Goal: Task Accomplishment & Management: Use online tool/utility

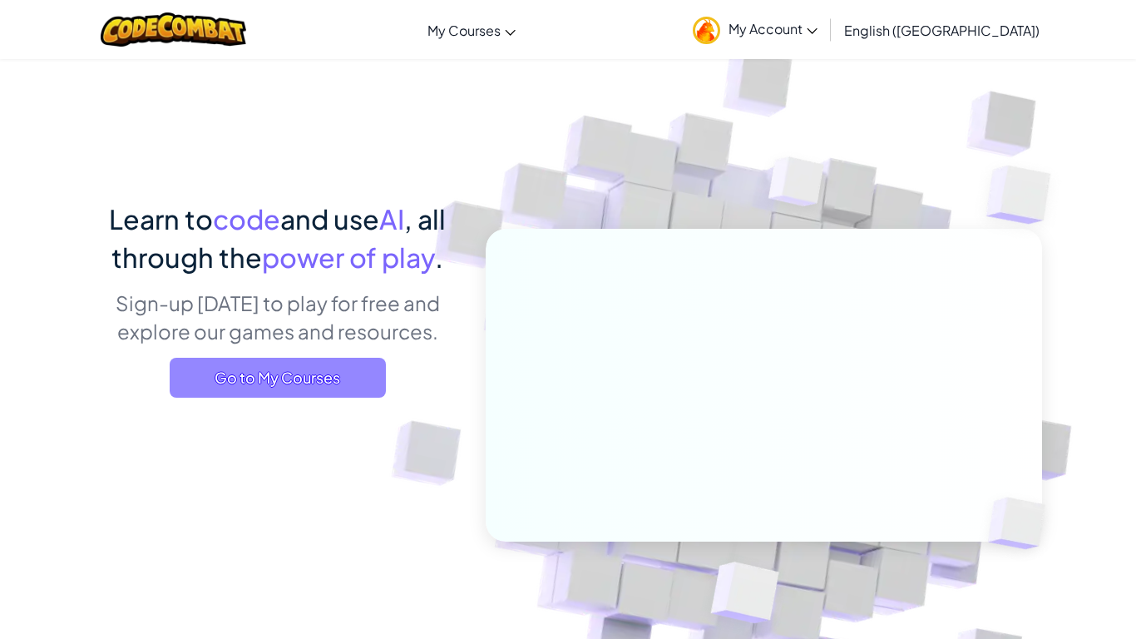
click at [308, 373] on span "Go to My Courses" at bounding box center [278, 378] width 216 height 40
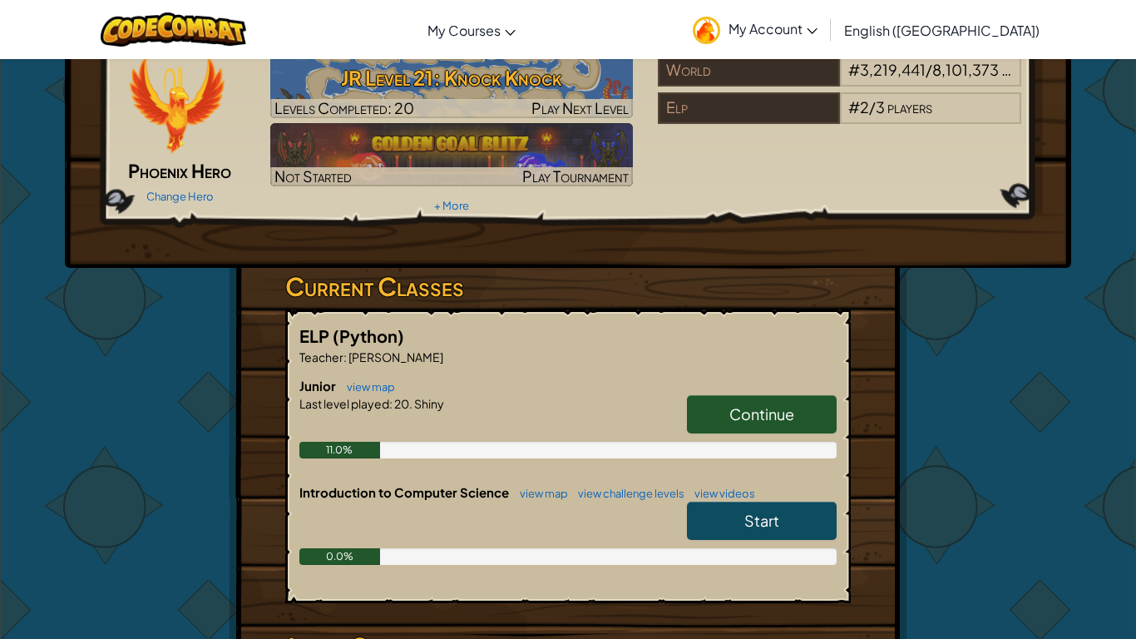
scroll to position [156, 0]
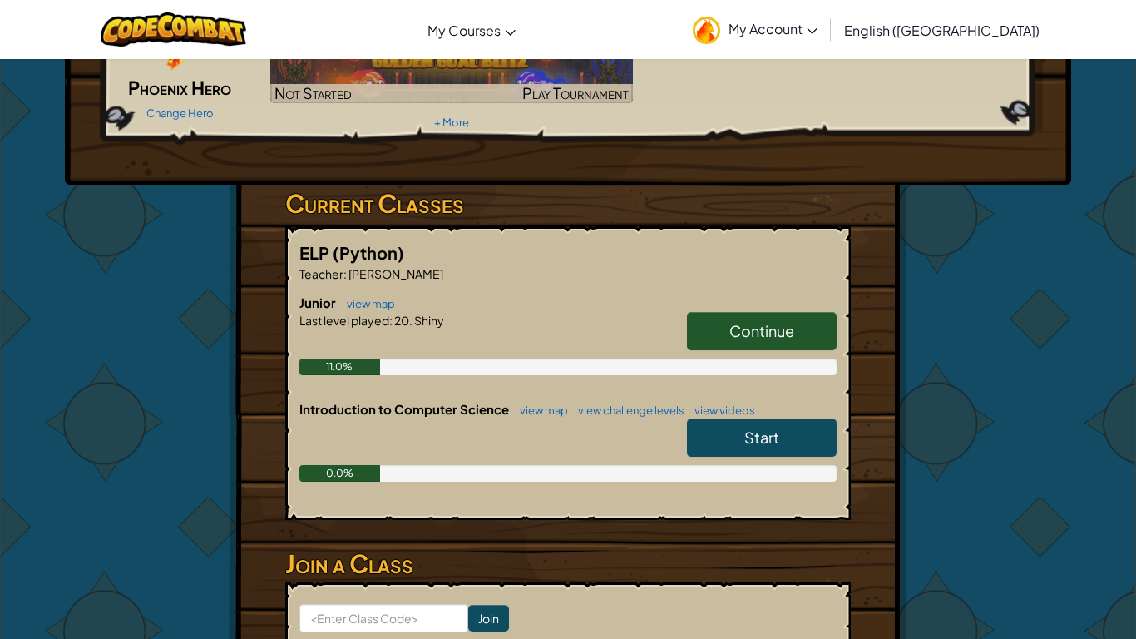
click at [749, 331] on span "Continue" at bounding box center [761, 330] width 65 height 19
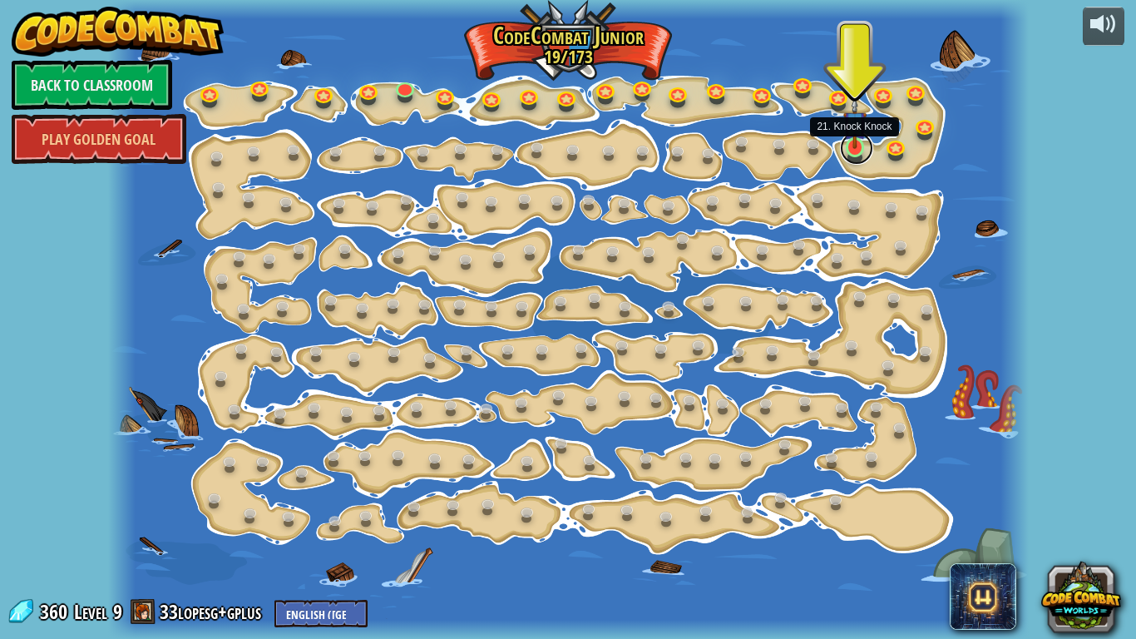
click at [858, 152] on link at bounding box center [856, 147] width 33 height 33
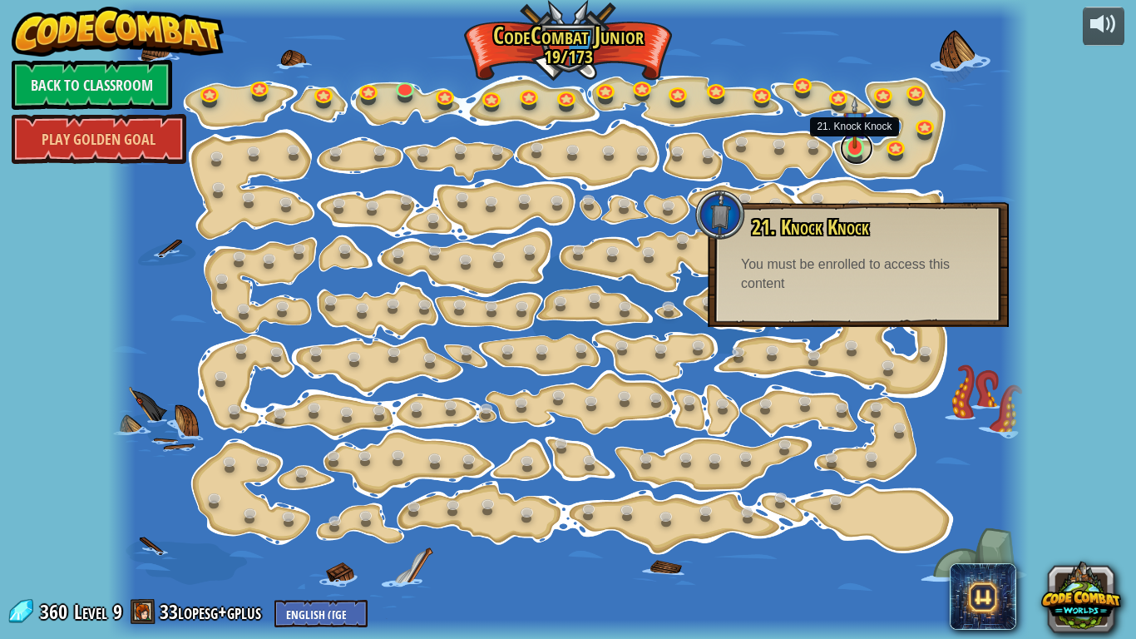
click at [857, 152] on link at bounding box center [856, 147] width 33 height 33
click at [117, 191] on div at bounding box center [121, 319] width 27 height 639
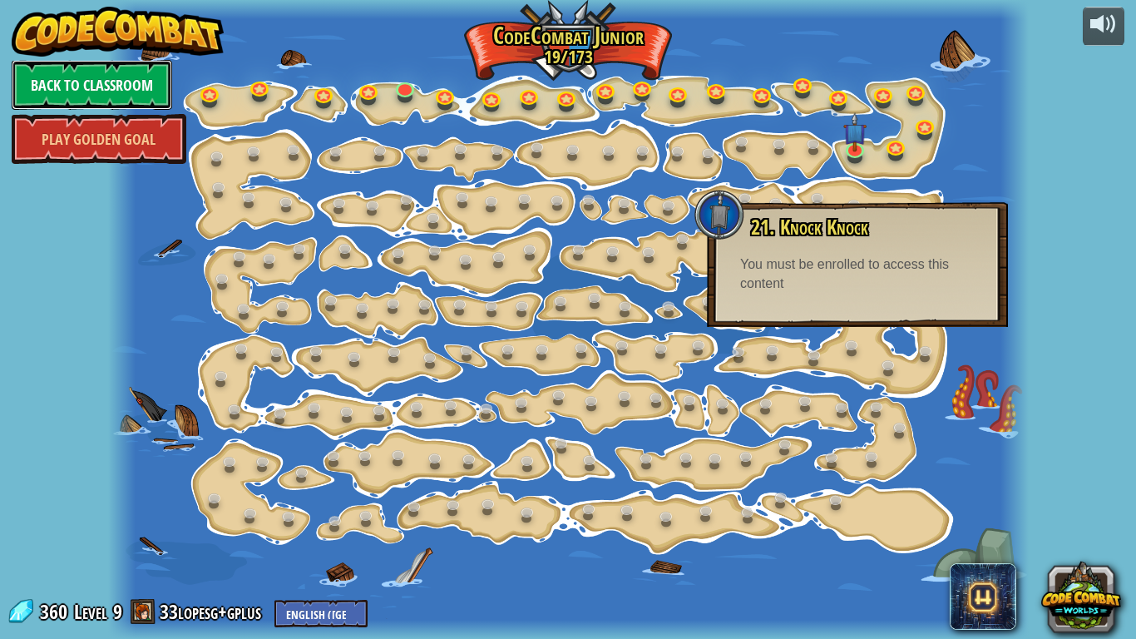
click at [27, 97] on link "Back to Classroom" at bounding box center [92, 85] width 160 height 50
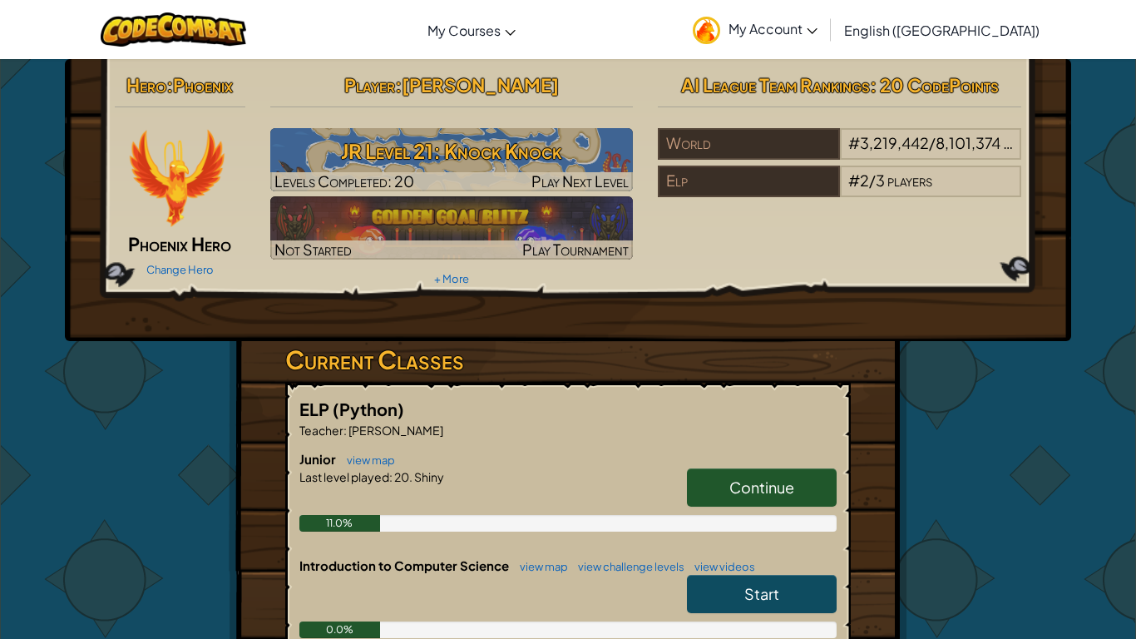
click at [777, 494] on span "Continue" at bounding box center [761, 486] width 65 height 19
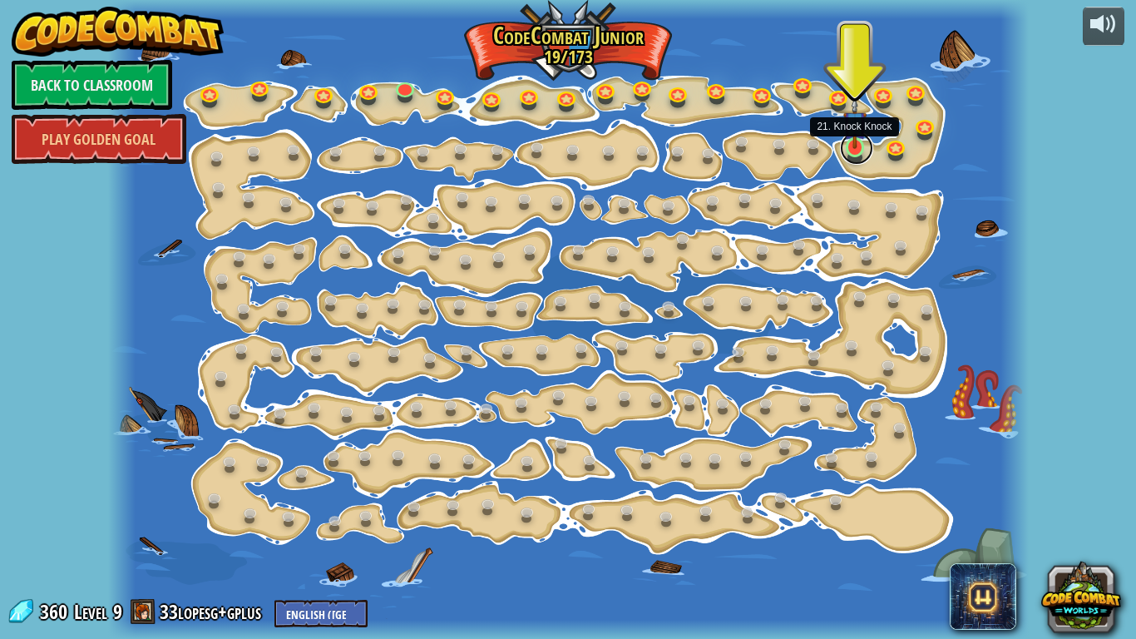
click at [846, 152] on link at bounding box center [856, 147] width 33 height 33
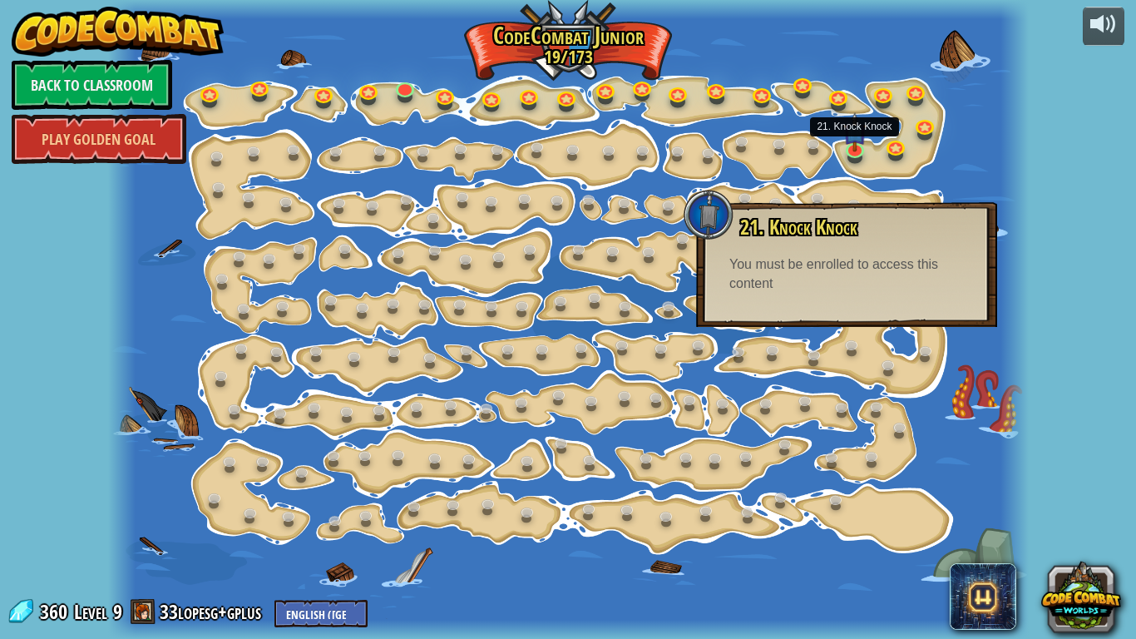
click at [1067, 126] on div "powered by Back to Classroom Play Golden Goal 15. Step Change Change step argum…" at bounding box center [568, 319] width 1136 height 639
click at [1024, 148] on div at bounding box center [1013, 319] width 27 height 639
click at [816, 154] on link at bounding box center [816, 147] width 33 height 33
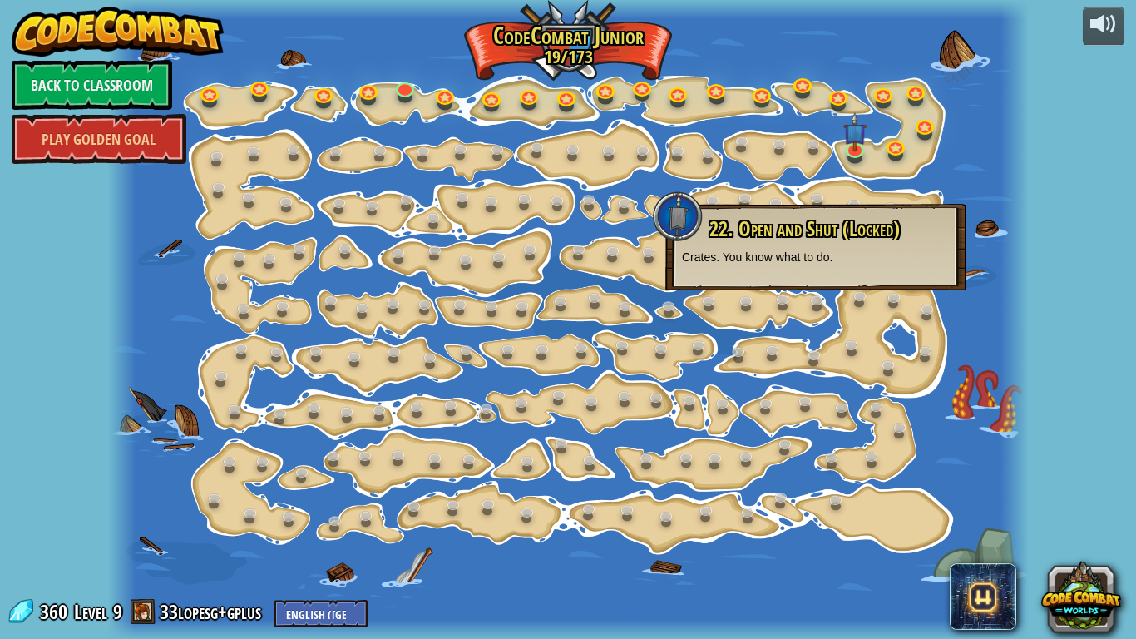
click at [692, 209] on div at bounding box center [678, 216] width 50 height 50
click at [855, 160] on link at bounding box center [856, 147] width 33 height 33
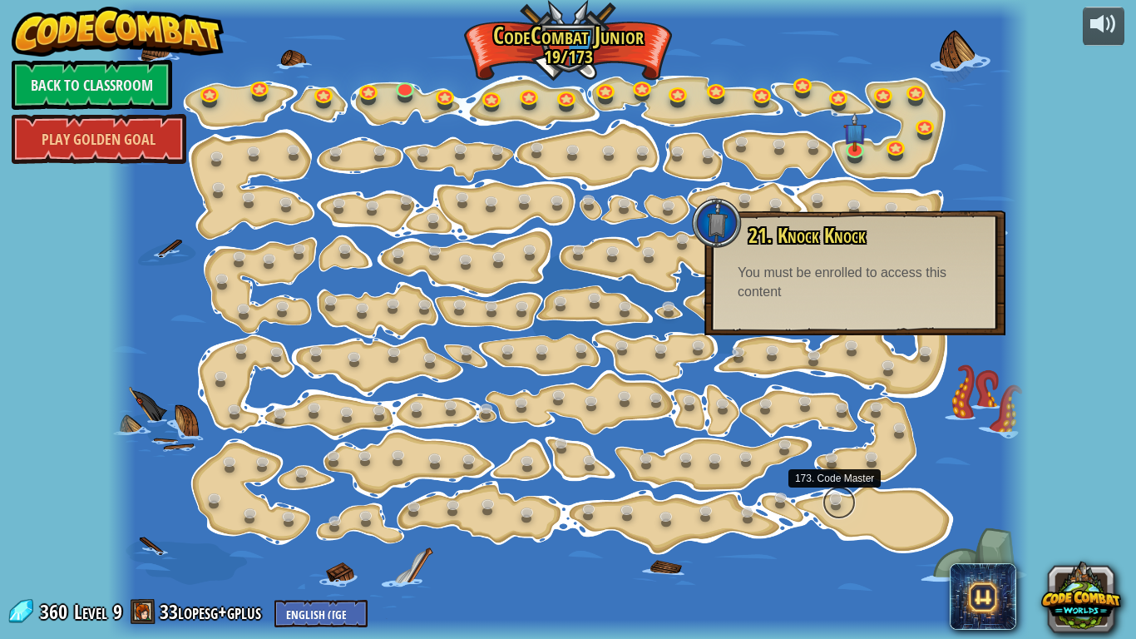
click at [831, 504] on link at bounding box center [838, 502] width 33 height 33
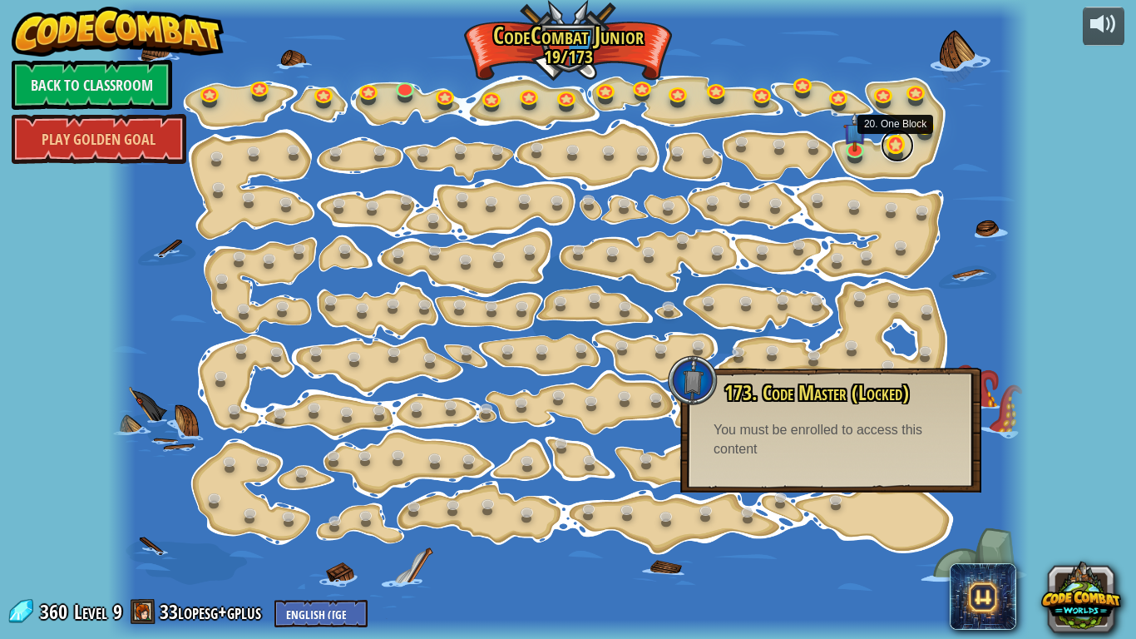
click at [892, 143] on link at bounding box center [897, 145] width 33 height 33
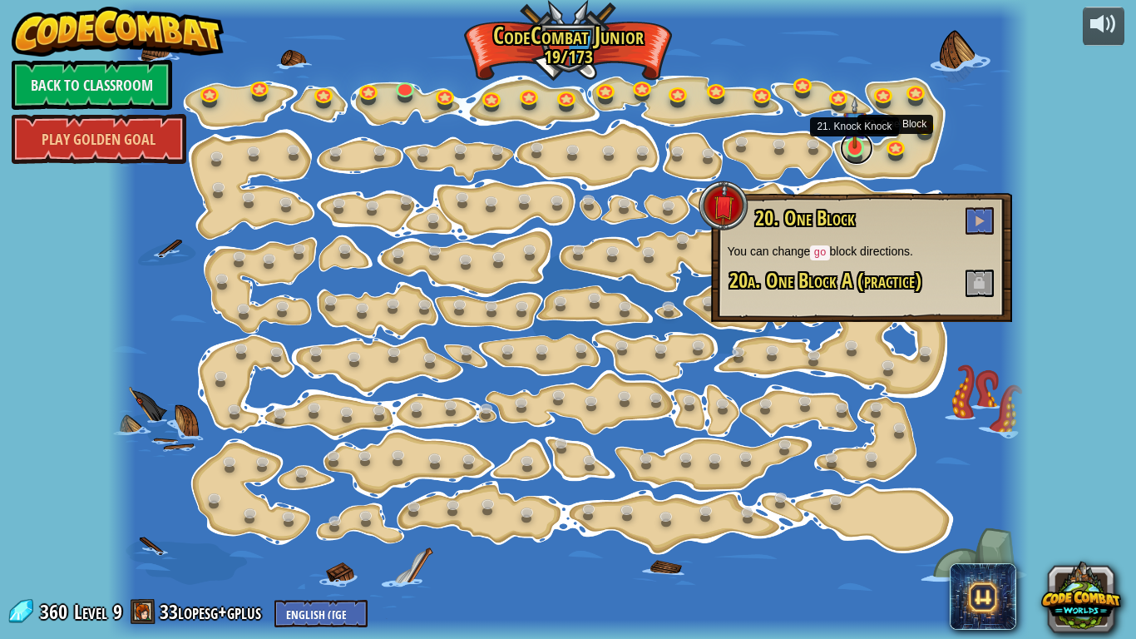
click at [846, 153] on link at bounding box center [856, 147] width 33 height 33
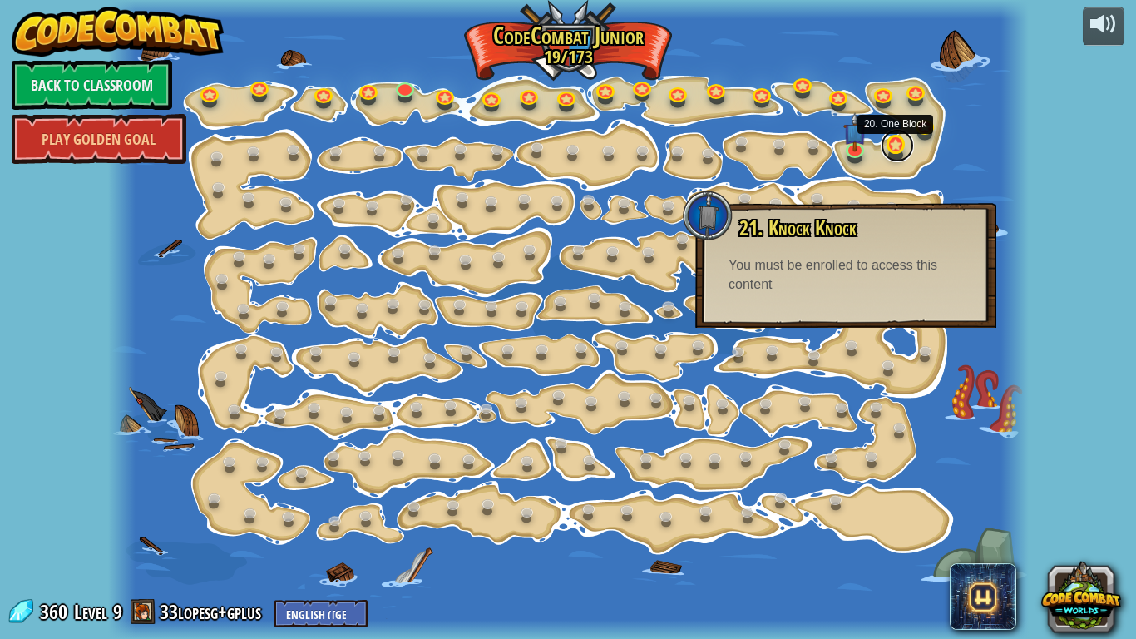
click at [894, 147] on link at bounding box center [897, 145] width 33 height 33
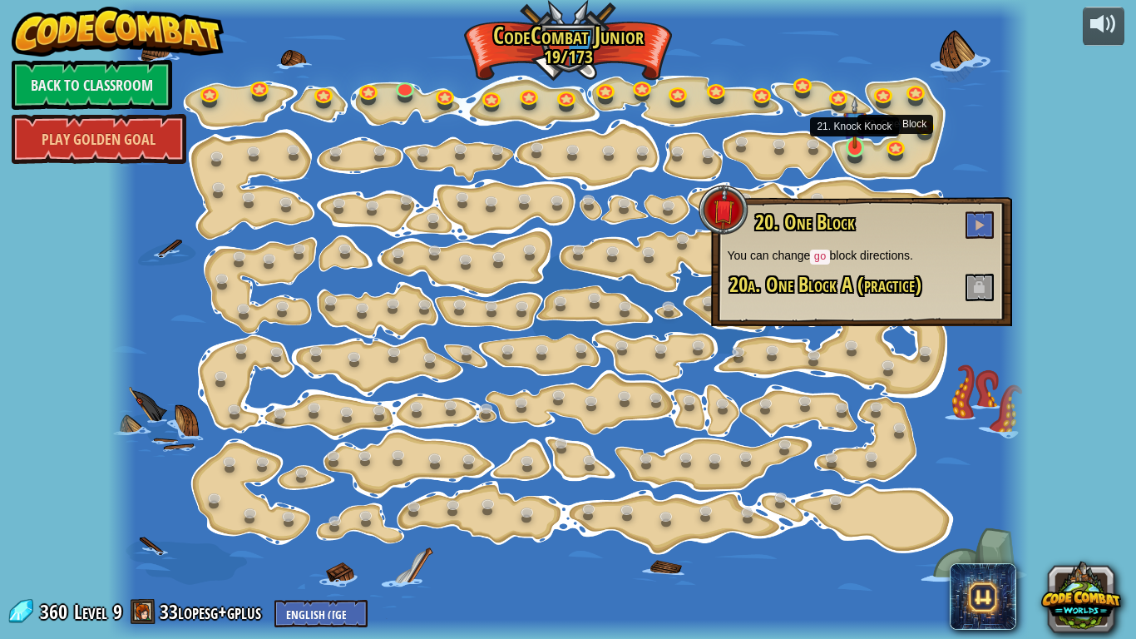
click at [857, 143] on img at bounding box center [854, 122] width 22 height 52
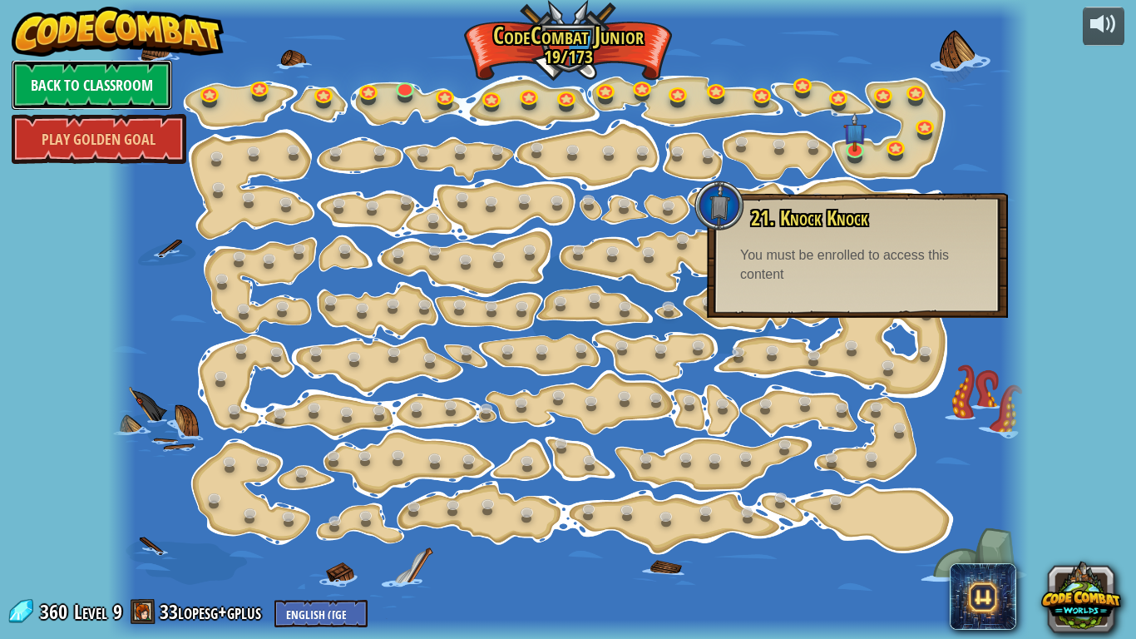
click at [121, 81] on link "Back to Classroom" at bounding box center [92, 85] width 160 height 50
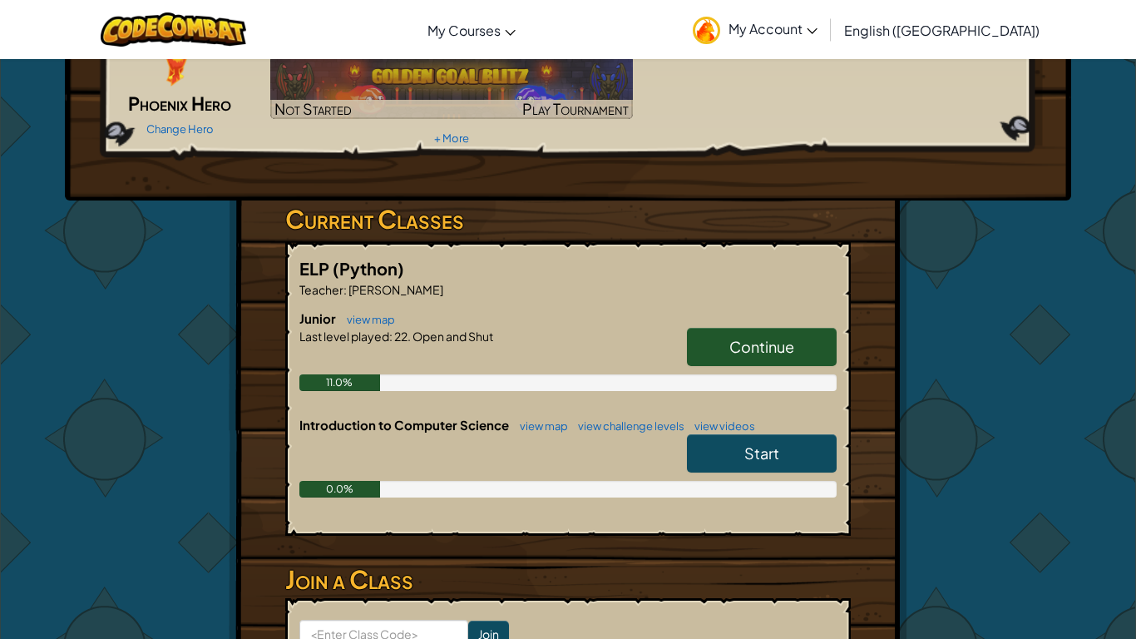
scroll to position [140, 0]
click at [748, 338] on span "Continue" at bounding box center [761, 347] width 65 height 19
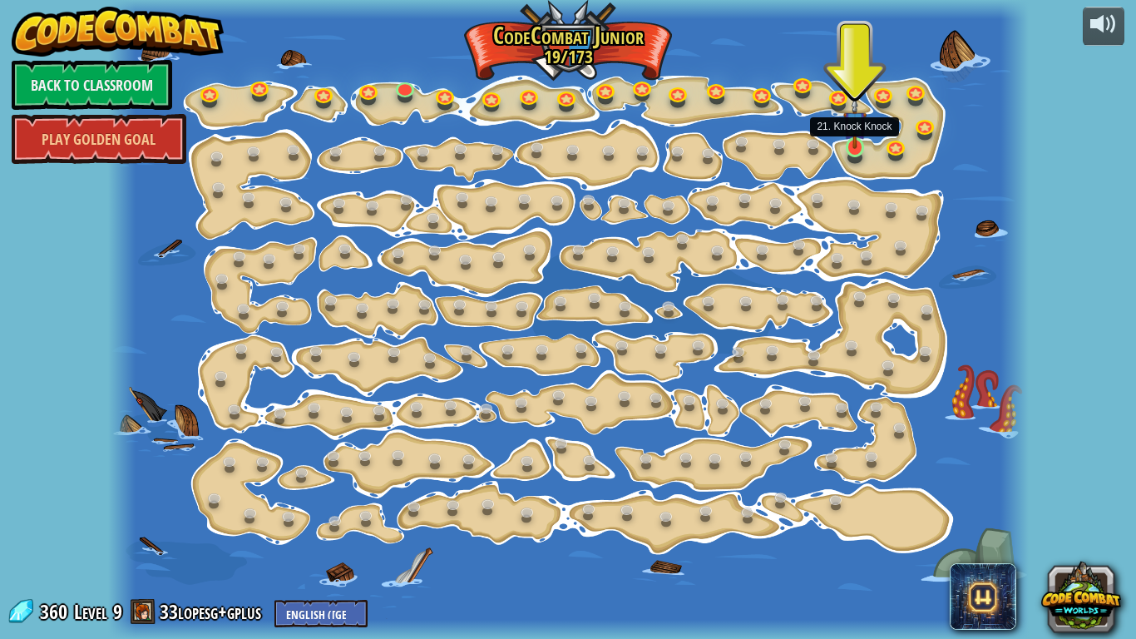
click at [851, 145] on img at bounding box center [854, 122] width 22 height 52
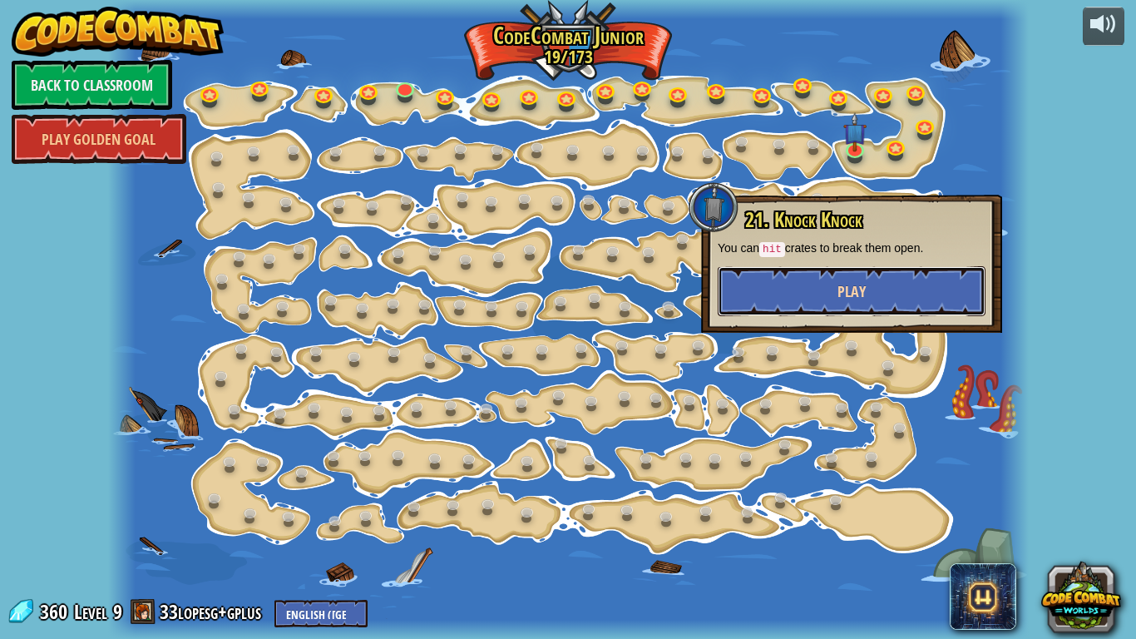
click at [833, 285] on button "Play" at bounding box center [852, 291] width 268 height 50
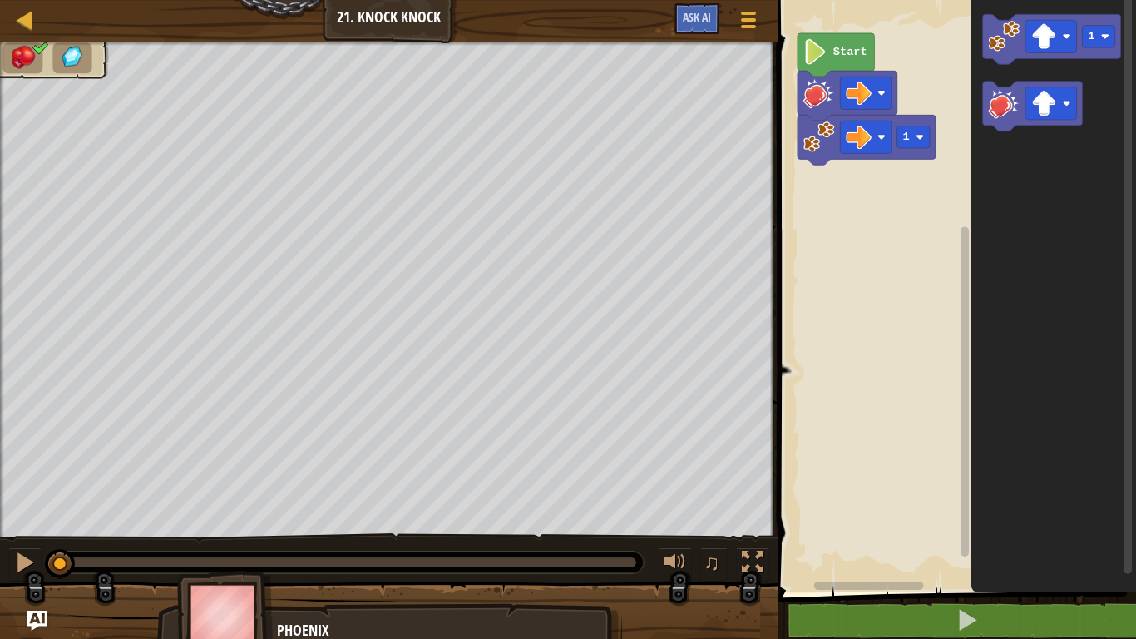
click at [841, 44] on icon "Blockly Workspace" at bounding box center [835, 54] width 76 height 43
click at [831, 49] on icon "Blockly Workspace" at bounding box center [835, 54] width 76 height 43
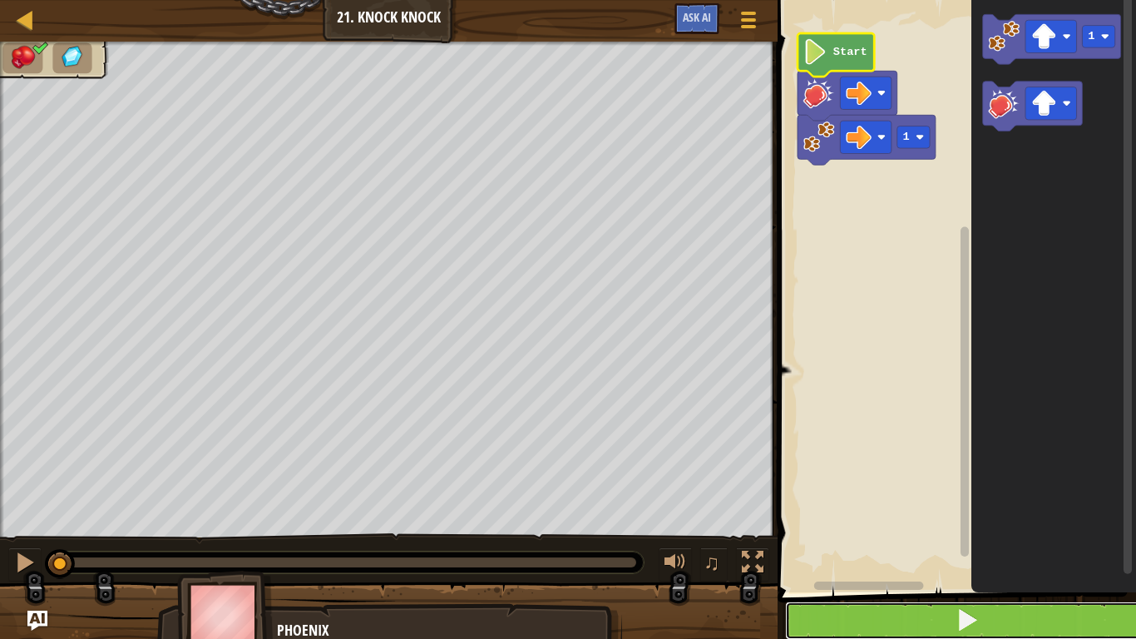
click at [903, 620] on button at bounding box center [966, 620] width 363 height 38
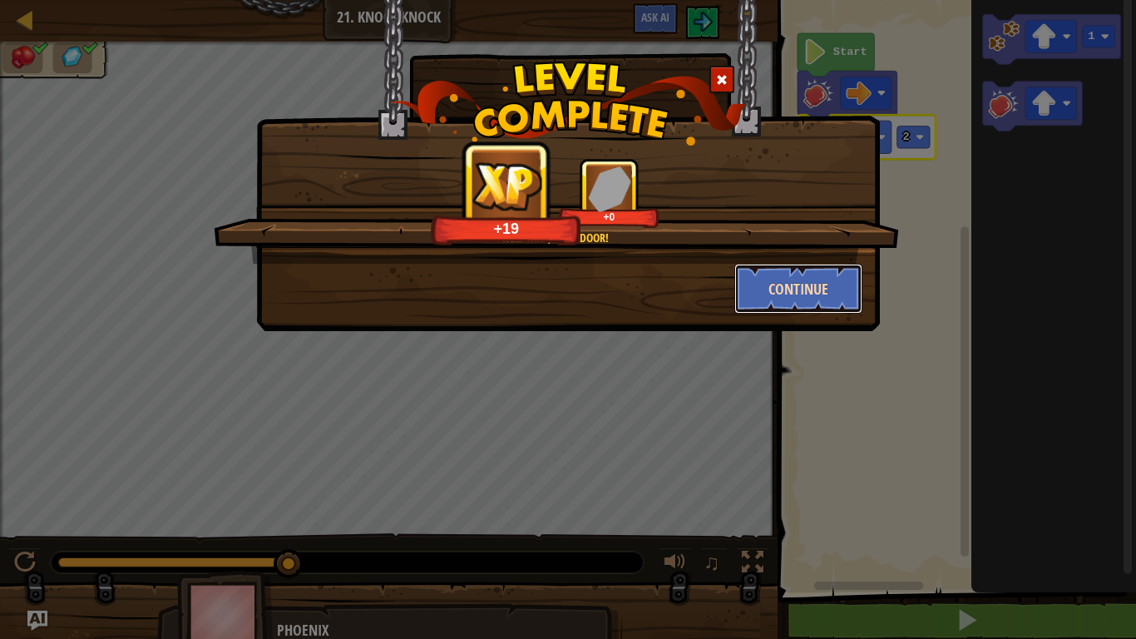
click at [818, 284] on button "Continue" at bounding box center [798, 289] width 129 height 50
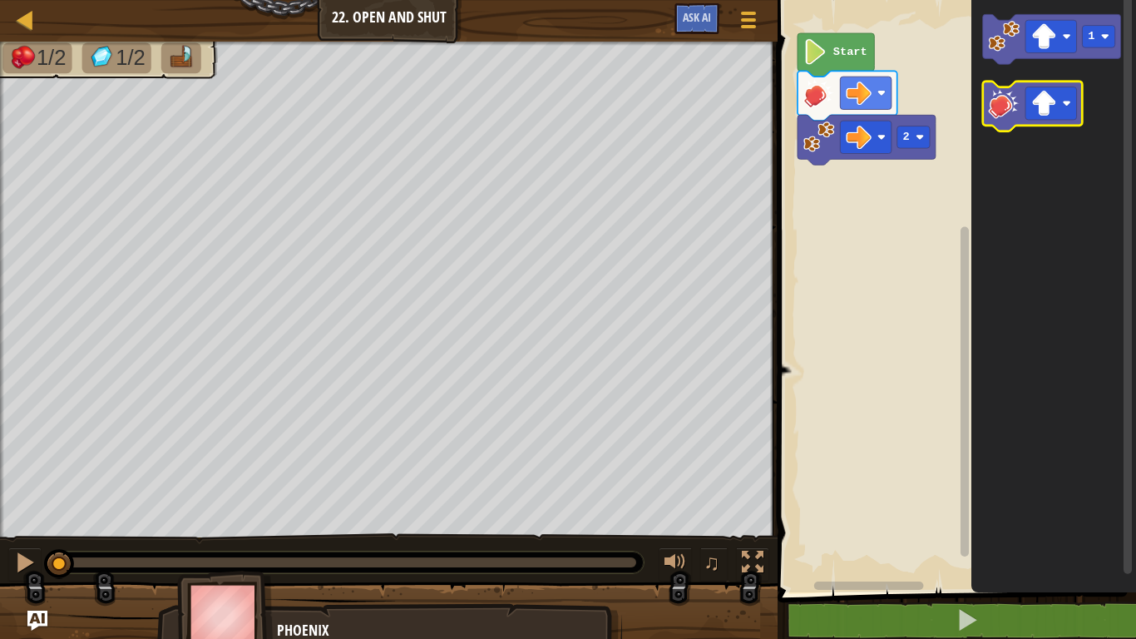
click at [999, 108] on image "Blockly Workspace" at bounding box center [1005, 103] width 32 height 32
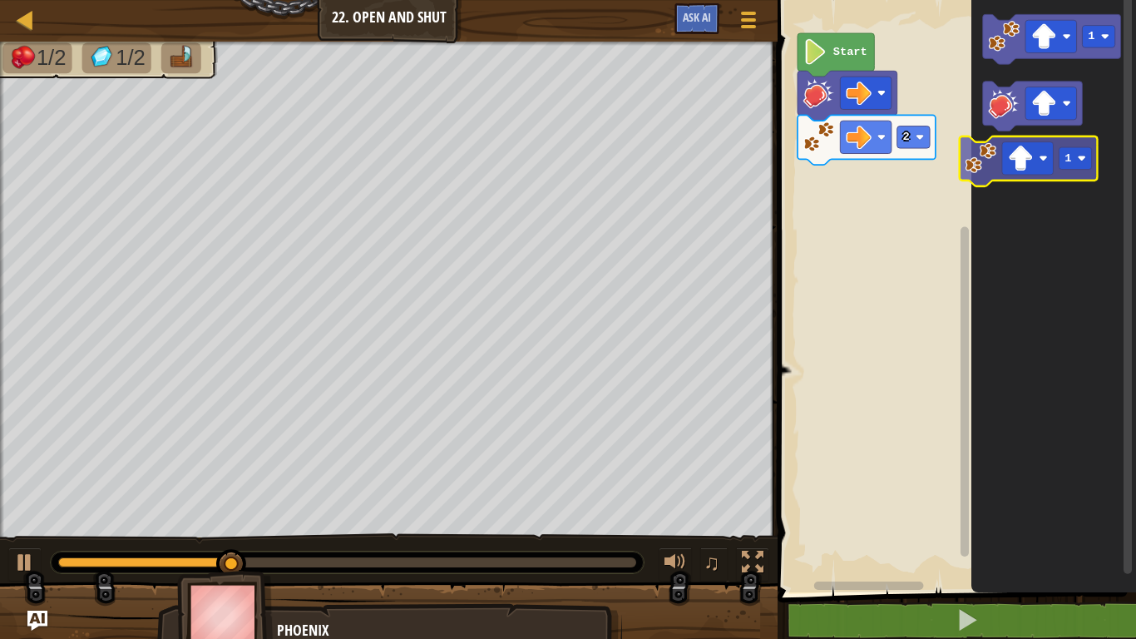
click at [1027, 194] on icon "1" at bounding box center [1053, 292] width 165 height 600
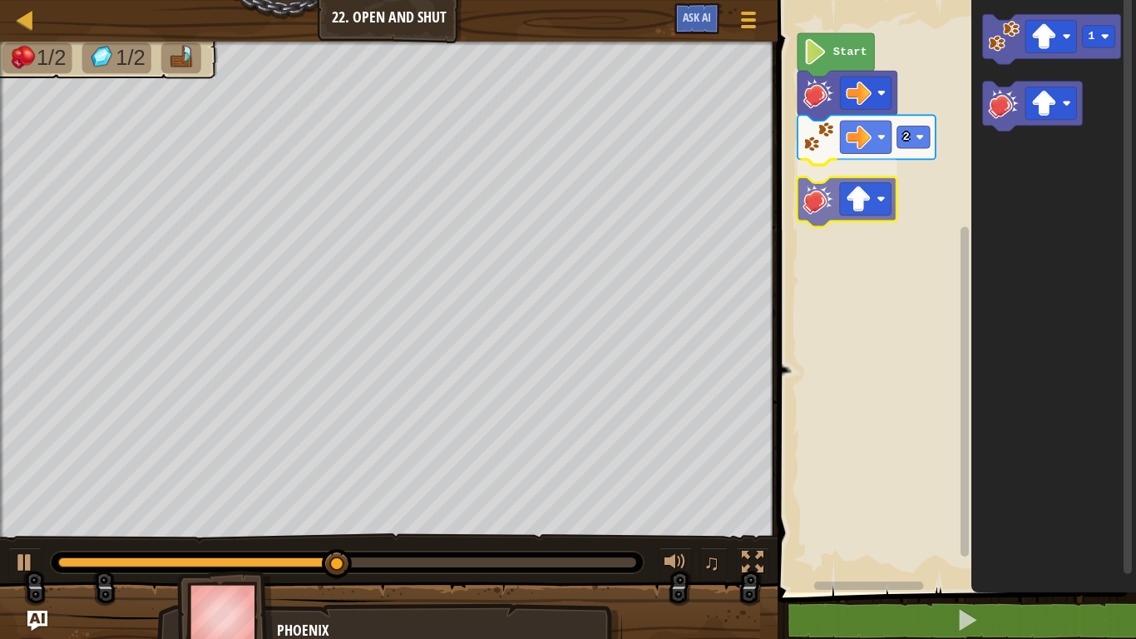
click at [814, 210] on div "2 Start 1" at bounding box center [953, 292] width 363 height 600
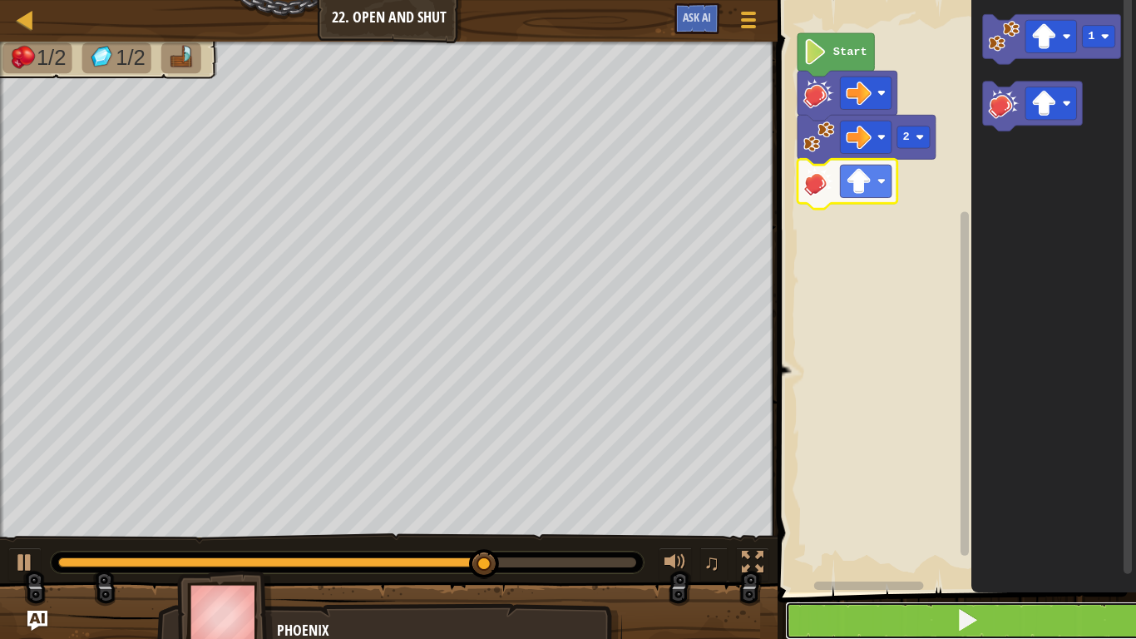
click at [1009, 615] on button at bounding box center [966, 620] width 363 height 38
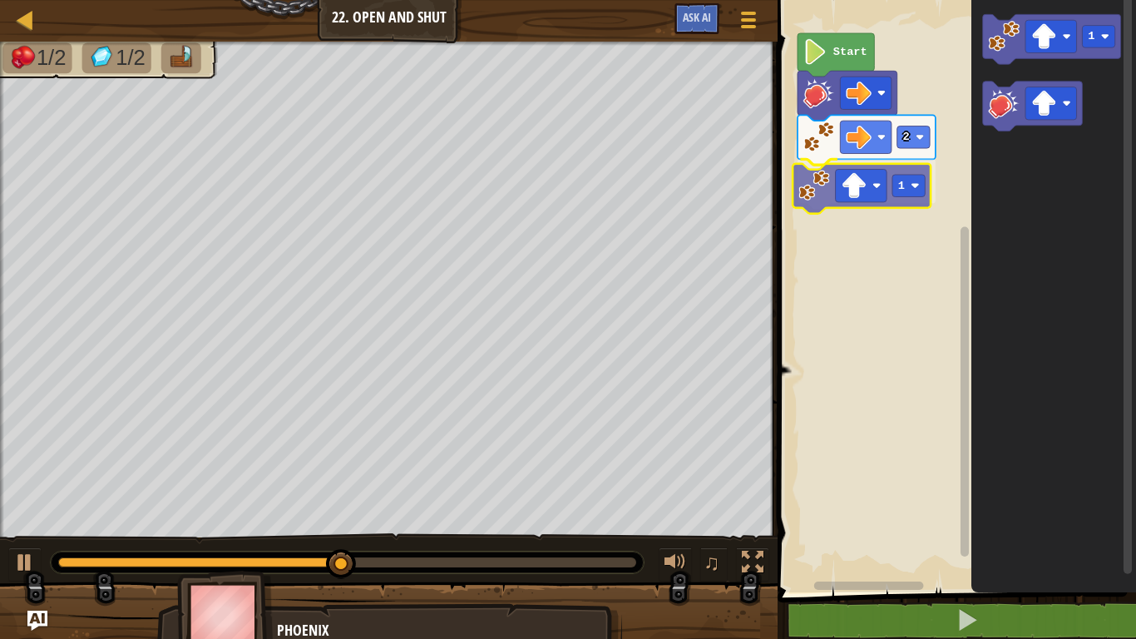
click at [802, 193] on div "2 1 Start 1 1" at bounding box center [953, 292] width 363 height 600
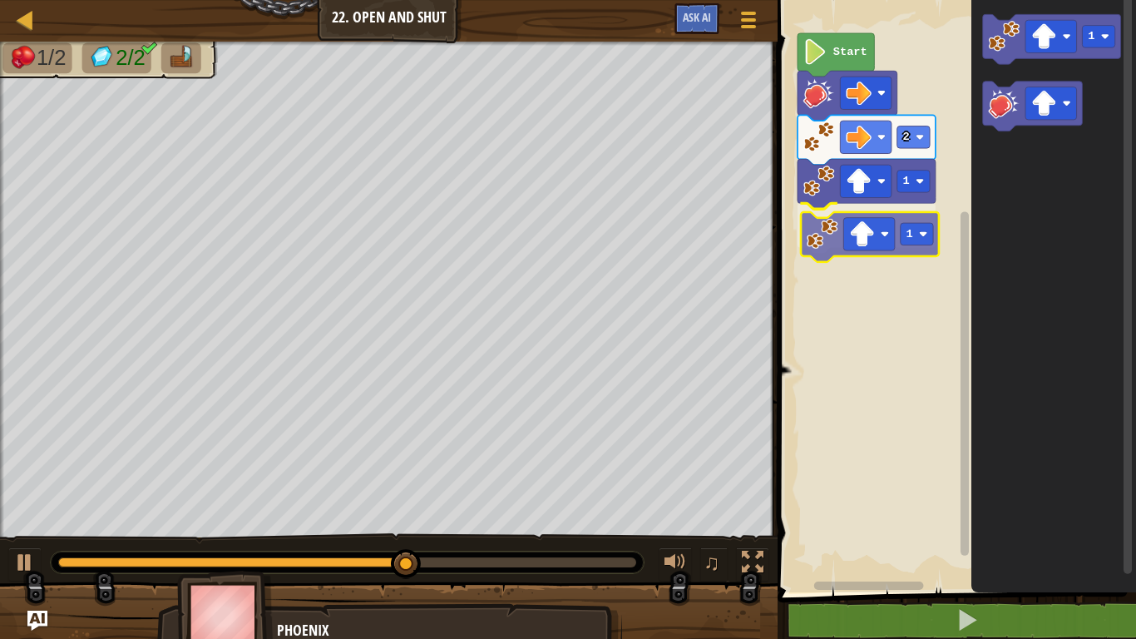
click at [822, 229] on div "2 1 1 Start 1 1" at bounding box center [953, 292] width 363 height 600
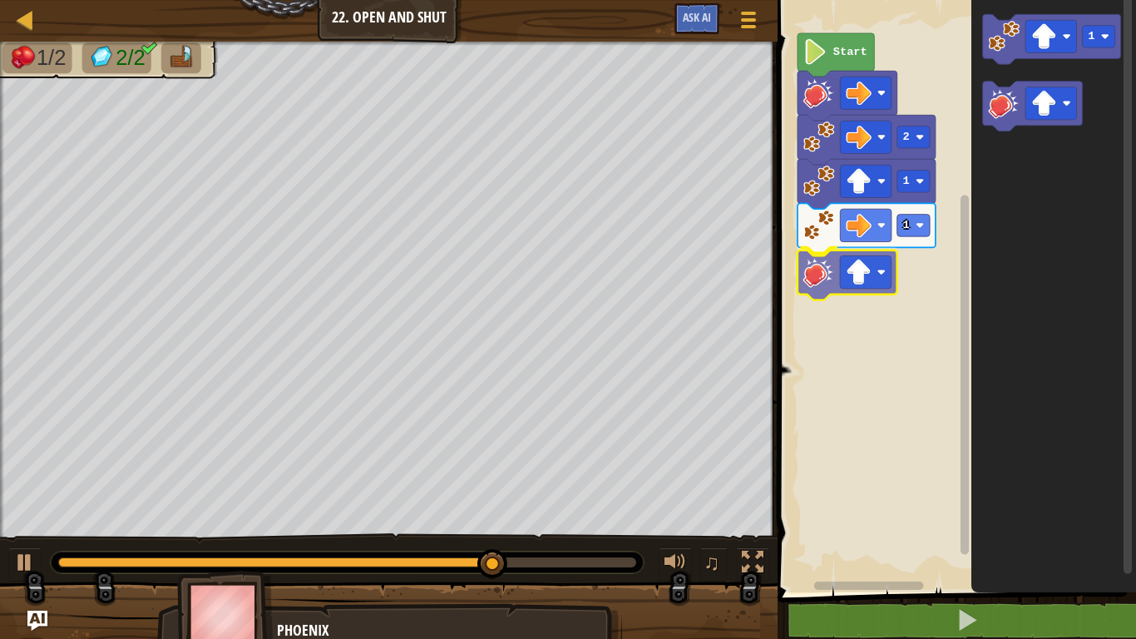
click at [820, 267] on div "Start 2 1 1 1" at bounding box center [953, 292] width 363 height 600
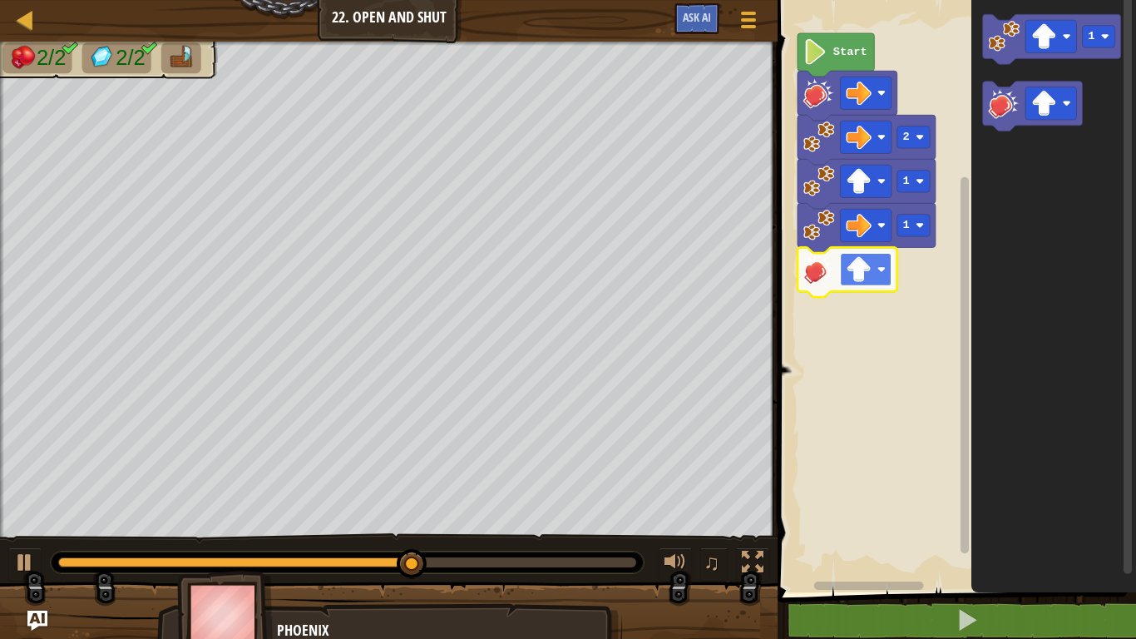
click at [886, 274] on rect "Blockly Workspace" at bounding box center [867, 269] width 52 height 32
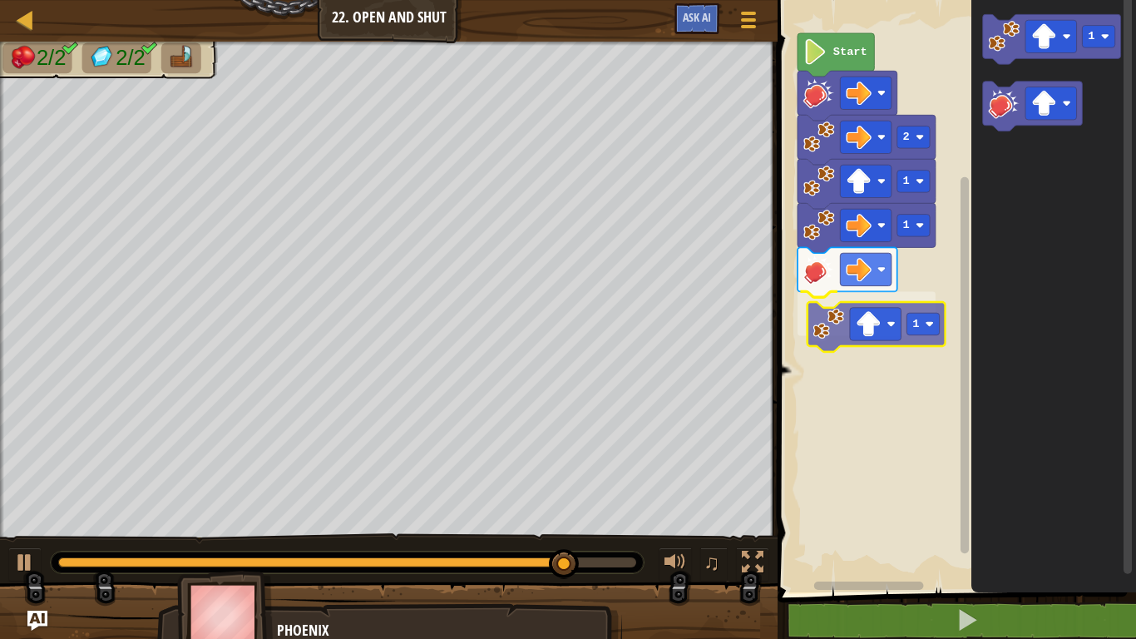
click at [817, 336] on div "Start 2 1 1 1 1 1" at bounding box center [953, 292] width 363 height 600
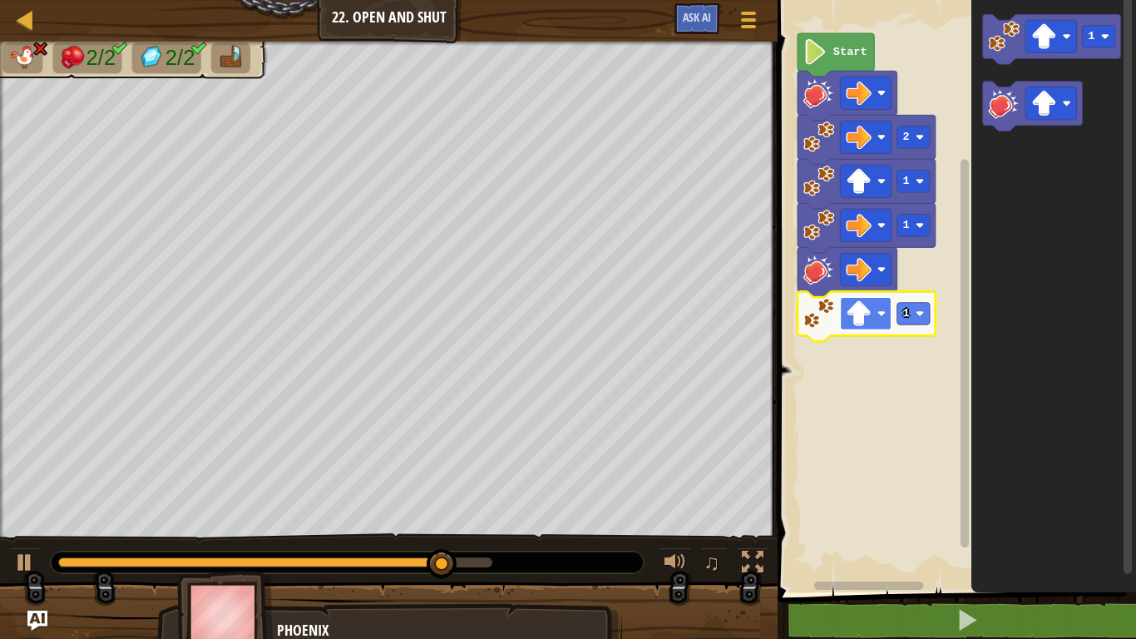
click at [865, 315] on image "Blockly Workspace" at bounding box center [859, 314] width 26 height 26
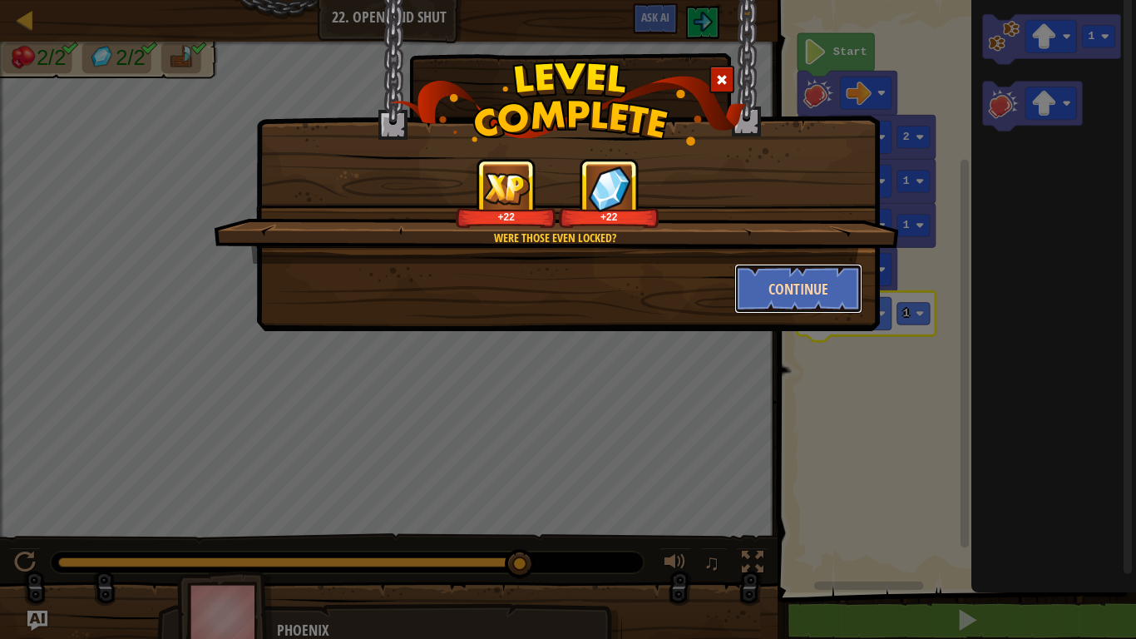
click at [794, 285] on button "Continue" at bounding box center [798, 289] width 129 height 50
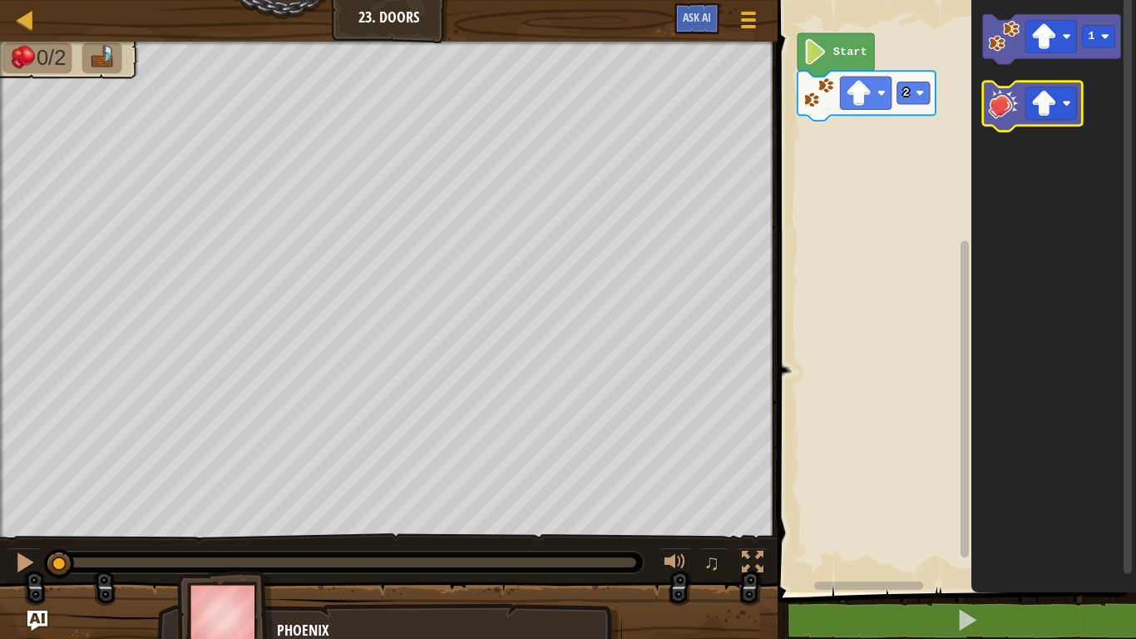
click at [988, 91] on g "1" at bounding box center [1052, 72] width 138 height 116
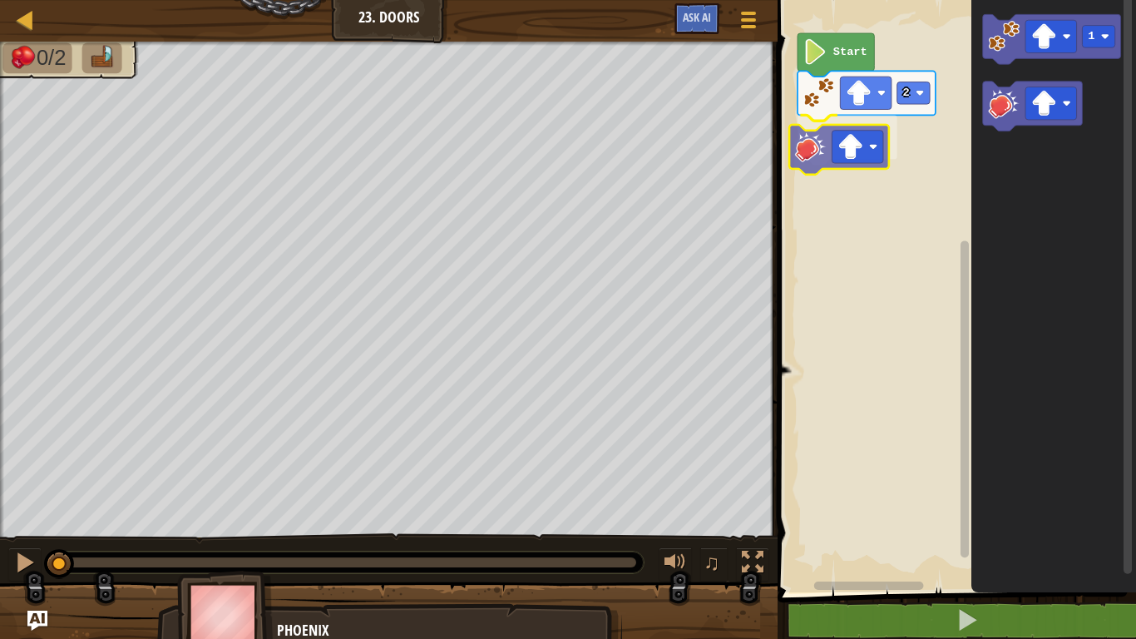
click at [809, 131] on div "2 Start 1" at bounding box center [953, 292] width 363 height 600
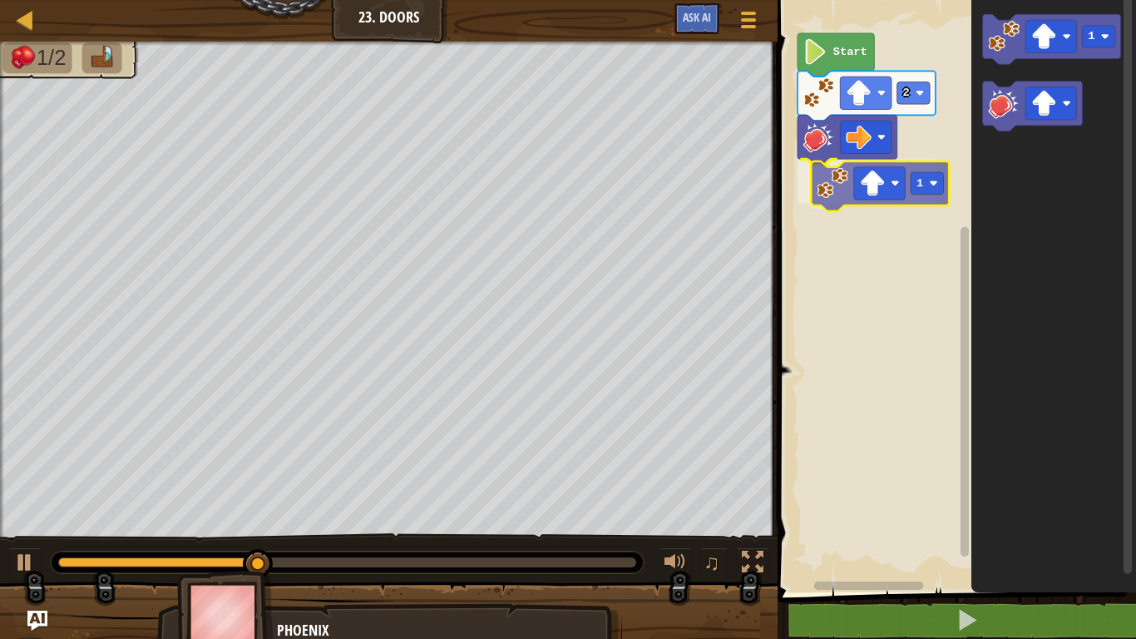
click at [813, 190] on div "Start 2 1 1 1" at bounding box center [953, 292] width 363 height 600
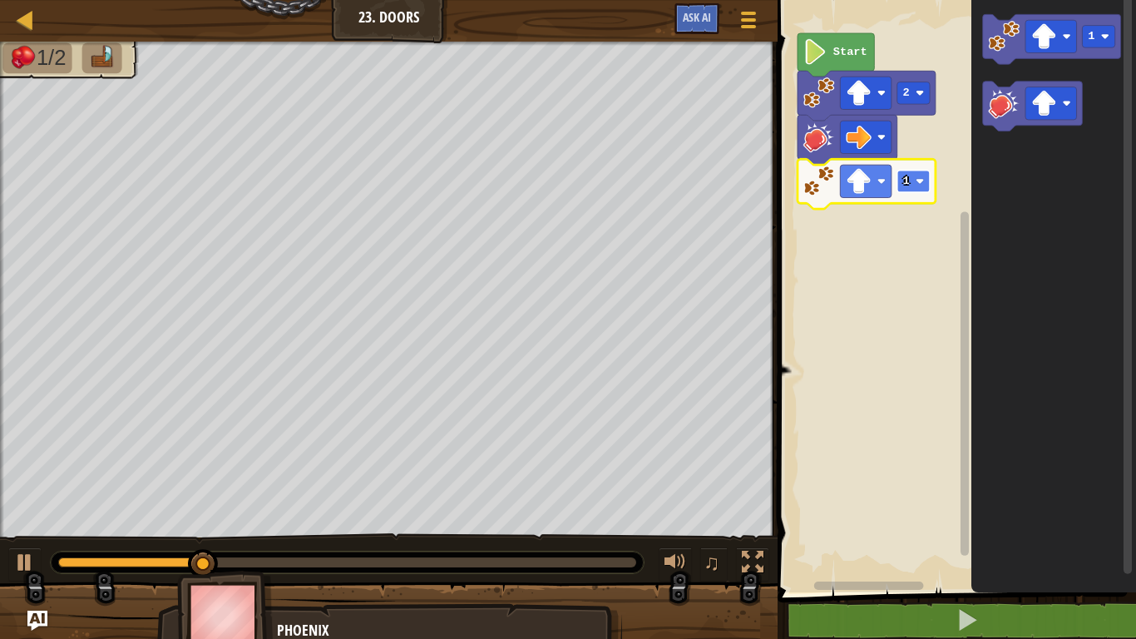
click at [915, 183] on rect "Blockly Workspace" at bounding box center [913, 181] width 32 height 22
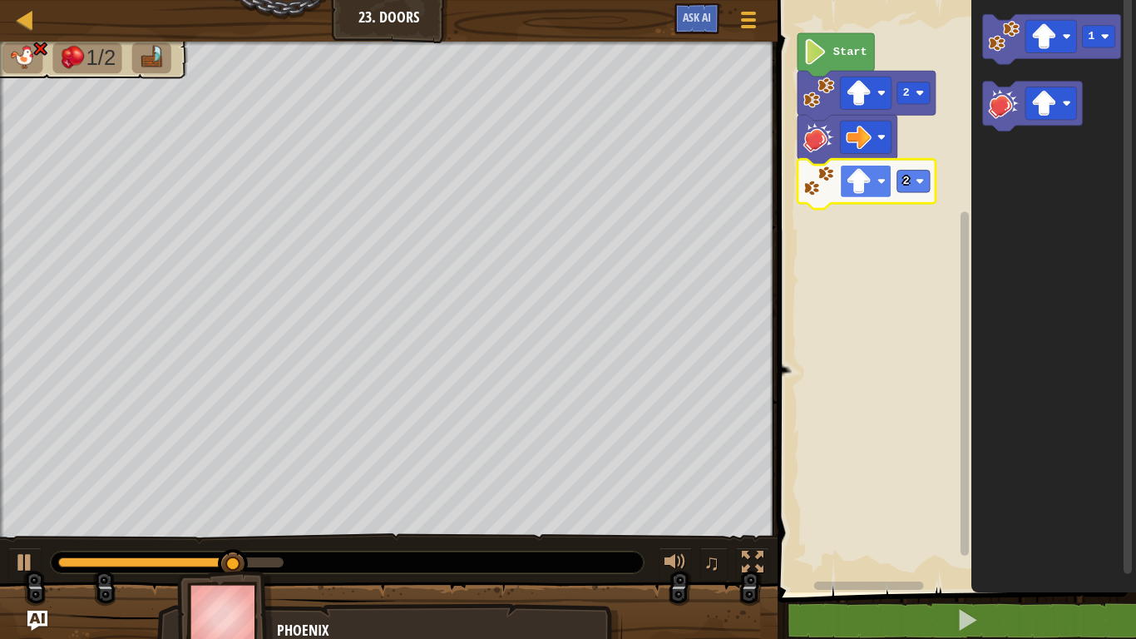
click at [874, 174] on rect "Blockly Workspace" at bounding box center [867, 181] width 52 height 32
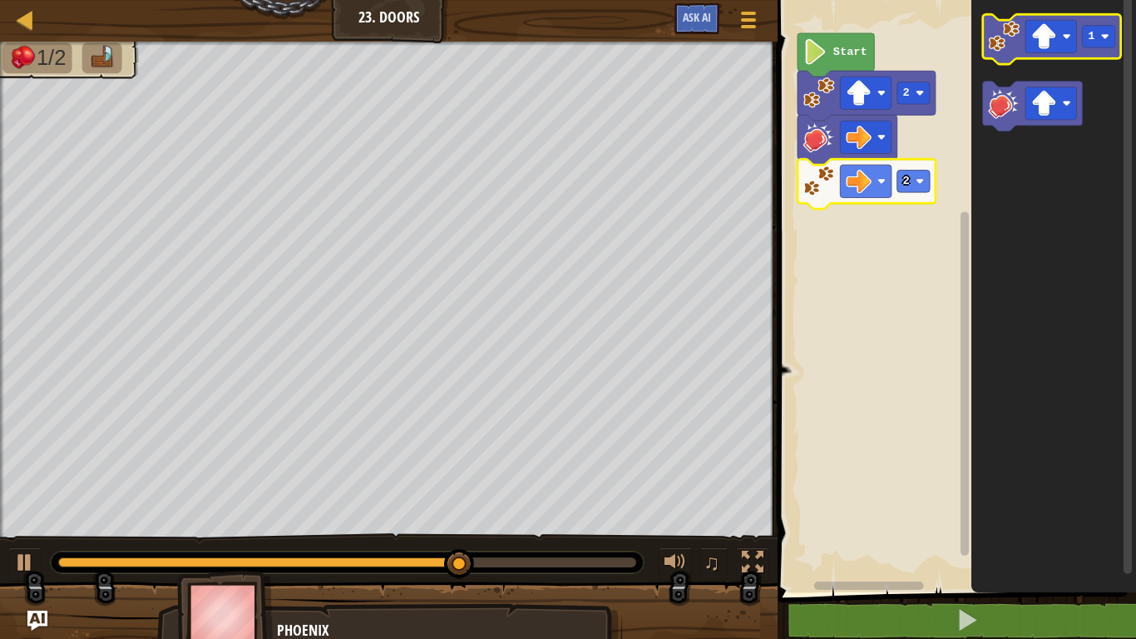
click at [989, 27] on icon "1" at bounding box center [1053, 292] width 165 height 600
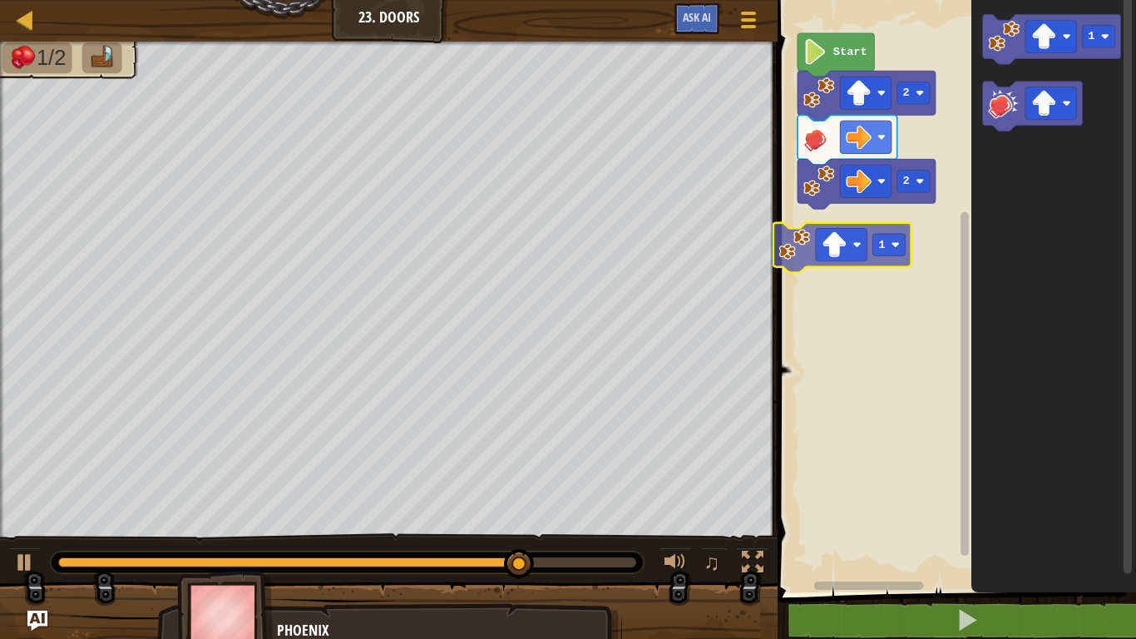
click at [805, 230] on div "Start 2 2 1 1 1" at bounding box center [953, 292] width 363 height 600
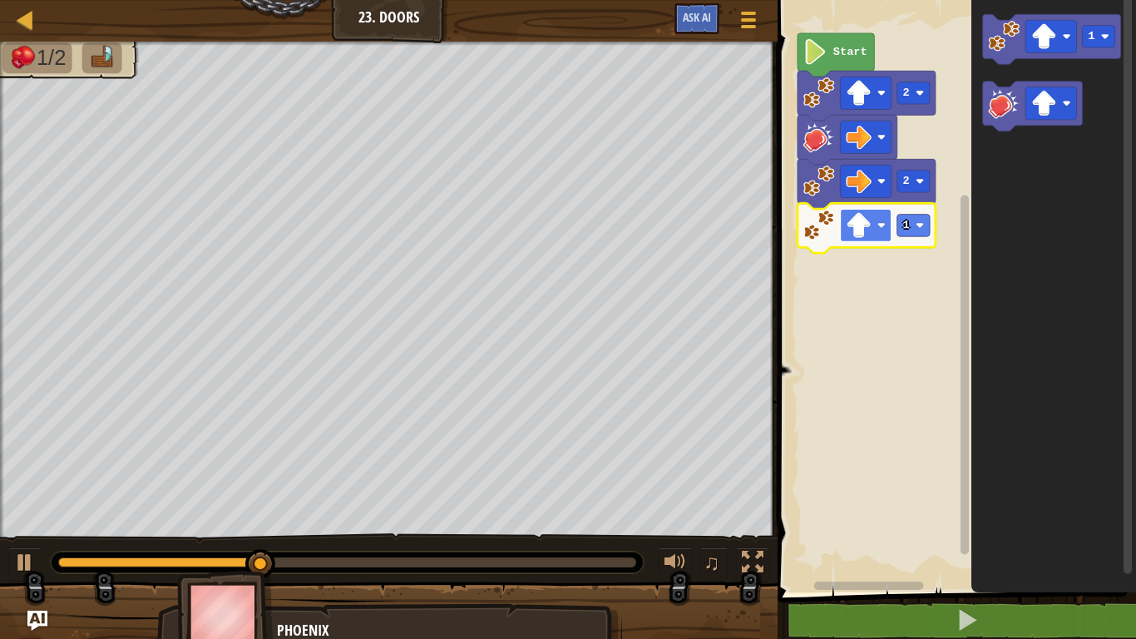
click at [847, 234] on image "Blockly Workspace" at bounding box center [859, 225] width 26 height 26
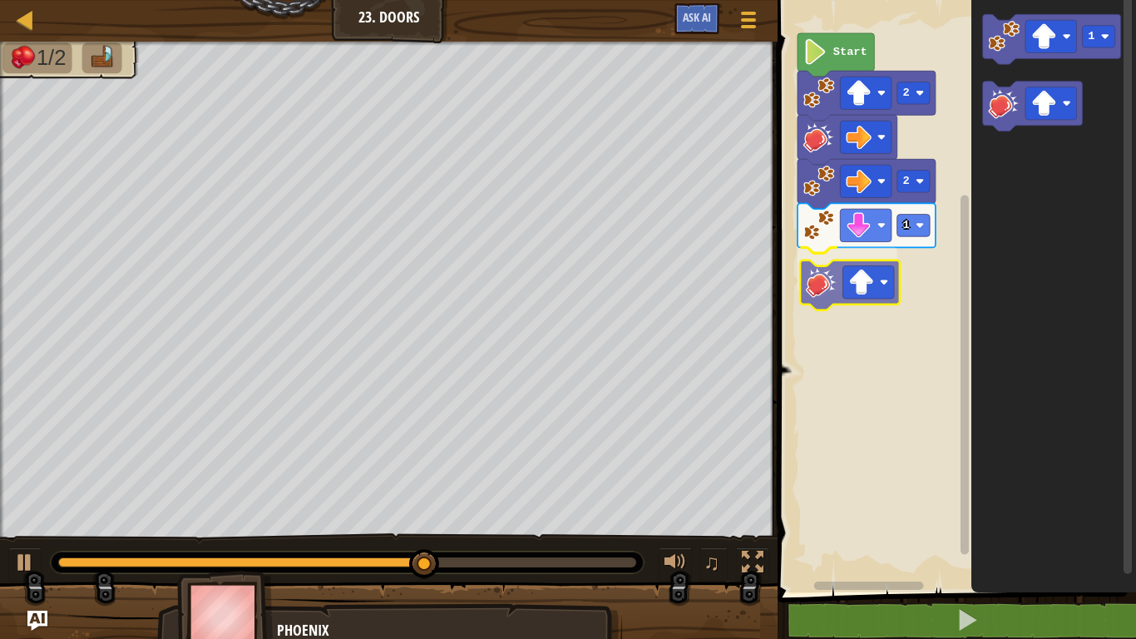
click at [826, 293] on div "Start 2 2 1 1" at bounding box center [953, 292] width 363 height 600
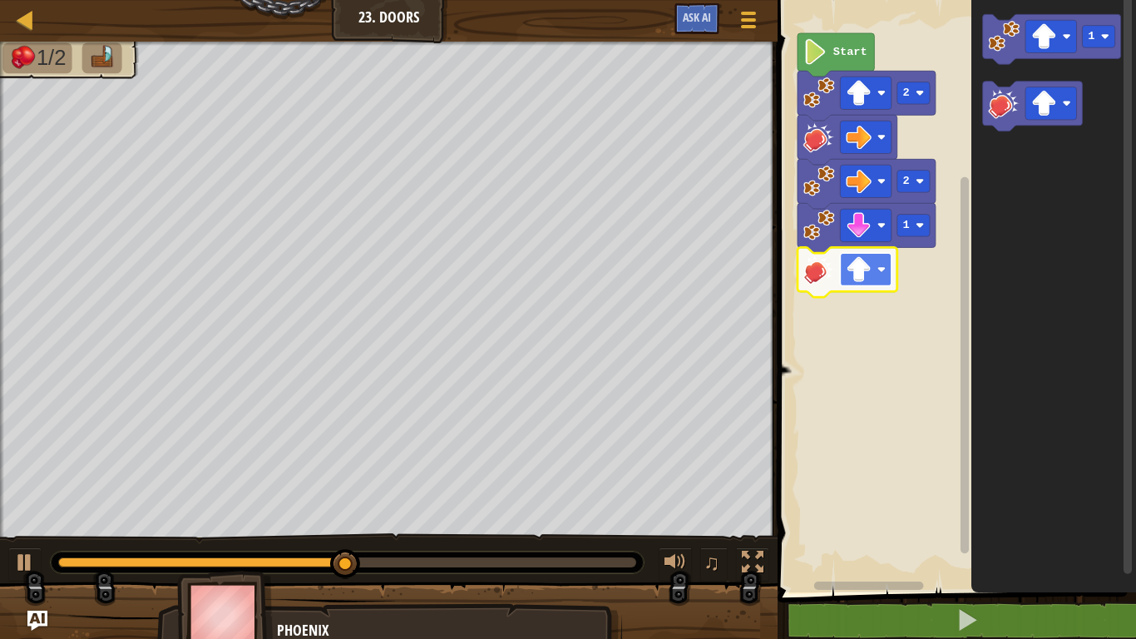
click at [867, 269] on image "Blockly Workspace" at bounding box center [859, 270] width 26 height 26
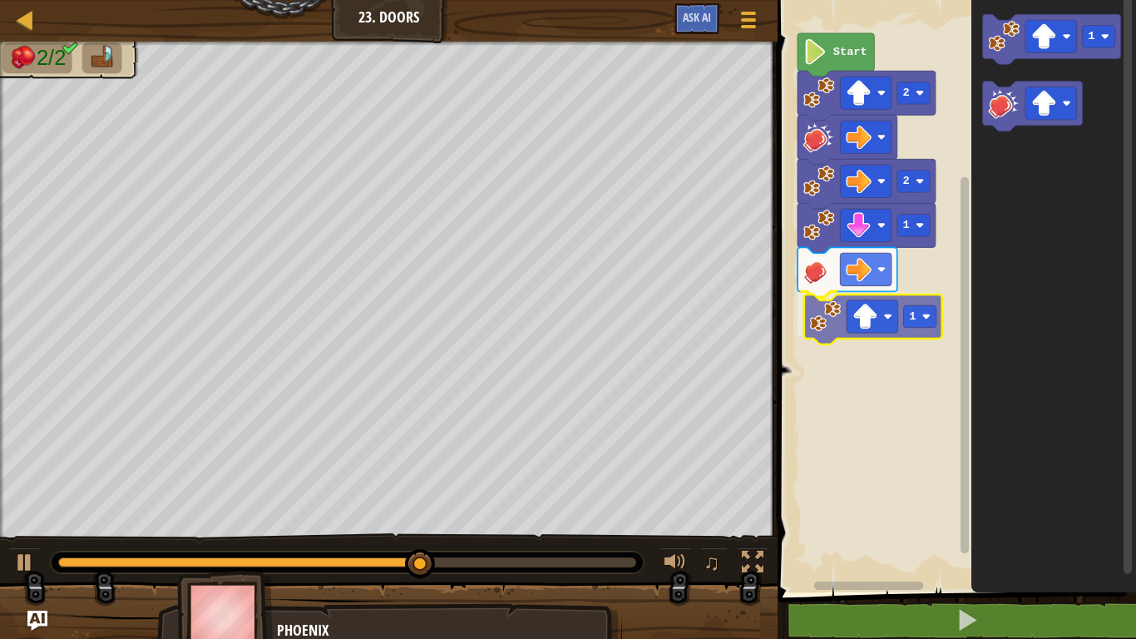
click at [818, 318] on div "Start 2 2 1 1 1 1" at bounding box center [953, 292] width 363 height 600
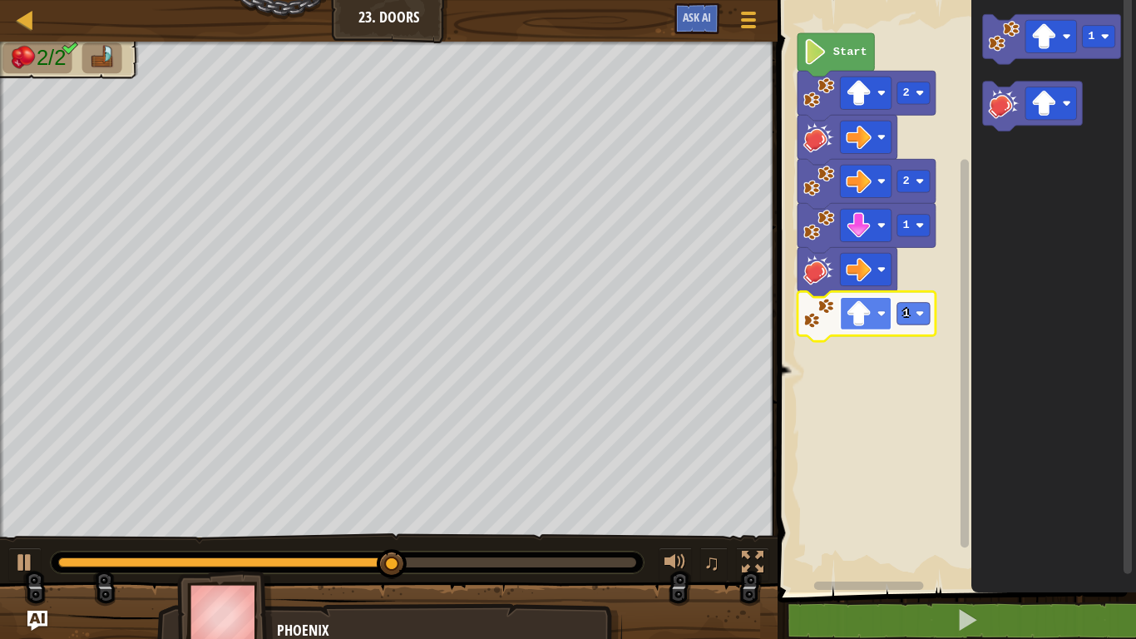
click at [873, 314] on rect "Blockly Workspace" at bounding box center [867, 313] width 52 height 32
click at [912, 317] on rect "Blockly Workspace" at bounding box center [913, 314] width 32 height 22
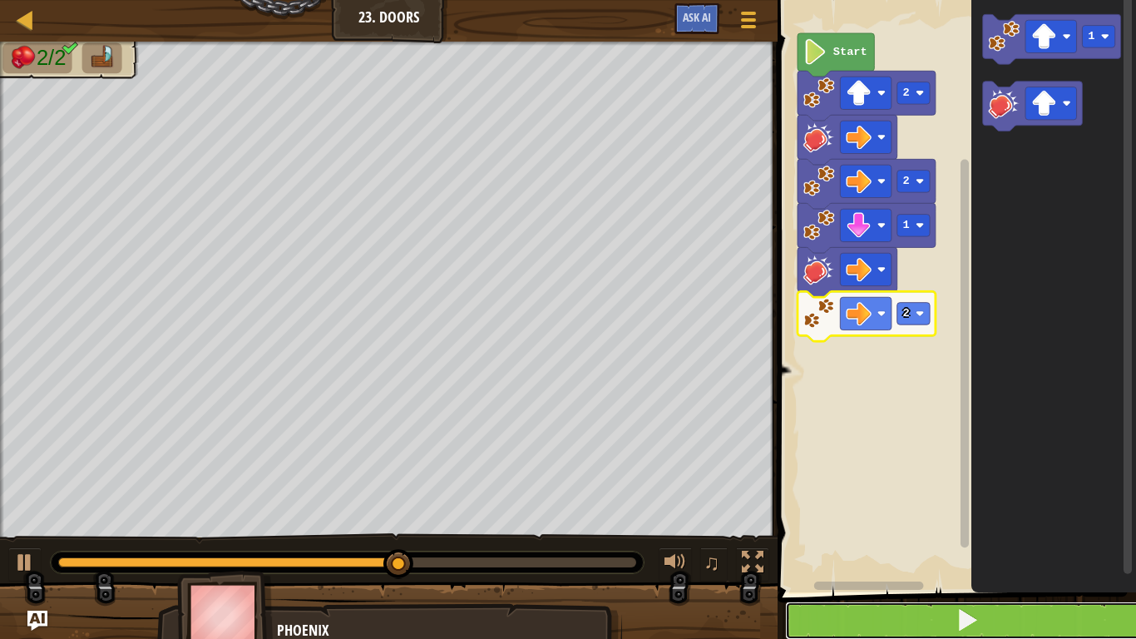
click at [885, 624] on button at bounding box center [966, 620] width 363 height 38
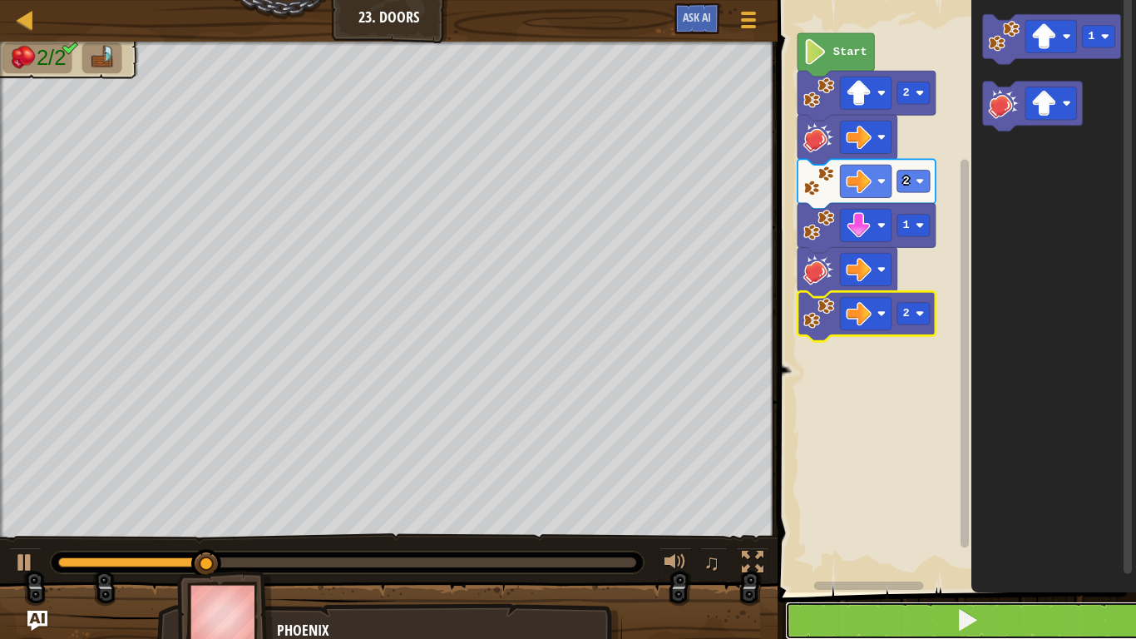
click at [837, 612] on button at bounding box center [966, 620] width 363 height 38
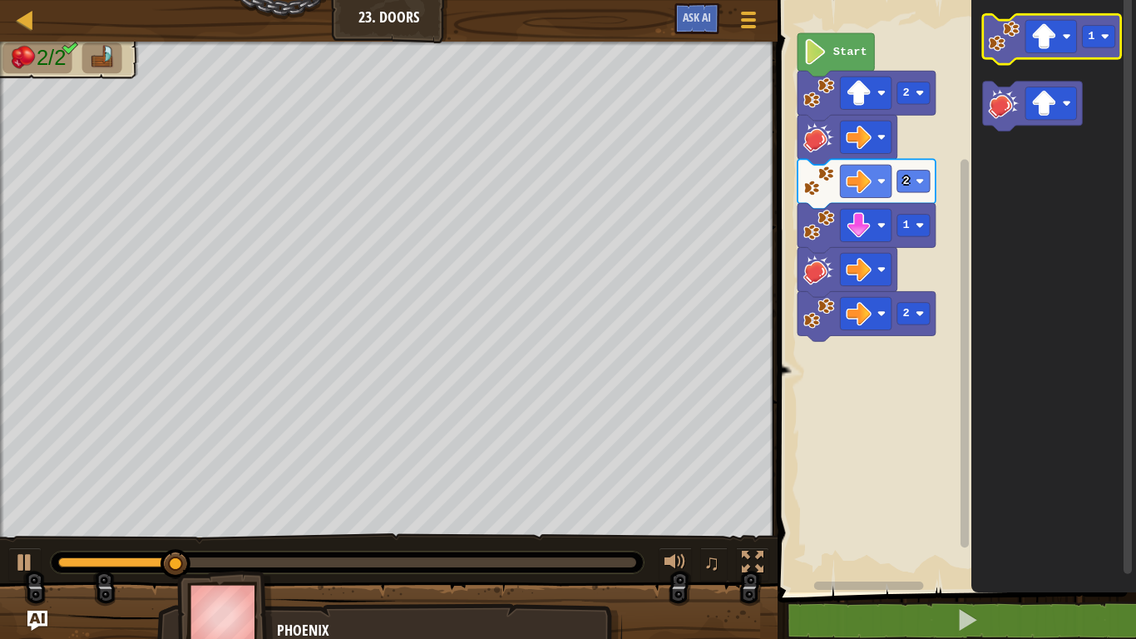
click at [1001, 54] on icon "1" at bounding box center [1053, 292] width 165 height 600
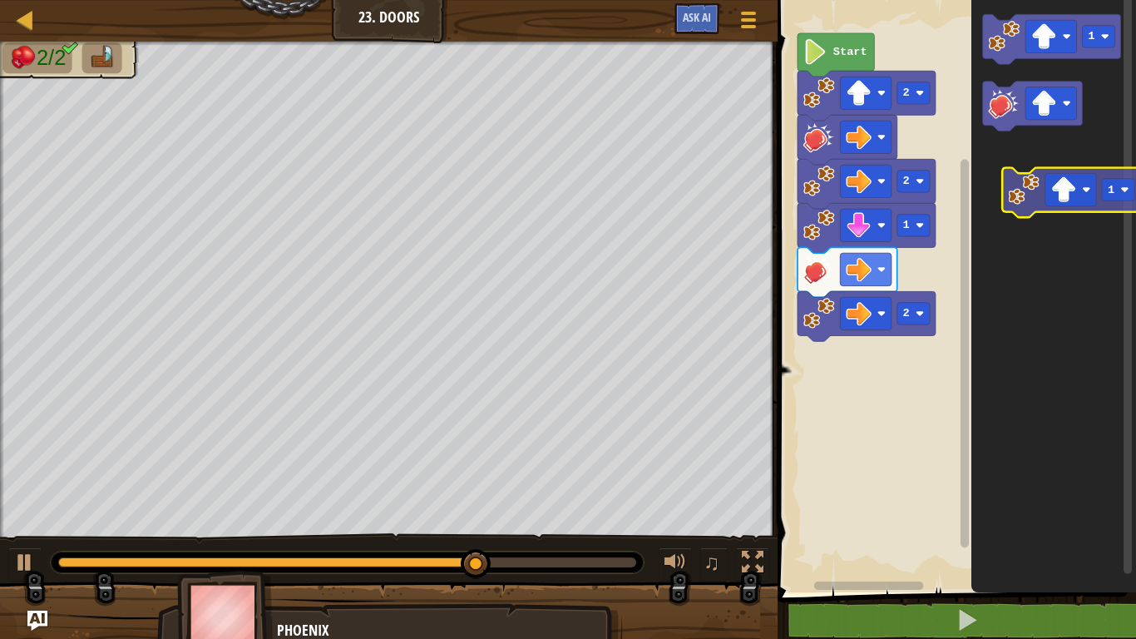
click at [1023, 207] on icon "1" at bounding box center [1053, 292] width 165 height 600
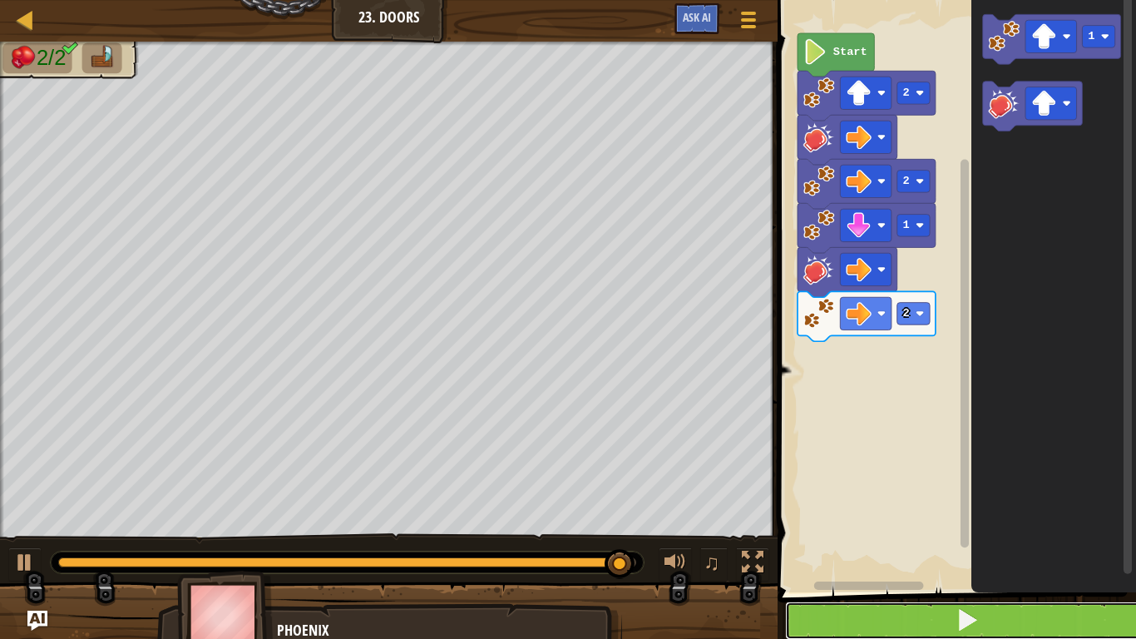
click at [898, 615] on button at bounding box center [966, 620] width 363 height 38
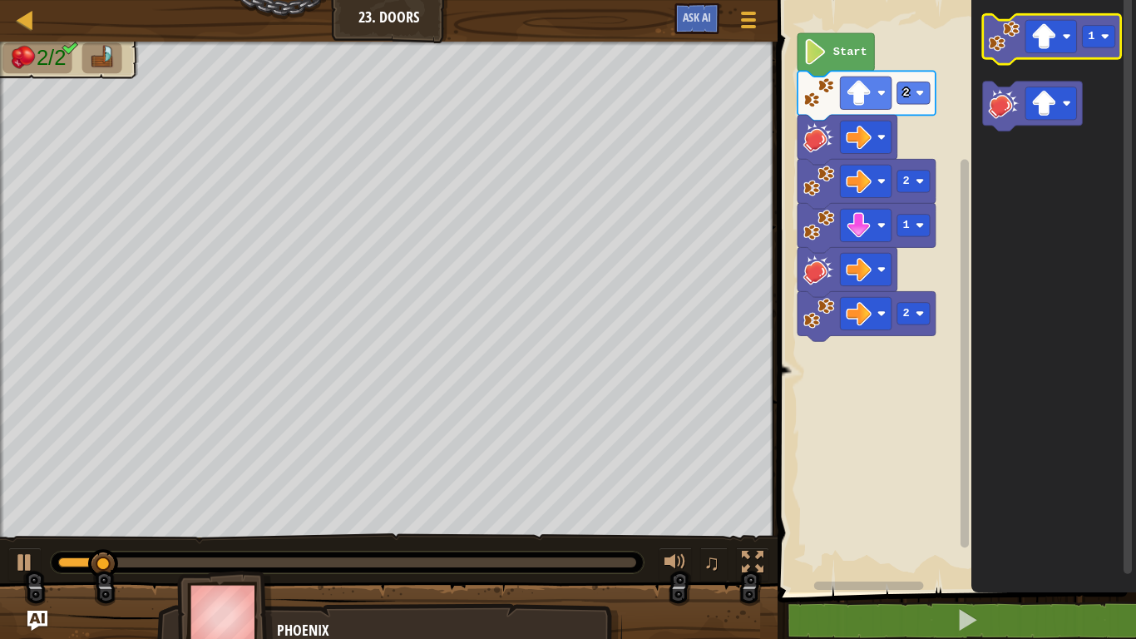
click at [1007, 62] on icon "Blockly Workspace" at bounding box center [1052, 39] width 138 height 50
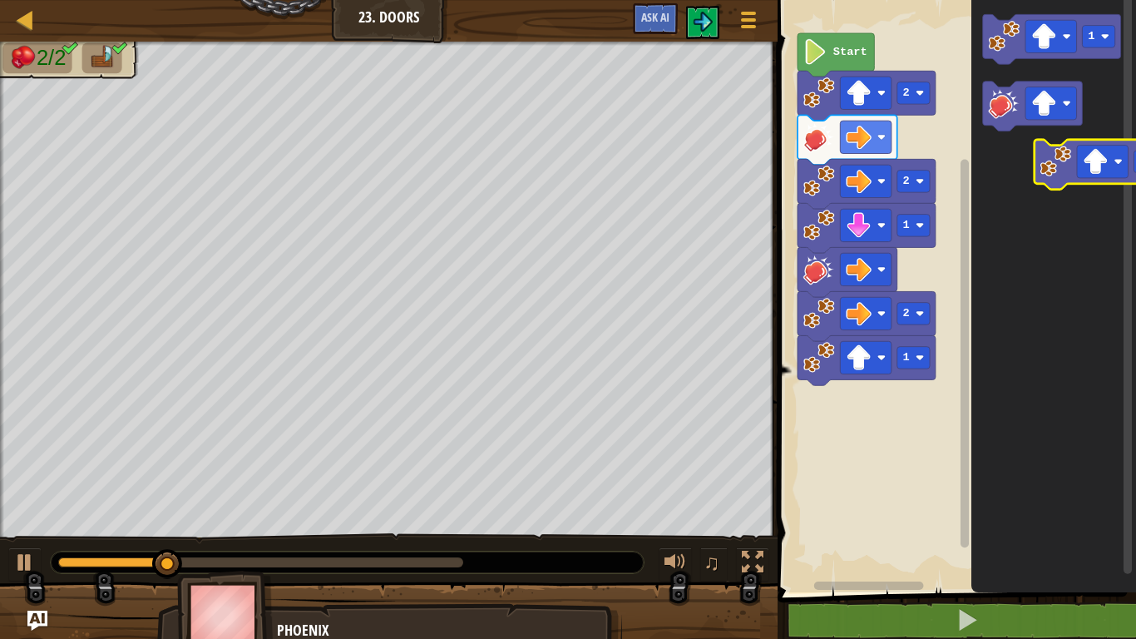
click at [1058, 186] on icon "1" at bounding box center [1053, 292] width 165 height 600
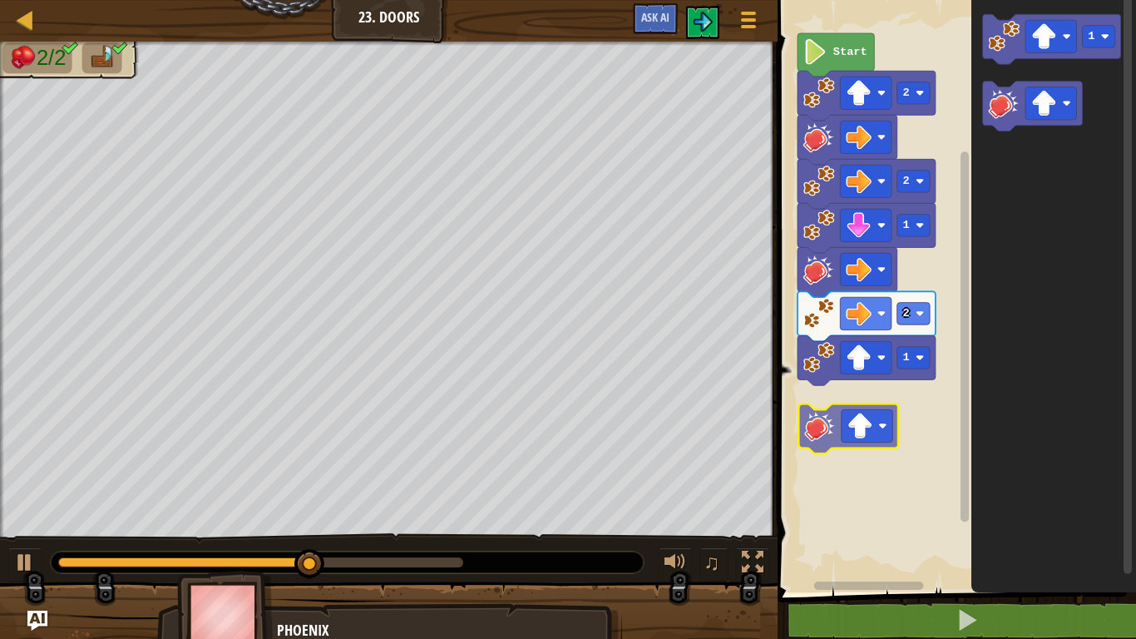
click at [817, 437] on div "Start 2 2 1 2 1 1" at bounding box center [953, 292] width 363 height 600
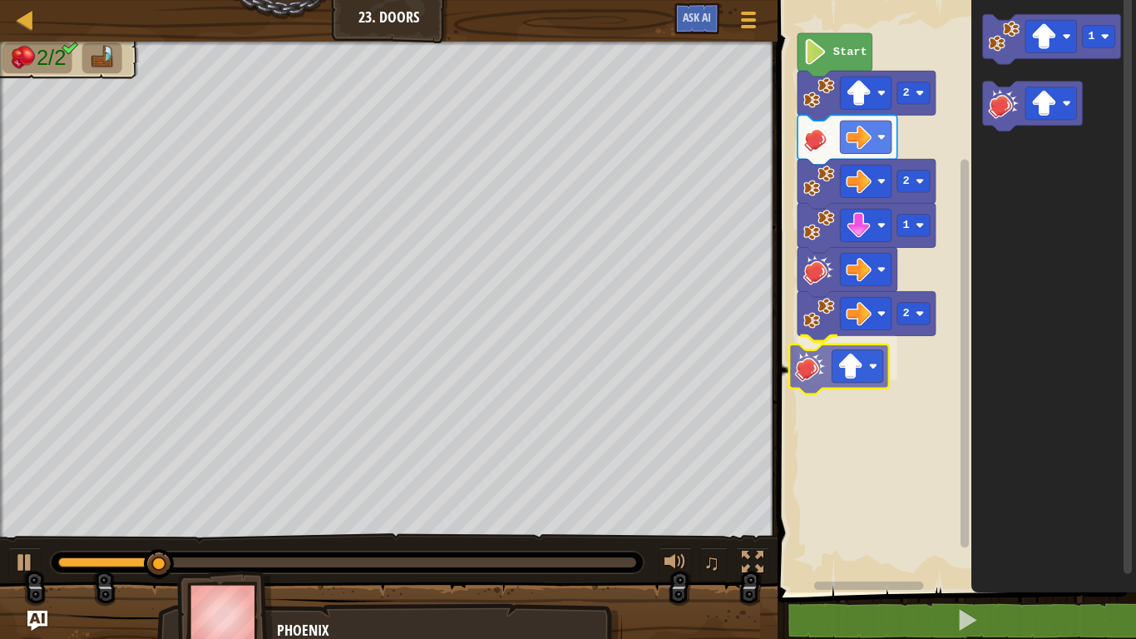
click at [797, 372] on div "2 1 2 2 Start 1" at bounding box center [953, 292] width 363 height 600
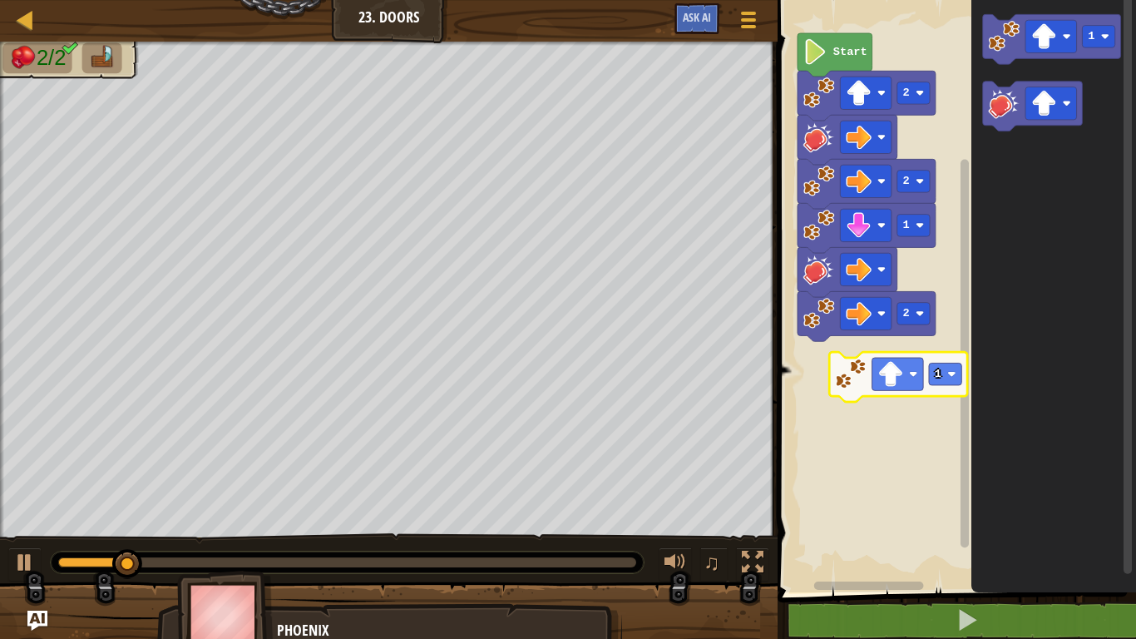
click at [844, 382] on div "2 1 2 2 Start 1 1" at bounding box center [953, 292] width 363 height 600
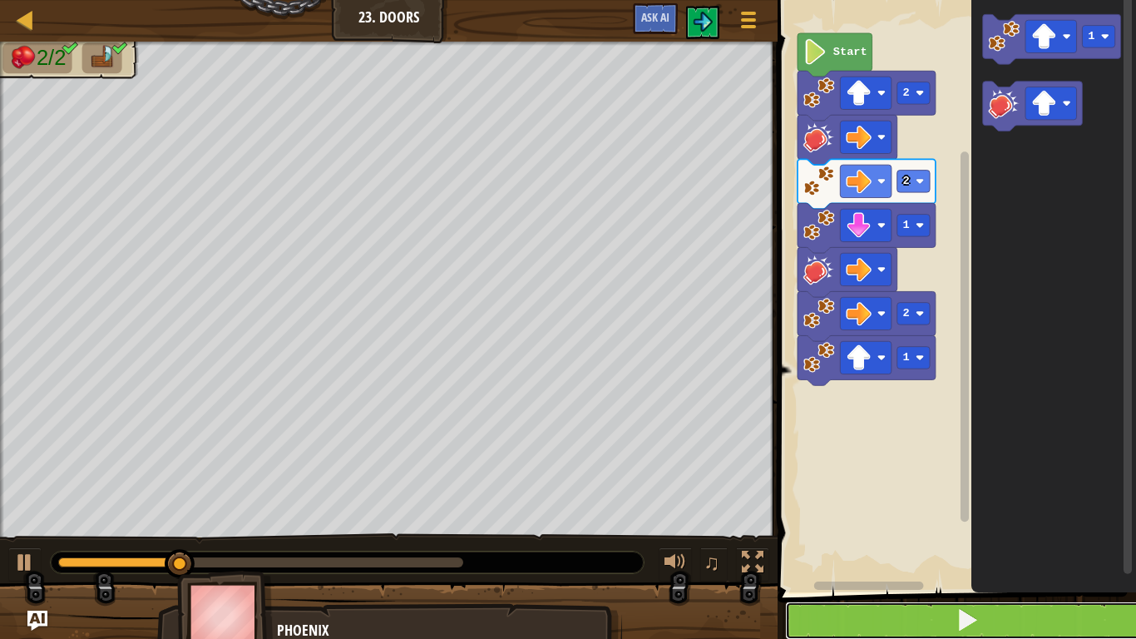
click at [831, 604] on button at bounding box center [966, 620] width 363 height 38
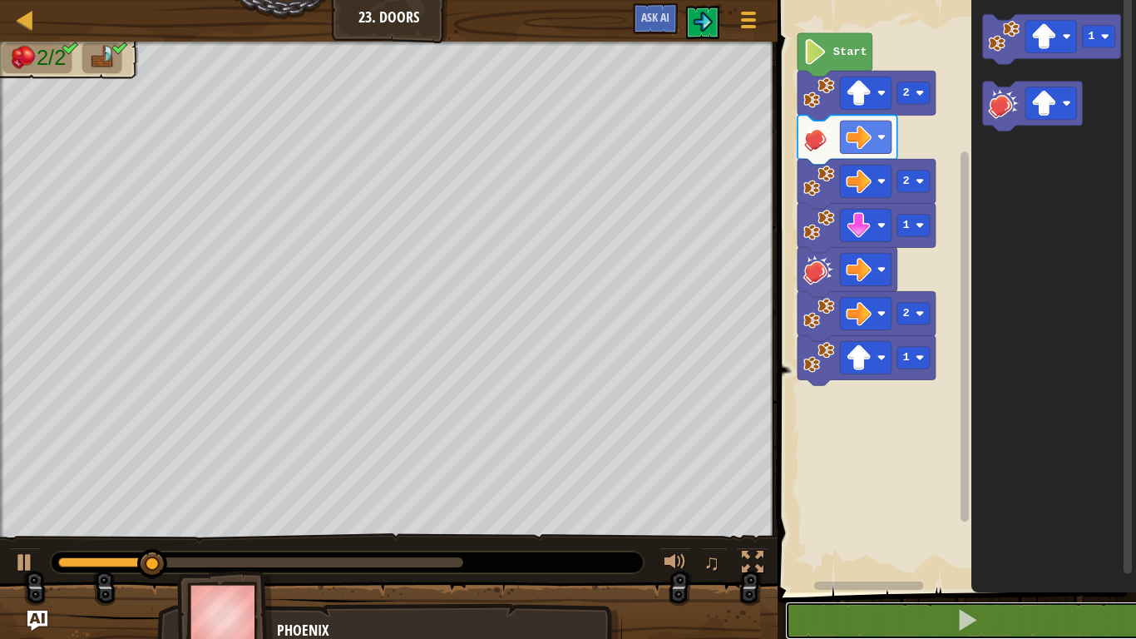
click at [432, 557] on div at bounding box center [260, 562] width 405 height 10
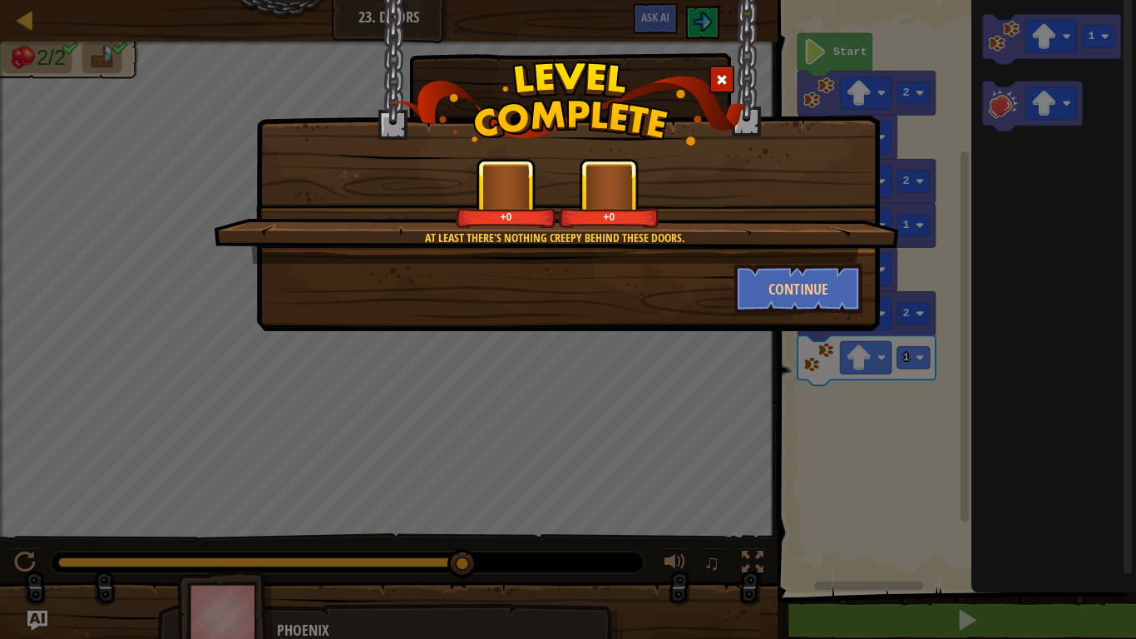
drag, startPoint x: 432, startPoint y: 562, endPoint x: 486, endPoint y: 564, distance: 54.1
click at [486, 2] on body "Map Junior 23. Doors Game Menu Ask AI 1 ההההההההההההההההההההההההההההההההההההההה…" at bounding box center [568, 1] width 1136 height 2
click at [788, 285] on button "Continue" at bounding box center [798, 289] width 129 height 50
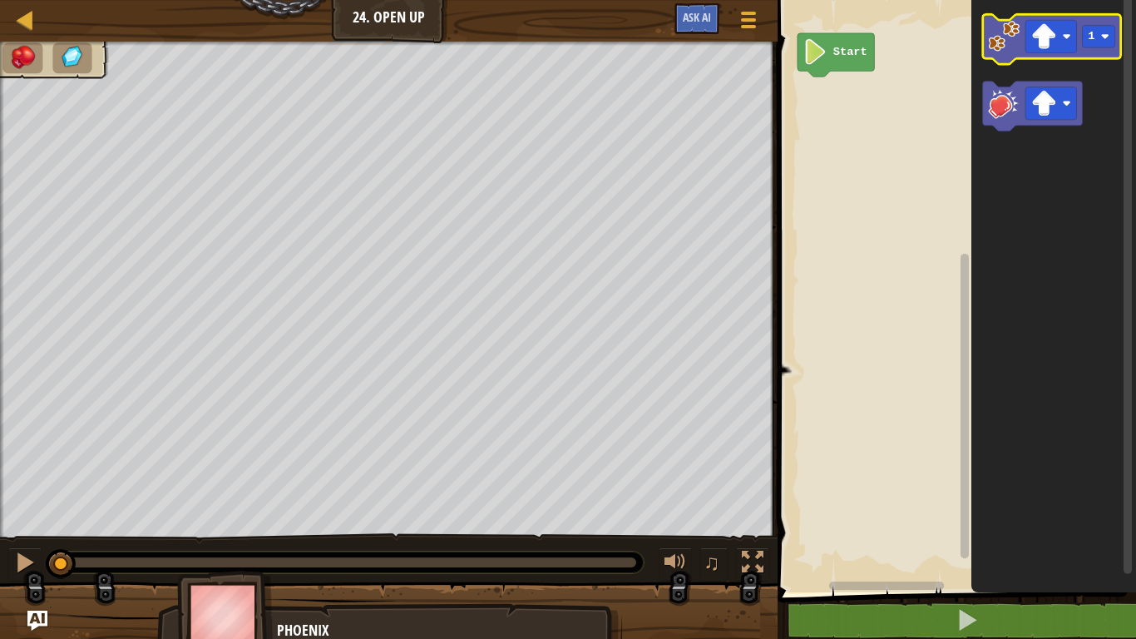
click at [998, 23] on image "Blockly Workspace" at bounding box center [1005, 37] width 32 height 32
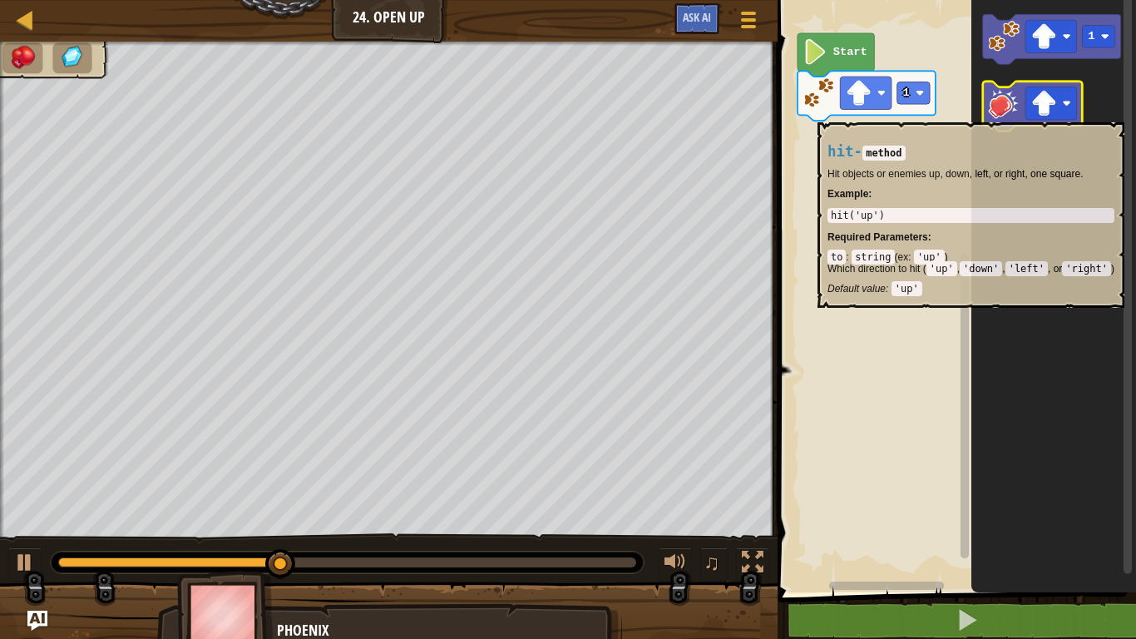
click at [997, 113] on image "Blockly Workspace" at bounding box center [1005, 103] width 32 height 32
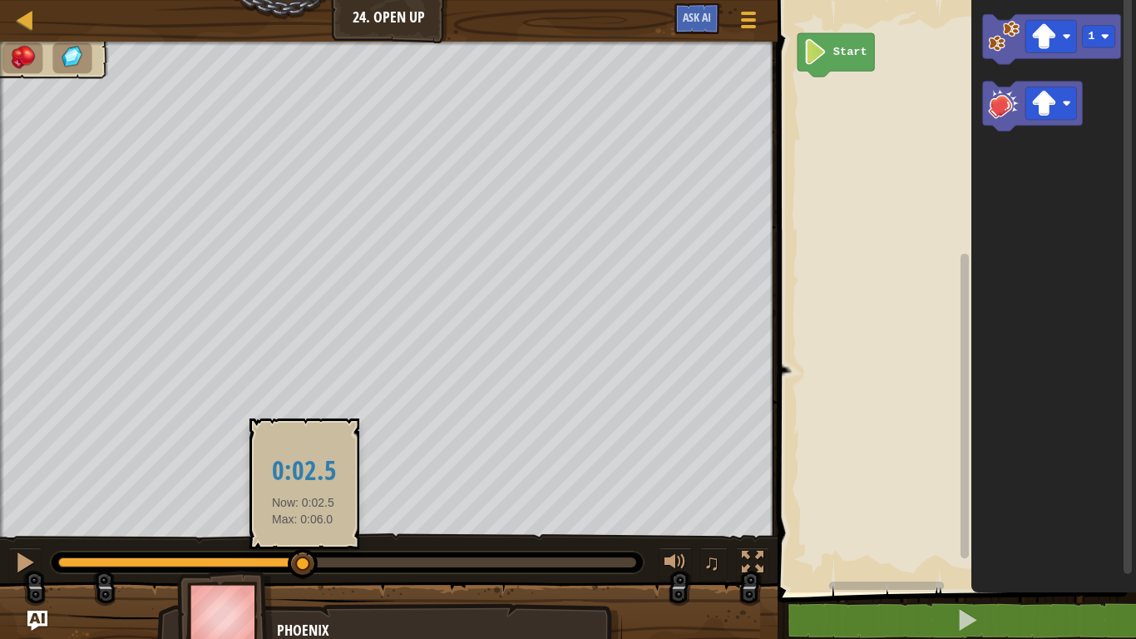
drag, startPoint x: 640, startPoint y: 565, endPoint x: 292, endPoint y: 560, distance: 348.4
click at [292, 560] on div at bounding box center [303, 564] width 30 height 30
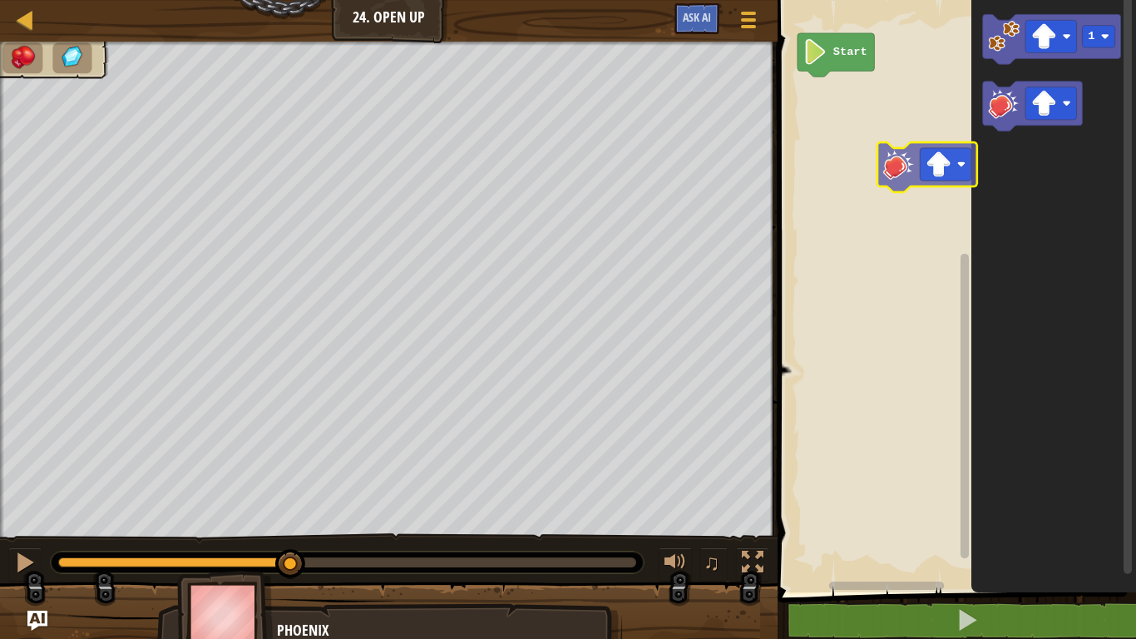
click at [891, 174] on div "Start 1" at bounding box center [953, 292] width 363 height 600
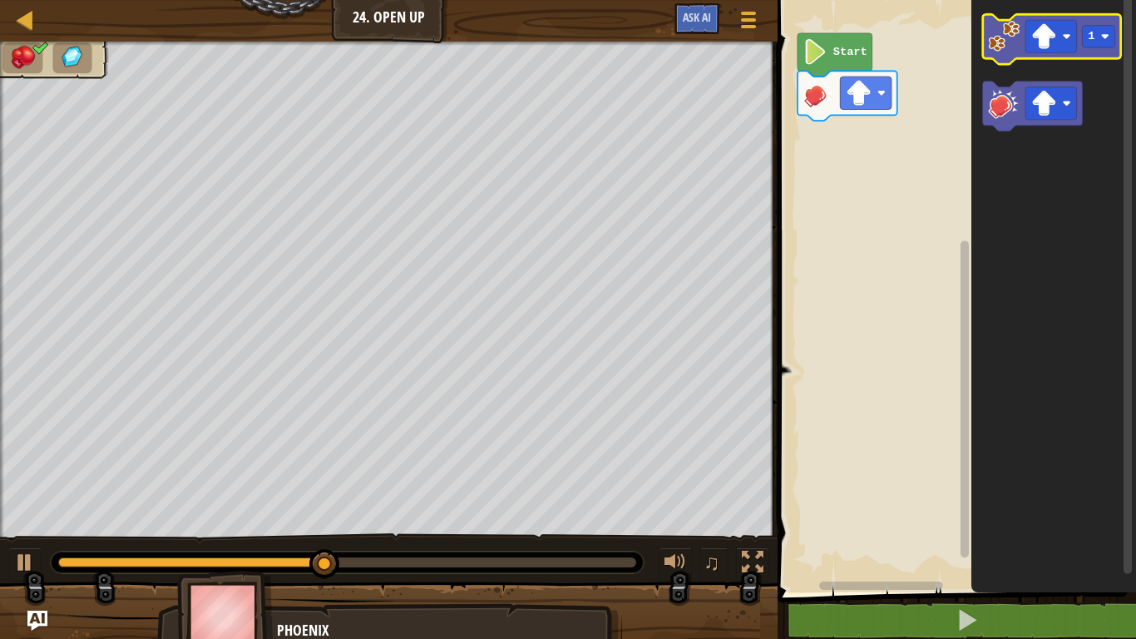
click at [1002, 50] on image "Blockly Workspace" at bounding box center [1005, 37] width 32 height 32
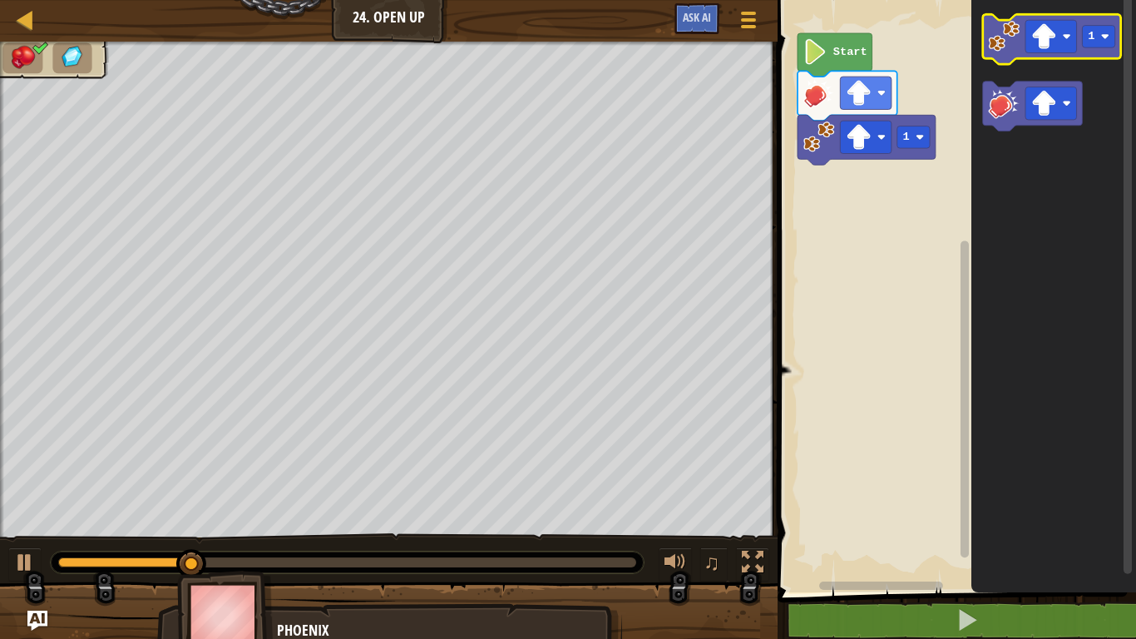
click at [1002, 50] on image "Blockly Workspace" at bounding box center [1005, 37] width 32 height 32
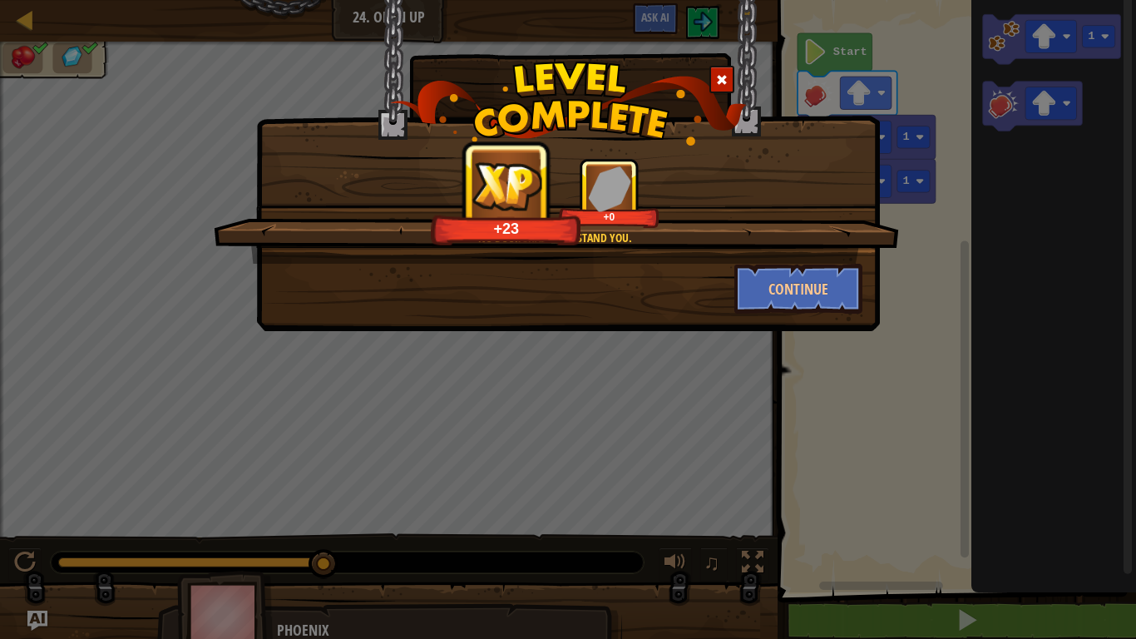
click at [721, 76] on span at bounding box center [722, 80] width 12 height 12
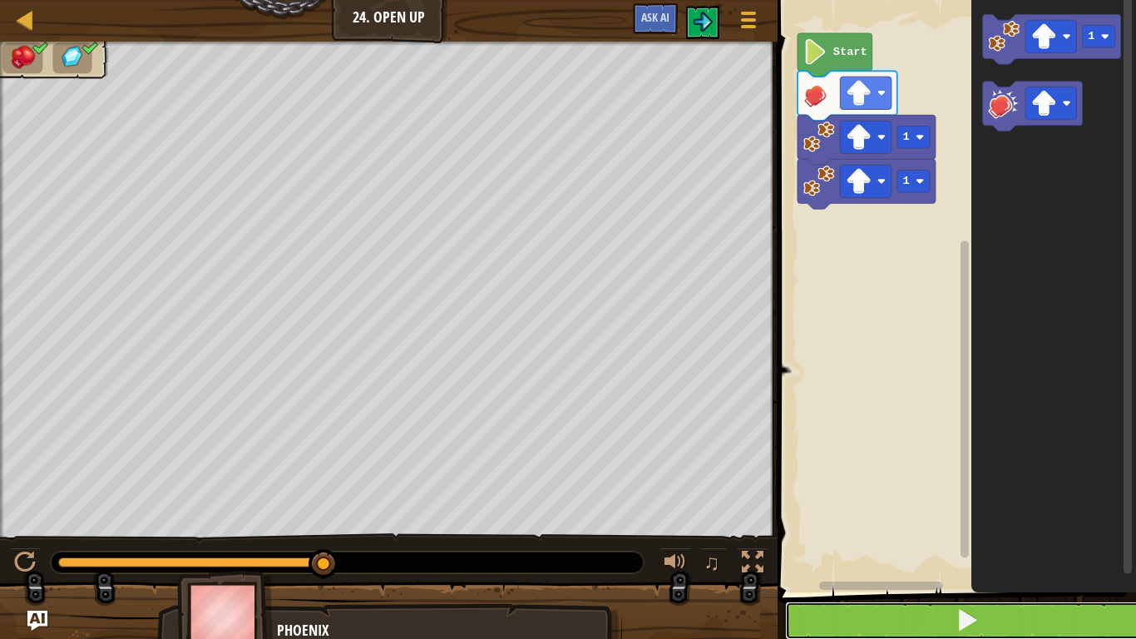
click at [834, 618] on button at bounding box center [966, 620] width 363 height 38
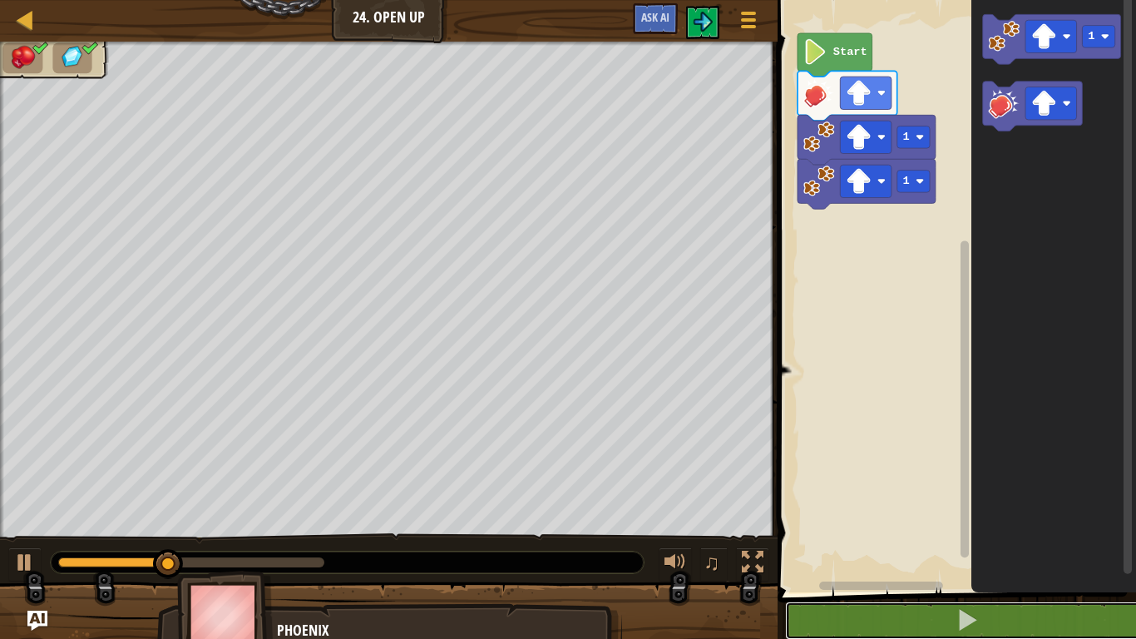
click at [309, 557] on div at bounding box center [191, 562] width 266 height 10
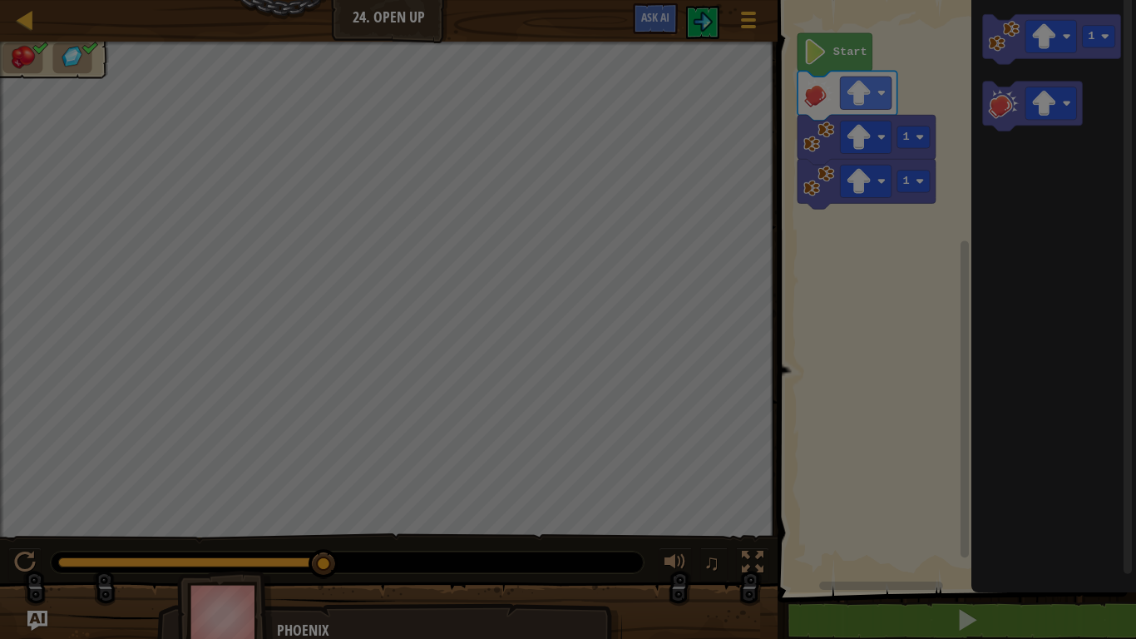
drag, startPoint x: 306, startPoint y: 559, endPoint x: 413, endPoint y: 586, distance: 110.7
click at [413, 2] on body "Map Junior 24. Open Up Game Menu Ask AI 1 ההההההההההההההההההההההההההההההההההההה…" at bounding box center [568, 1] width 1136 height 2
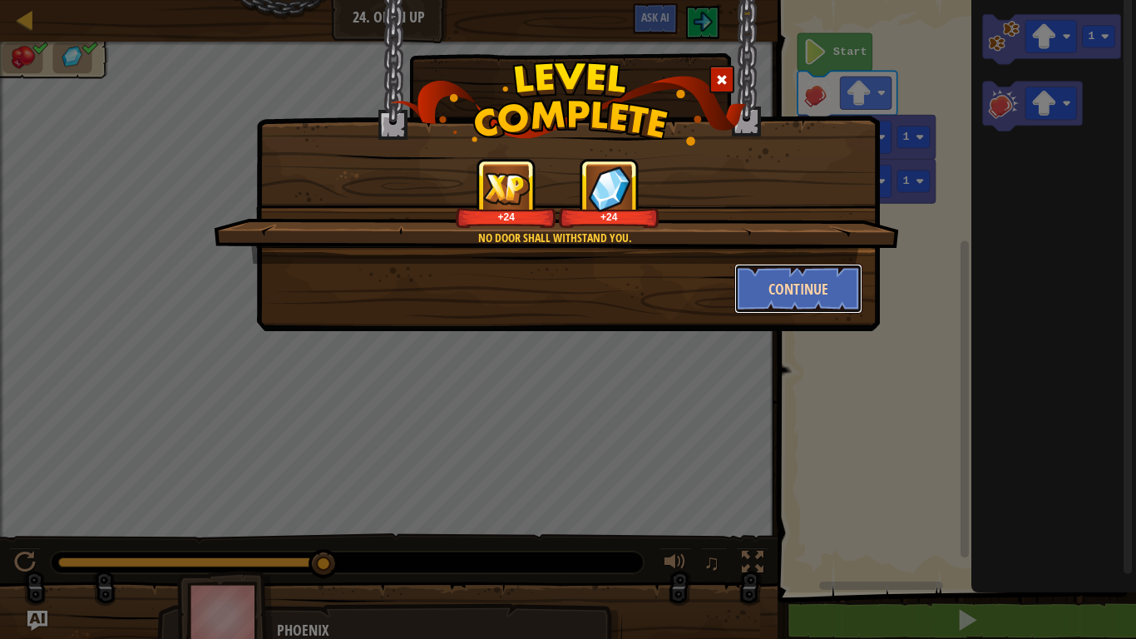
click at [802, 291] on button "Continue" at bounding box center [798, 289] width 129 height 50
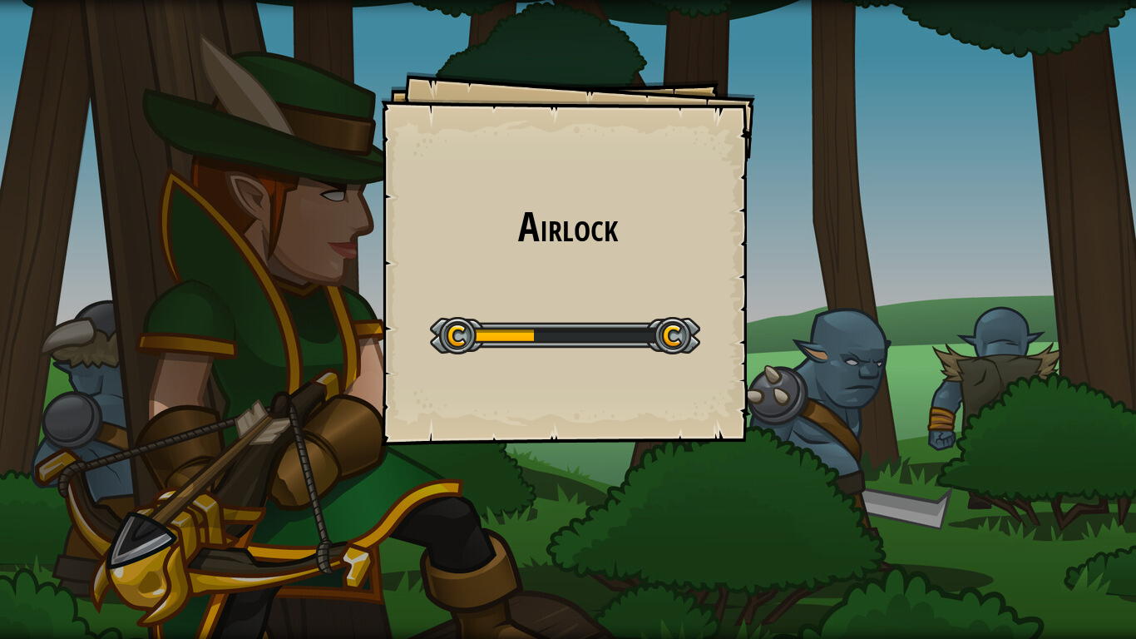
click at [802, 291] on div "Airlock Goals Start Level Error loading from server. Try refreshing the page. Y…" at bounding box center [568, 319] width 1136 height 639
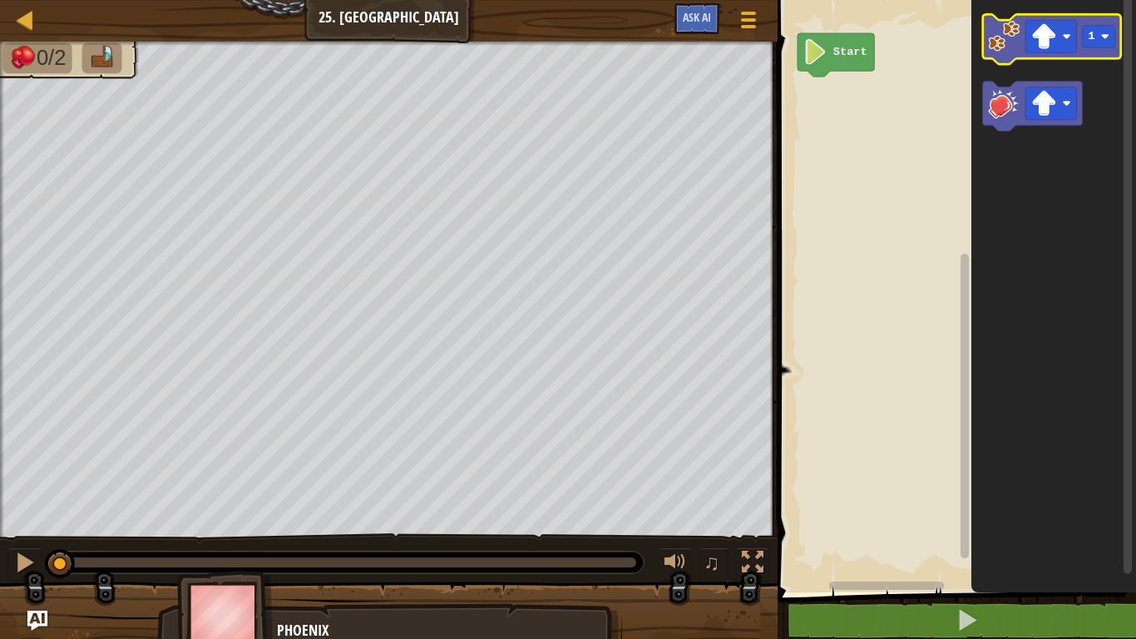
click at [989, 51] on image "Blockly Workspace" at bounding box center [1005, 37] width 32 height 32
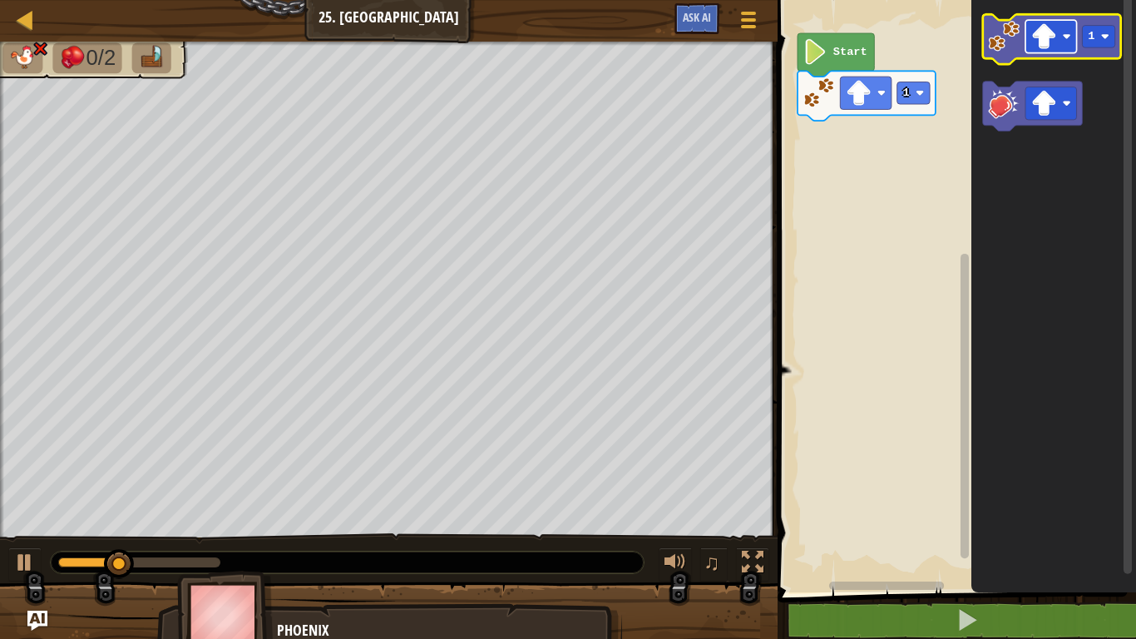
click at [1048, 43] on image "Blockly Workspace" at bounding box center [1044, 36] width 26 height 26
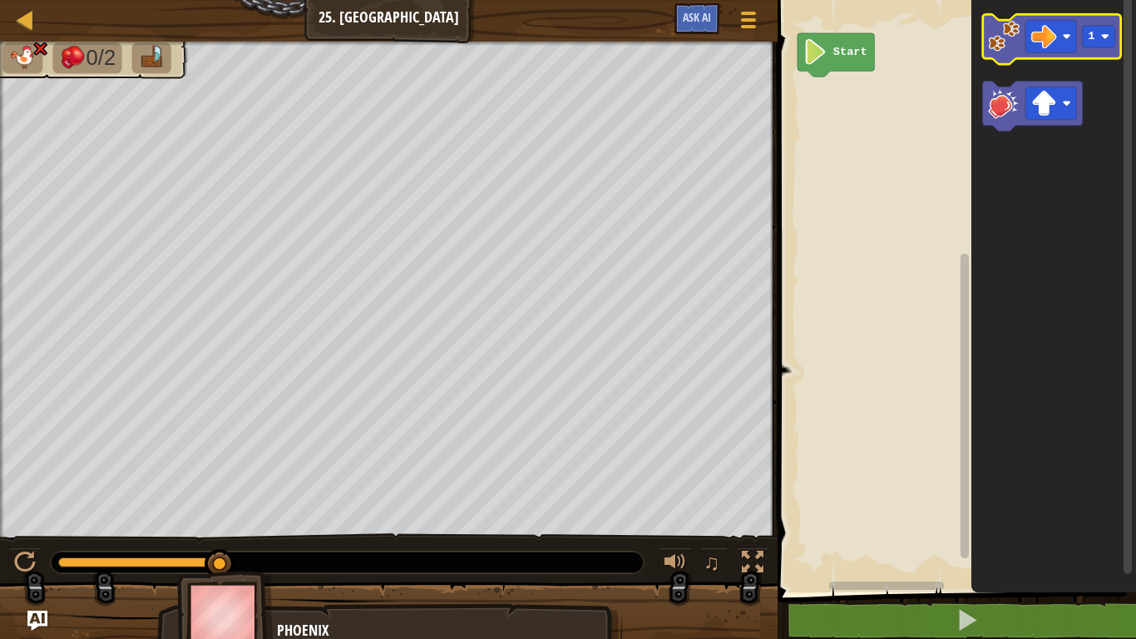
click at [1010, 42] on image "Blockly Workspace" at bounding box center [1005, 37] width 32 height 32
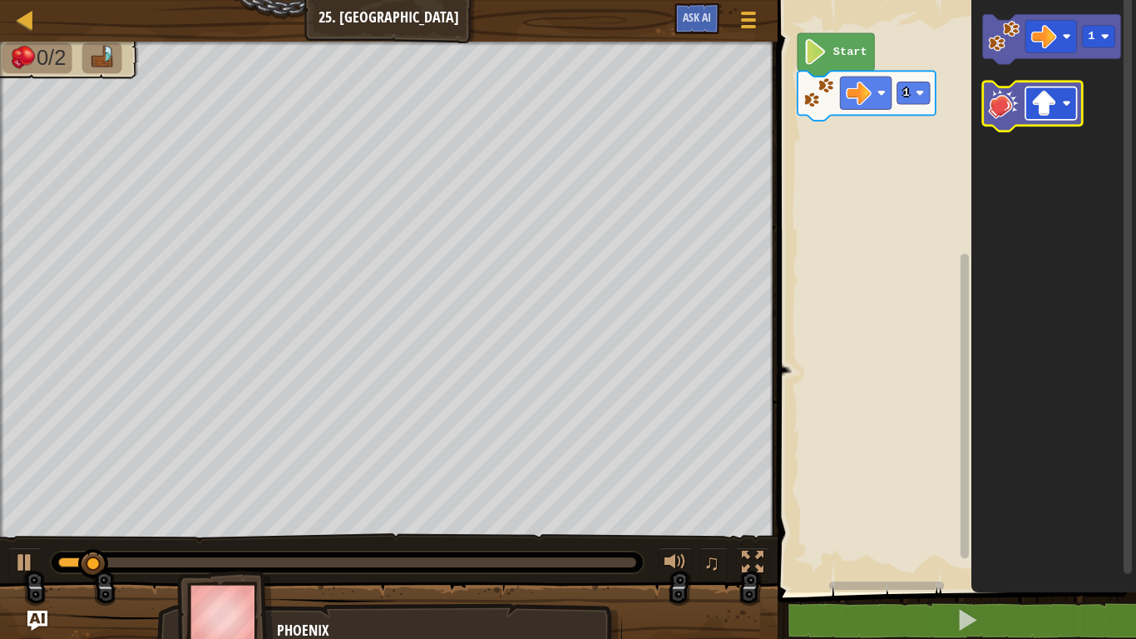
click at [1049, 105] on image "Blockly Workspace" at bounding box center [1044, 104] width 26 height 26
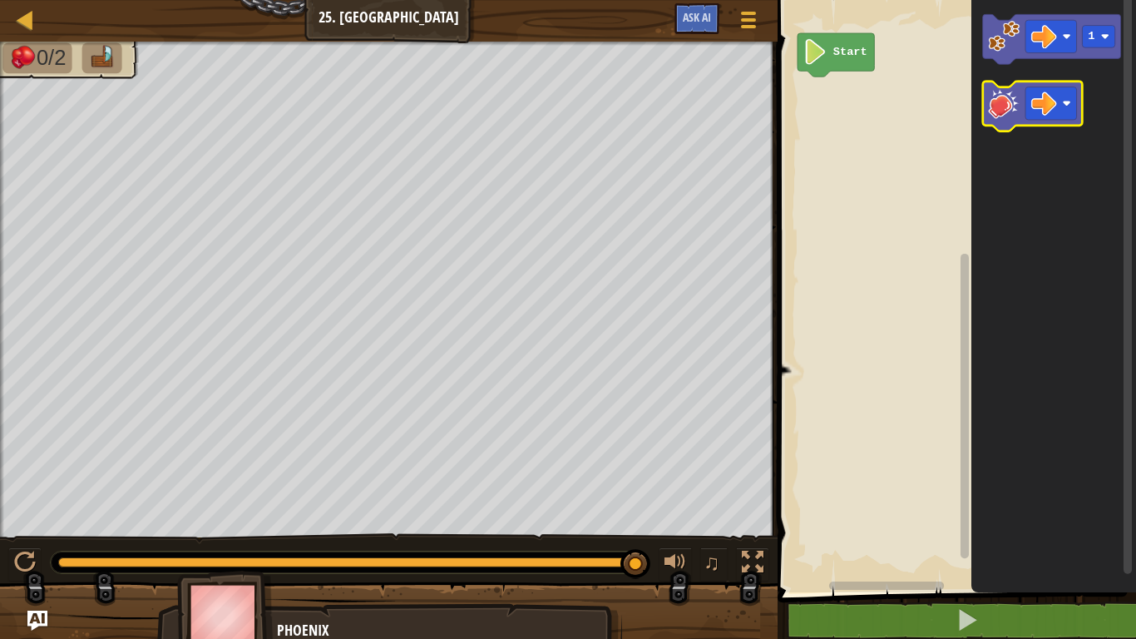
click at [1010, 117] on image "Blockly Workspace" at bounding box center [1005, 103] width 32 height 32
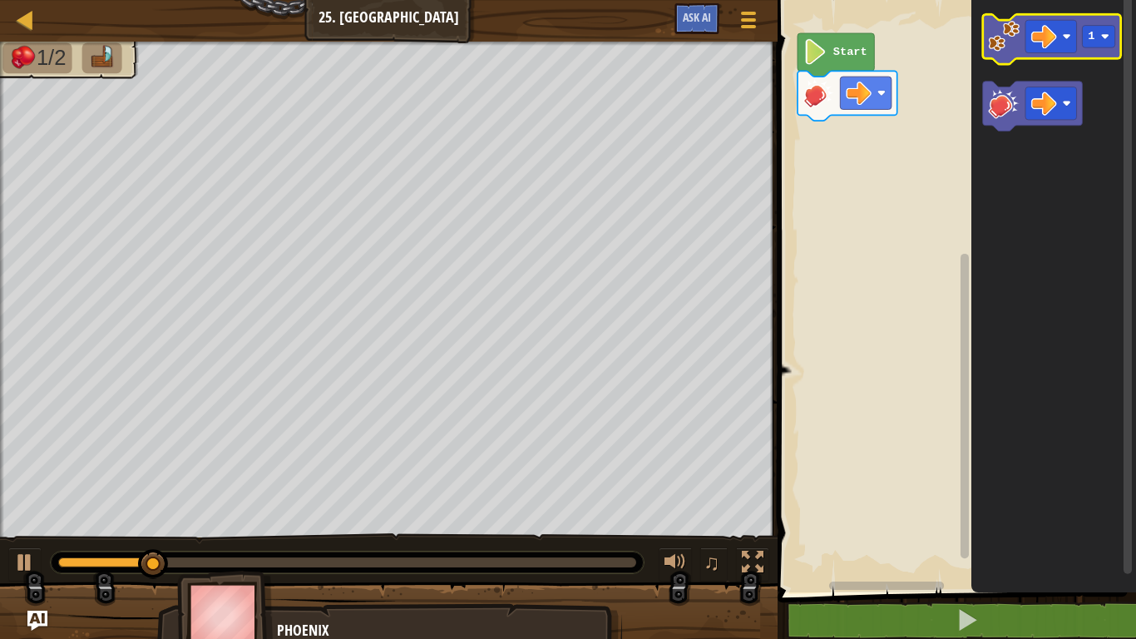
click at [987, 45] on icon "Blockly Workspace" at bounding box center [1052, 39] width 138 height 50
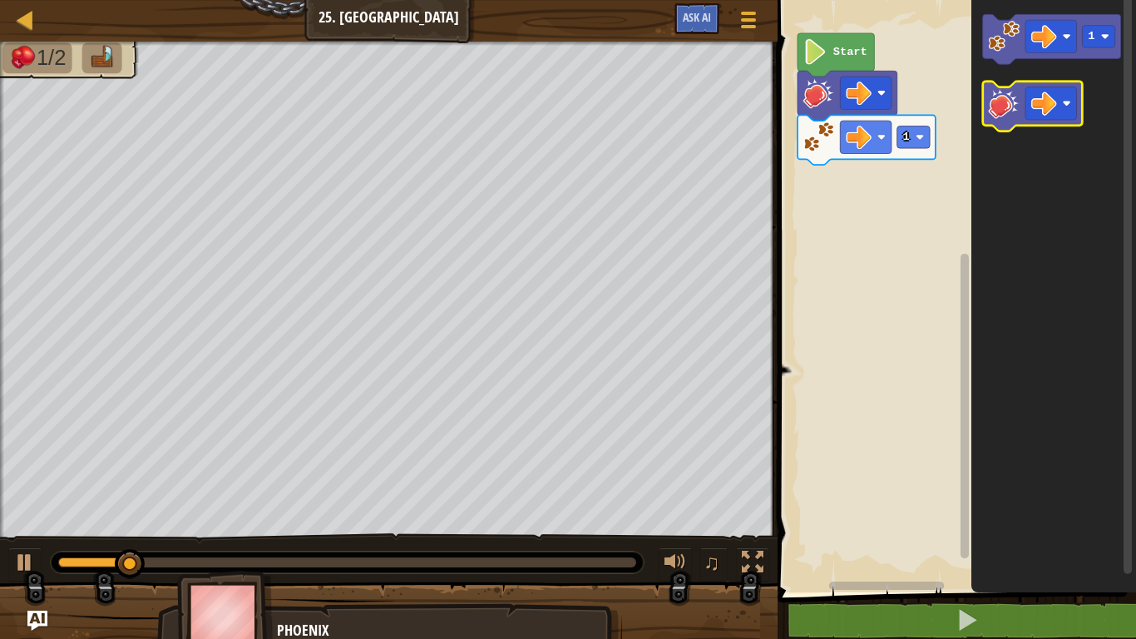
click at [987, 101] on icon "Blockly Workspace" at bounding box center [1033, 106] width 100 height 50
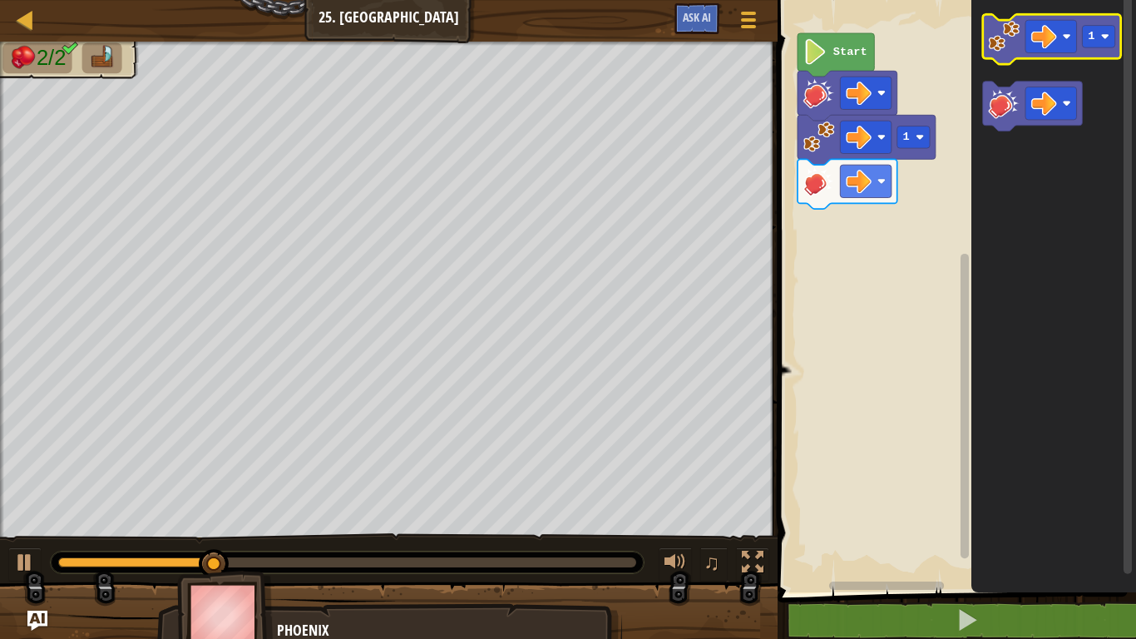
click at [1001, 47] on image "Blockly Workspace" at bounding box center [1005, 37] width 32 height 32
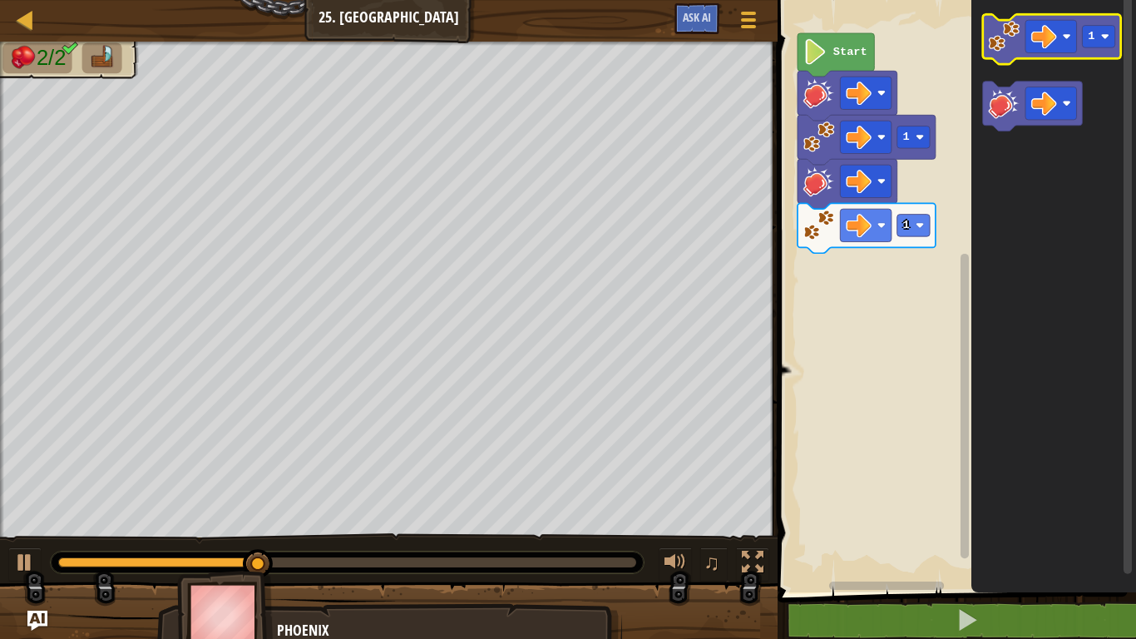
click at [1001, 47] on image "Blockly Workspace" at bounding box center [1005, 37] width 32 height 32
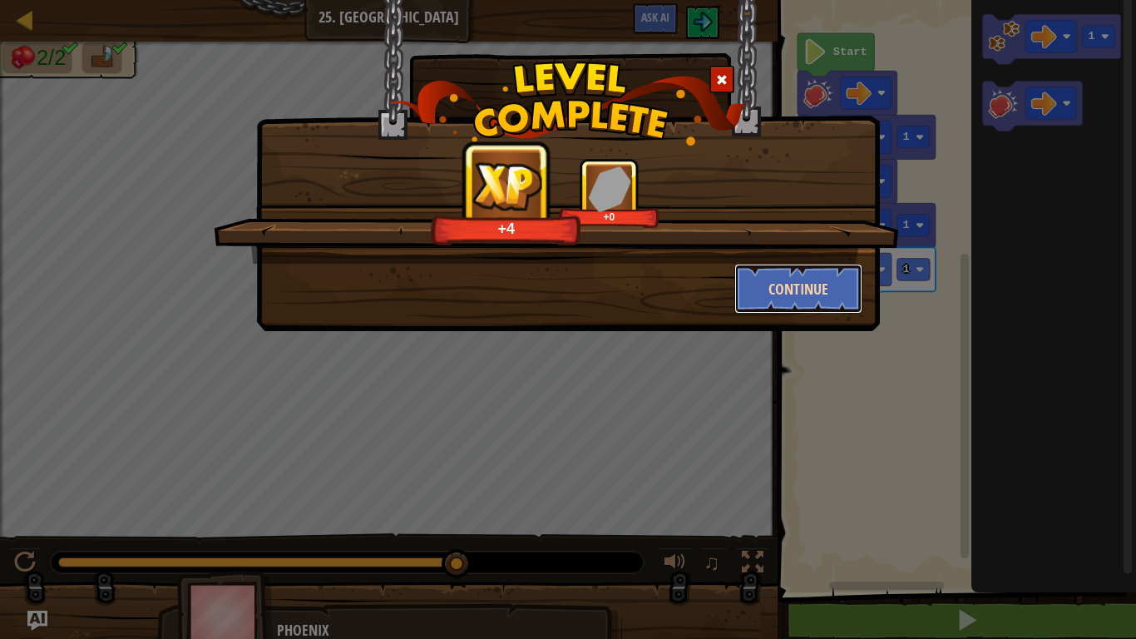
click at [837, 294] on button "Continue" at bounding box center [798, 289] width 129 height 50
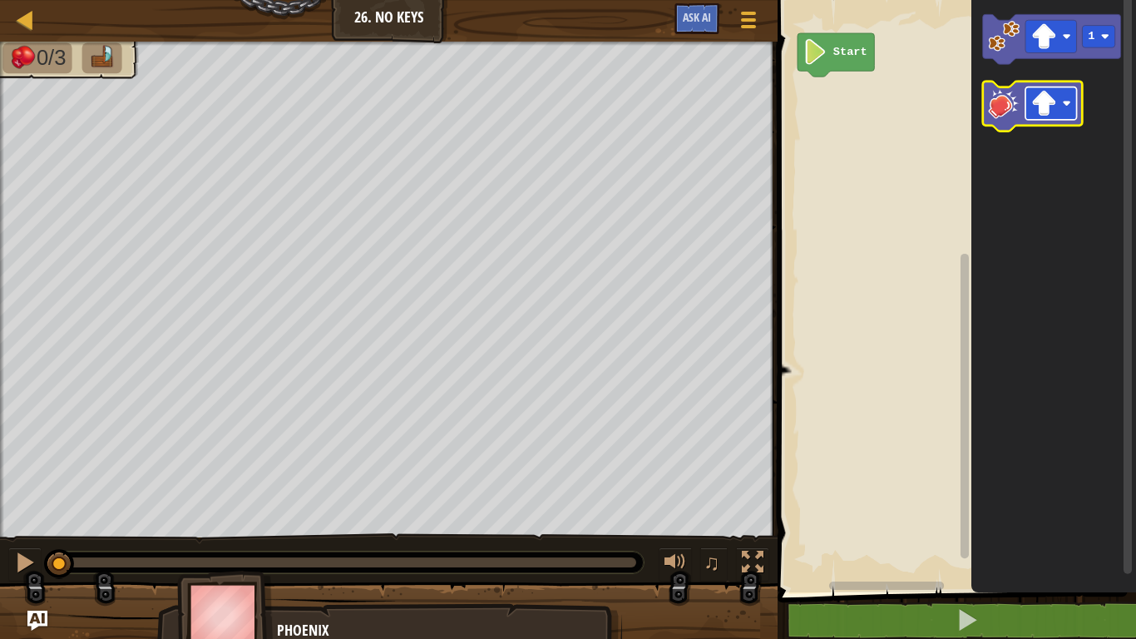
click at [1039, 97] on image "Blockly Workspace" at bounding box center [1044, 104] width 26 height 26
click at [1004, 106] on image "Blockly Workspace" at bounding box center [1005, 103] width 32 height 32
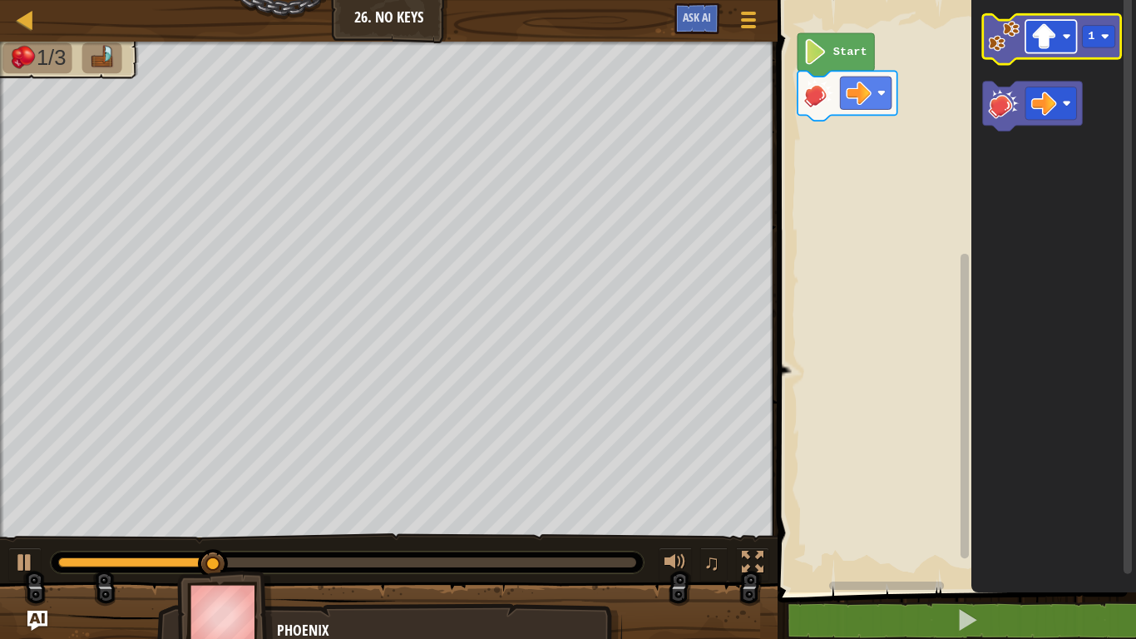
click at [1044, 31] on image "Blockly Workspace" at bounding box center [1044, 36] width 26 height 26
click at [1002, 55] on icon "Blockly Workspace" at bounding box center [1052, 39] width 138 height 50
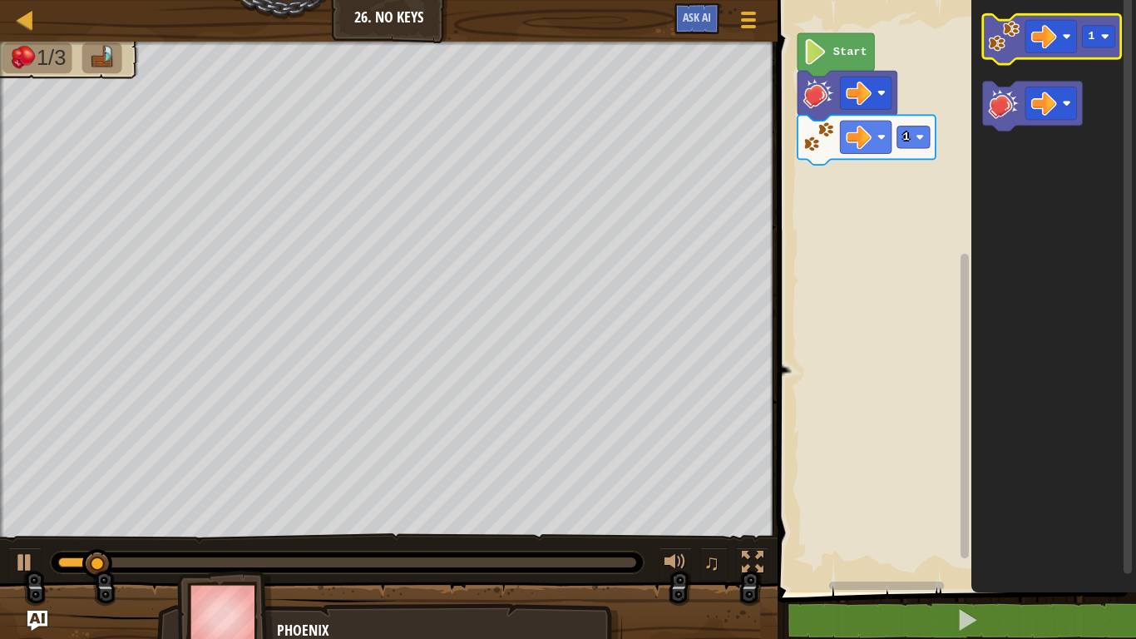
click at [1002, 55] on icon "Blockly Workspace" at bounding box center [1052, 39] width 138 height 50
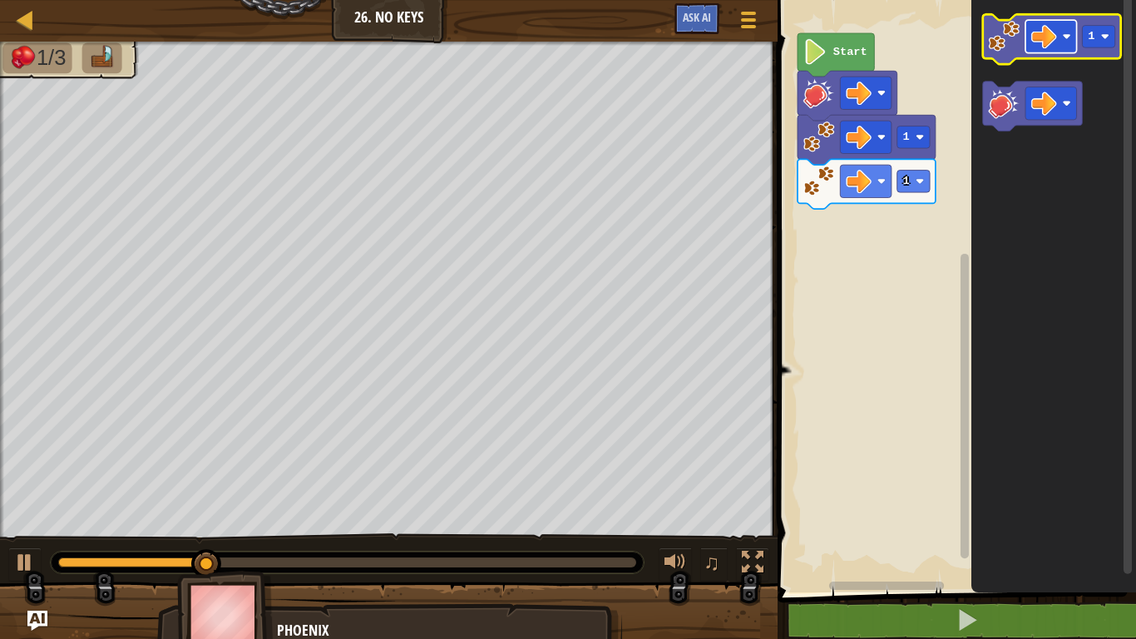
click at [1043, 46] on image "Blockly Workspace" at bounding box center [1044, 36] width 26 height 26
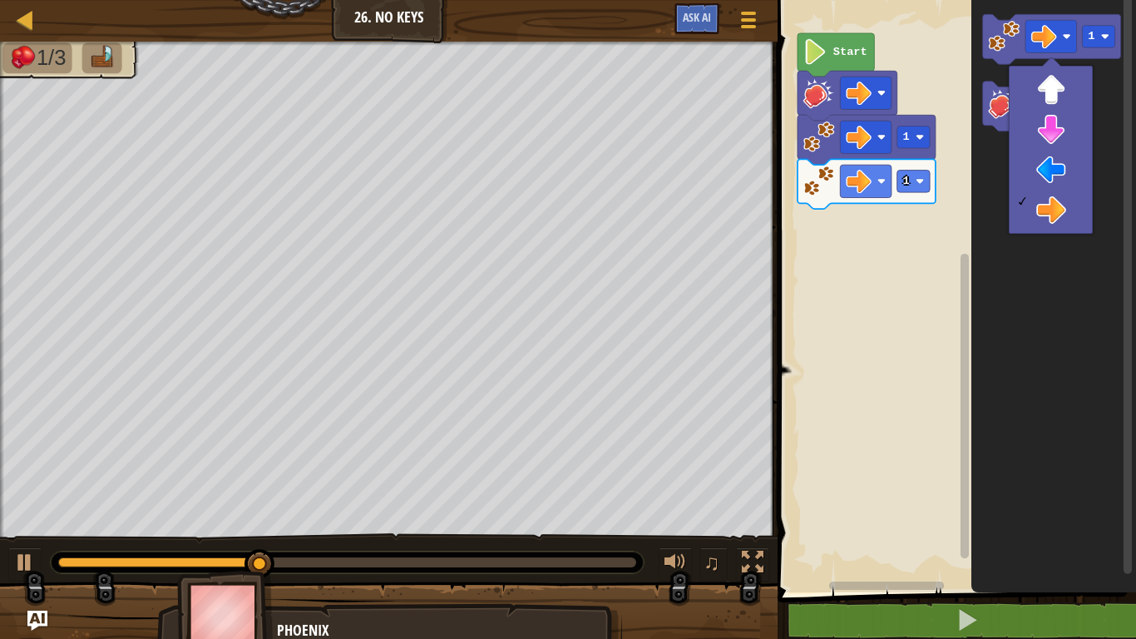
click at [1087, 303] on icon "Blockly Workspace" at bounding box center [1053, 292] width 165 height 600
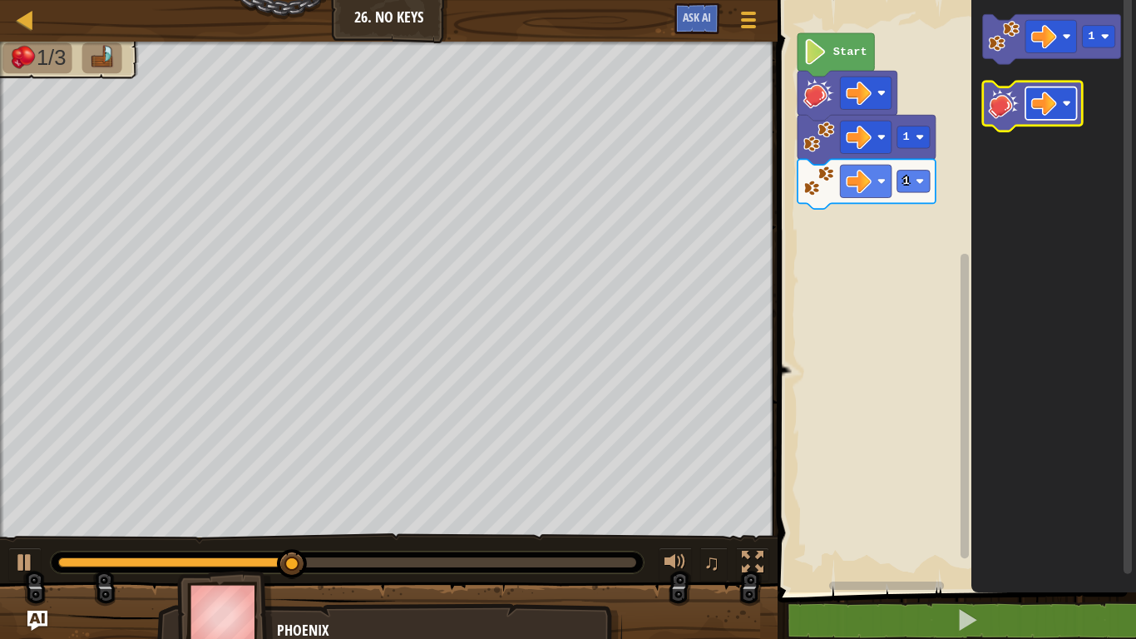
click at [1056, 106] on image "Blockly Workspace" at bounding box center [1044, 104] width 26 height 26
click at [1000, 116] on image "Blockly Workspace" at bounding box center [1005, 103] width 32 height 32
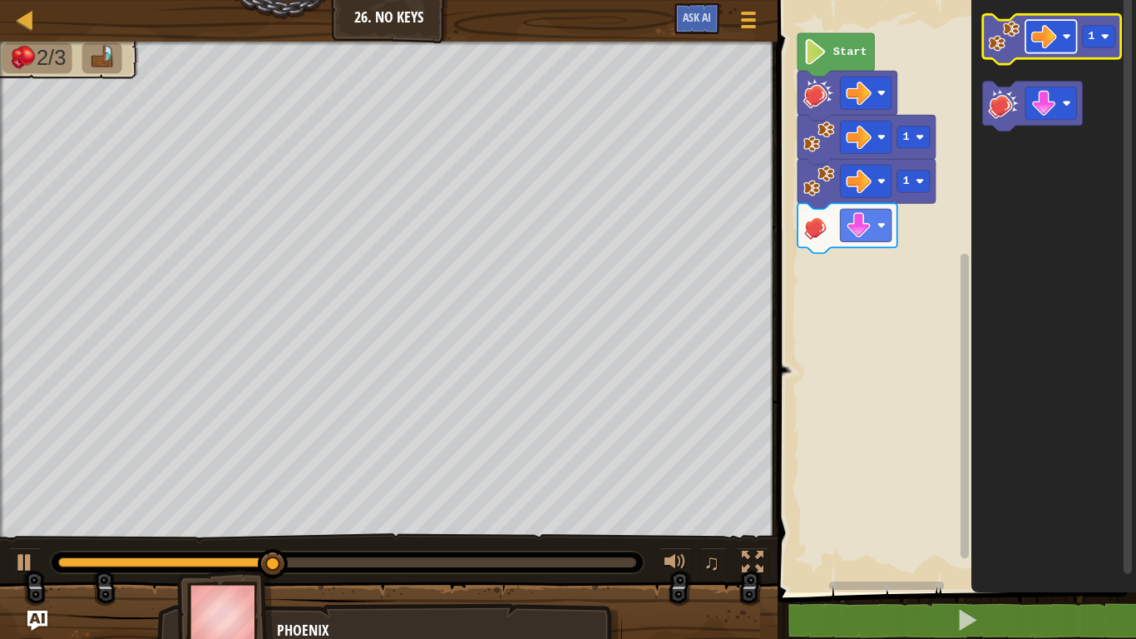
click at [1035, 47] on image "Blockly Workspace" at bounding box center [1044, 36] width 26 height 26
click at [1002, 55] on icon "Blockly Workspace" at bounding box center [1052, 39] width 138 height 50
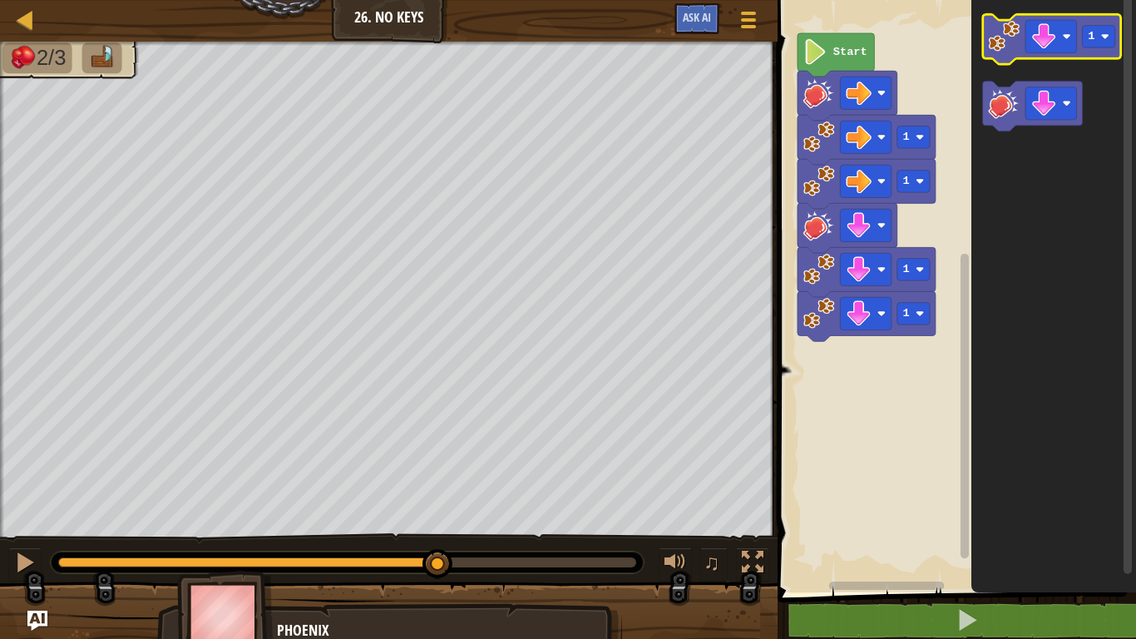
click at [1002, 55] on icon "Blockly Workspace" at bounding box center [1052, 39] width 138 height 50
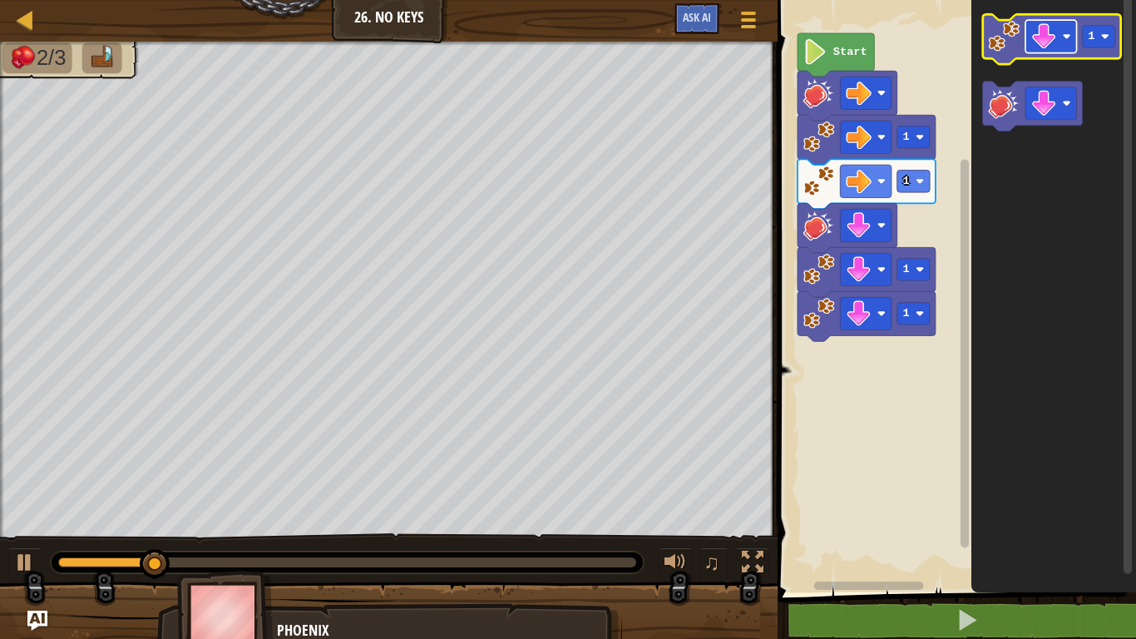
click at [1039, 42] on image "Blockly Workspace" at bounding box center [1044, 36] width 26 height 26
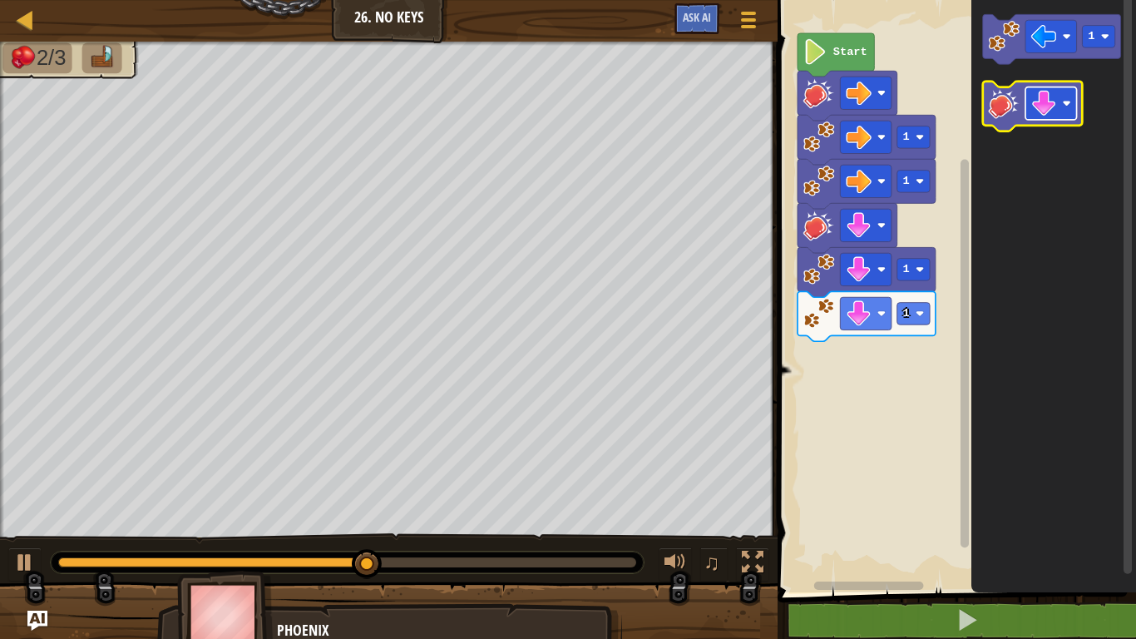
click at [1039, 110] on image "Blockly Workspace" at bounding box center [1044, 104] width 26 height 26
click at [1000, 111] on image "Blockly Workspace" at bounding box center [1005, 103] width 32 height 32
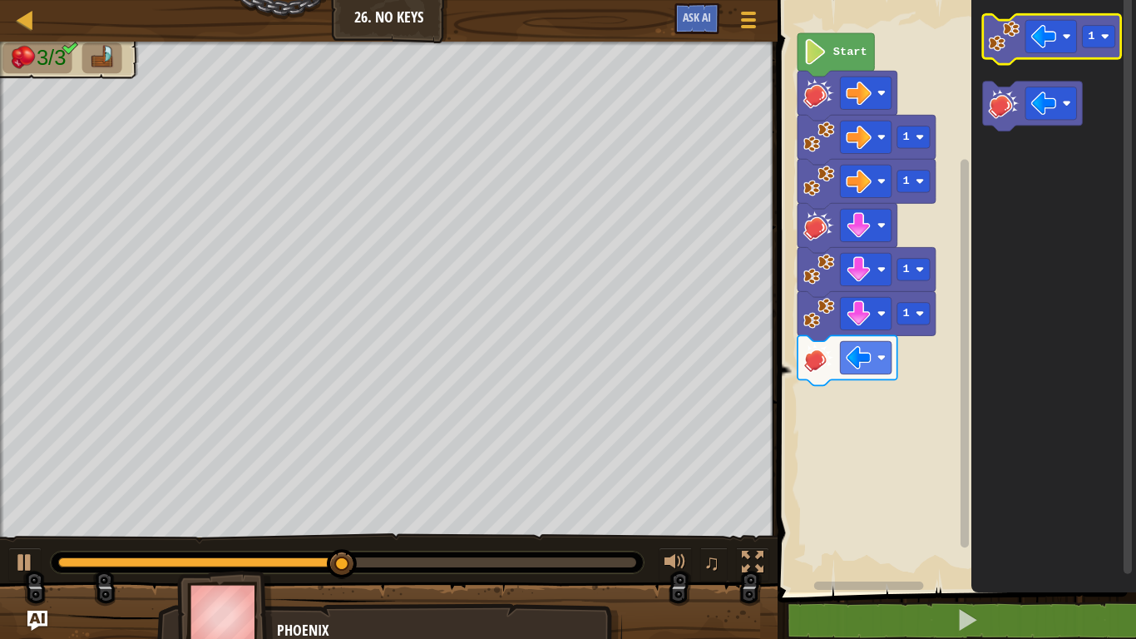
click at [1005, 37] on image "Blockly Workspace" at bounding box center [1005, 37] width 32 height 32
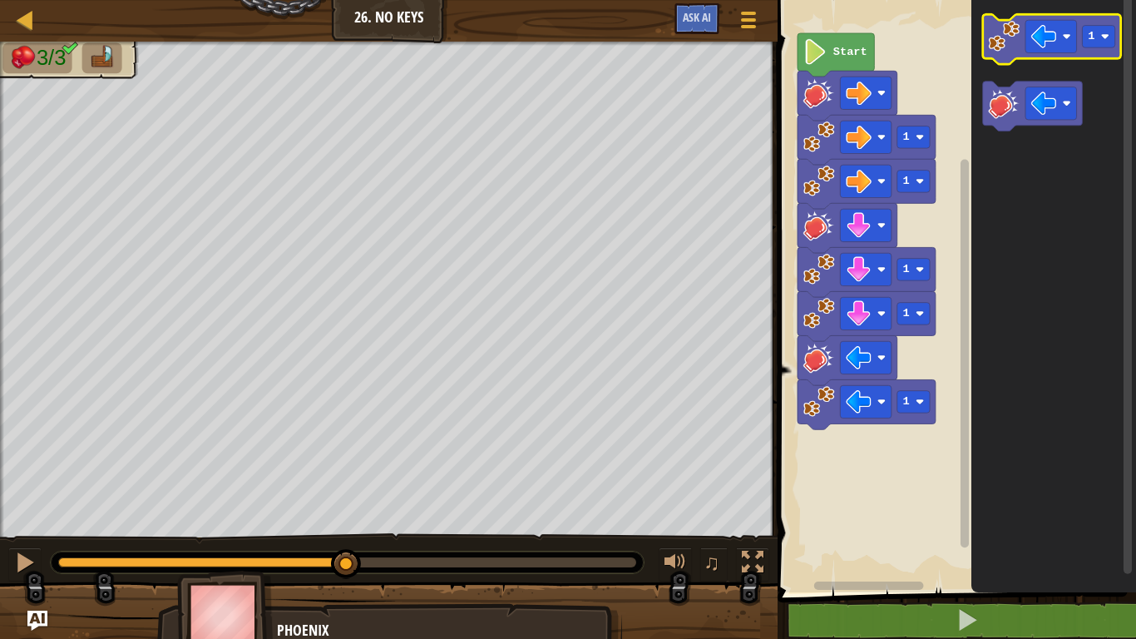
click at [1005, 37] on image "Blockly Workspace" at bounding box center [1005, 37] width 32 height 32
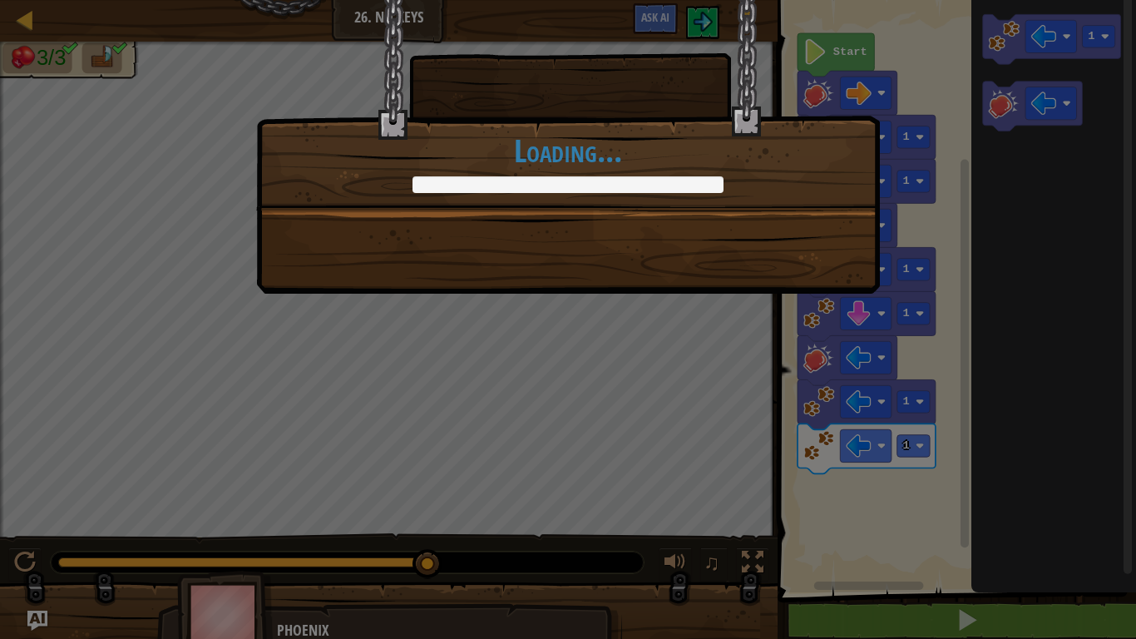
click at [998, 57] on div "+0 +0 Continue Loading..." at bounding box center [568, 319] width 1136 height 639
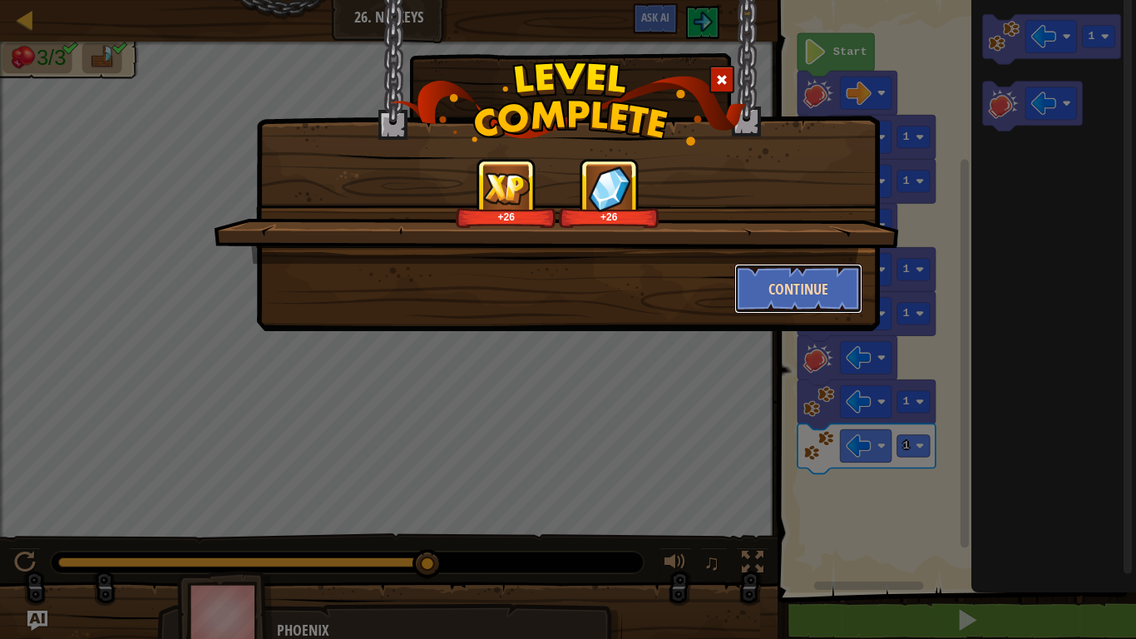
click at [788, 281] on button "Continue" at bounding box center [798, 289] width 129 height 50
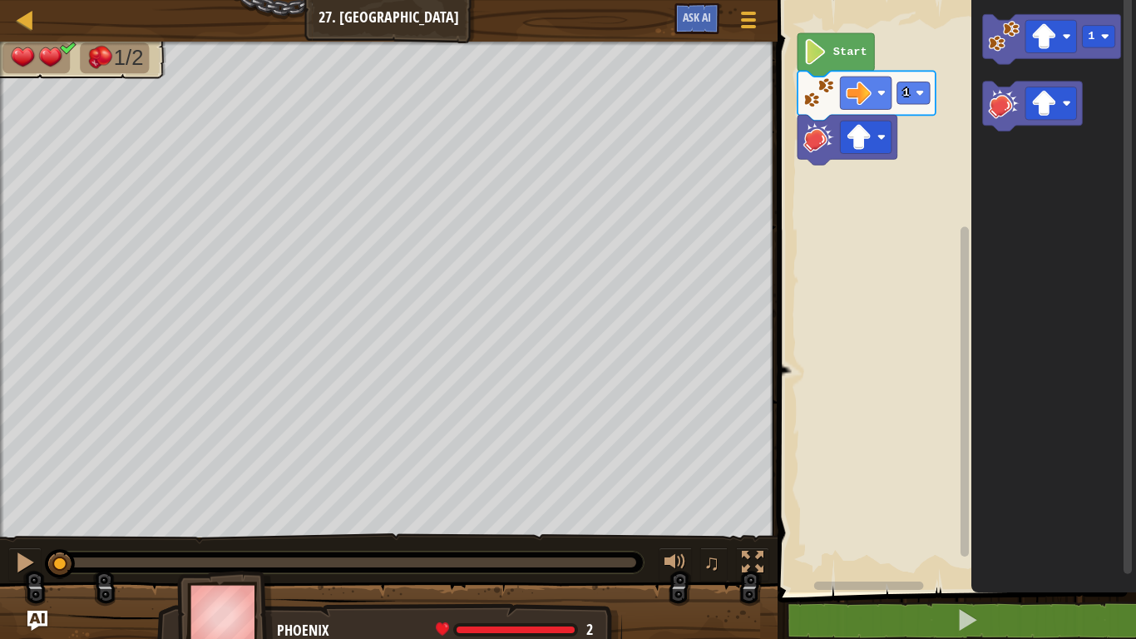
click at [811, 57] on image "Blockly Workspace" at bounding box center [815, 52] width 24 height 26
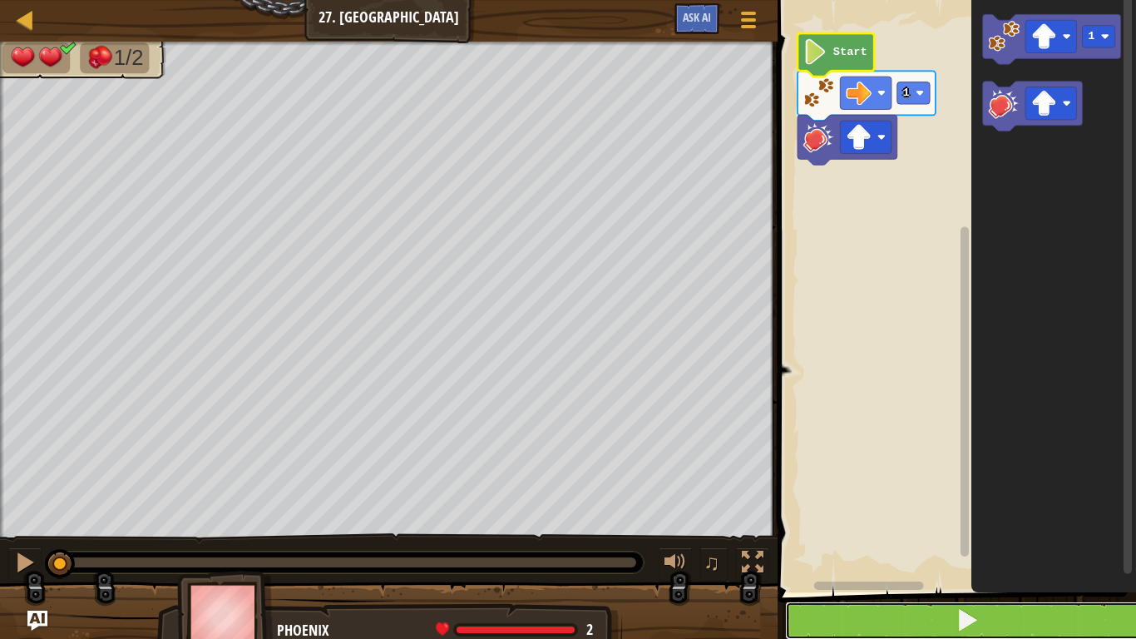
click at [921, 615] on button at bounding box center [966, 620] width 363 height 38
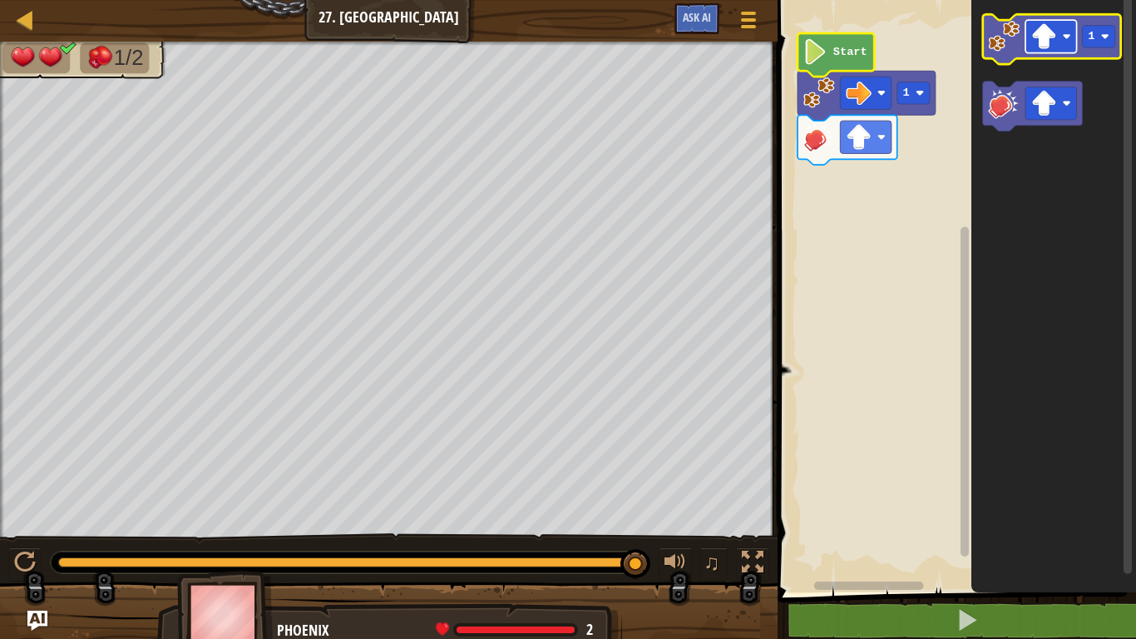
click at [1070, 31] on rect "Blockly Workspace" at bounding box center [1051, 36] width 52 height 32
click at [1000, 35] on image "Blockly Workspace" at bounding box center [1005, 37] width 32 height 32
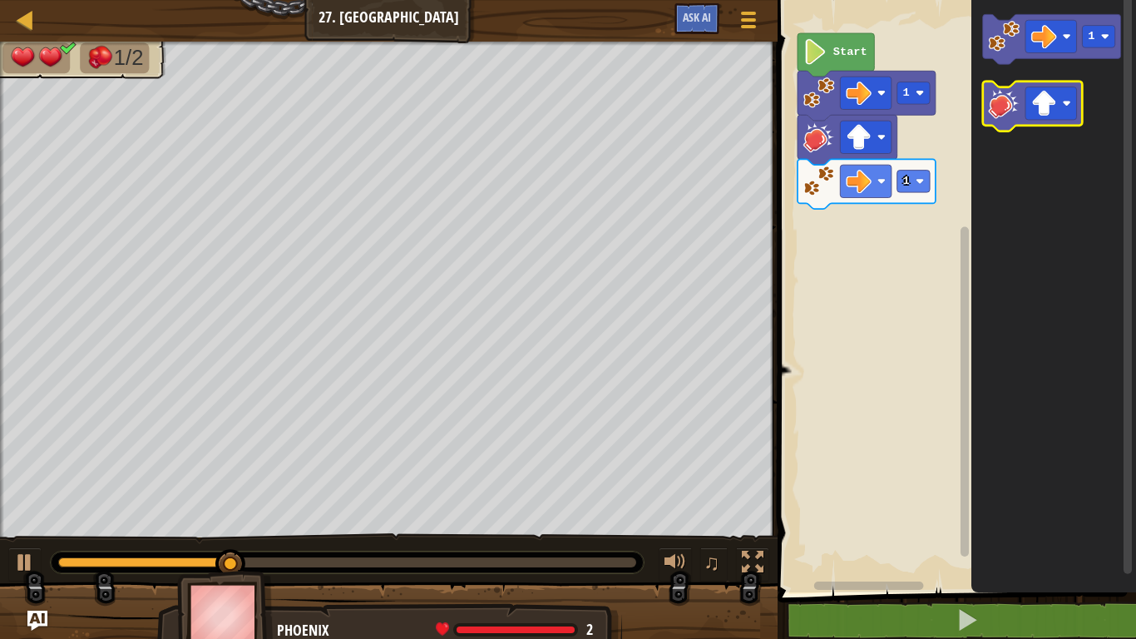
click at [991, 119] on icon "Blockly Workspace" at bounding box center [1033, 106] width 100 height 50
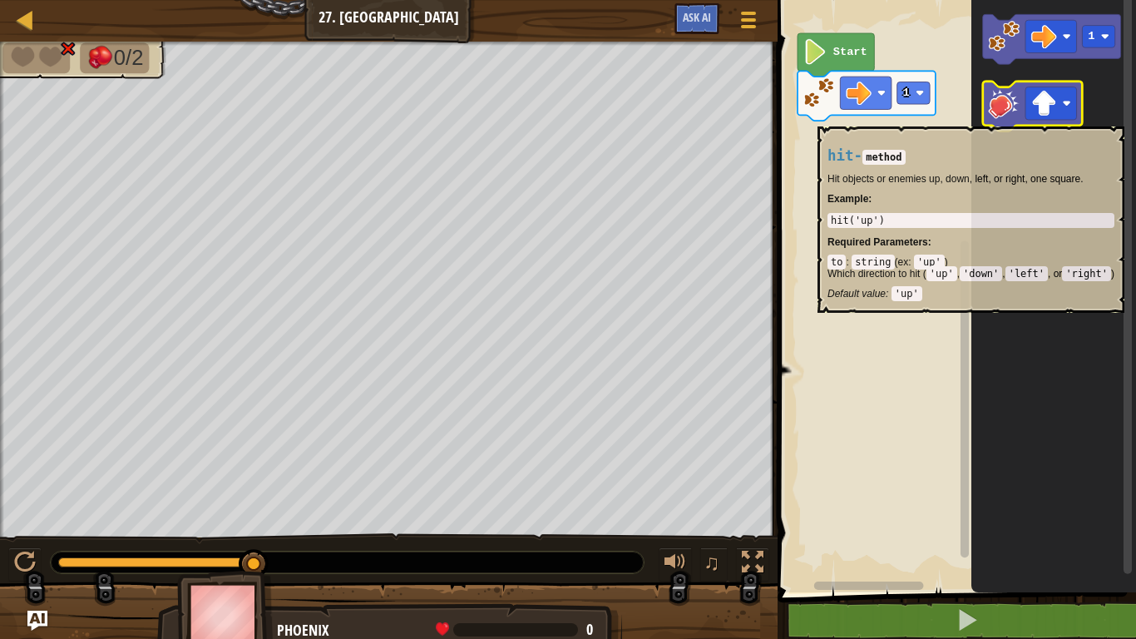
click at [996, 118] on image "Blockly Workspace" at bounding box center [1005, 103] width 32 height 32
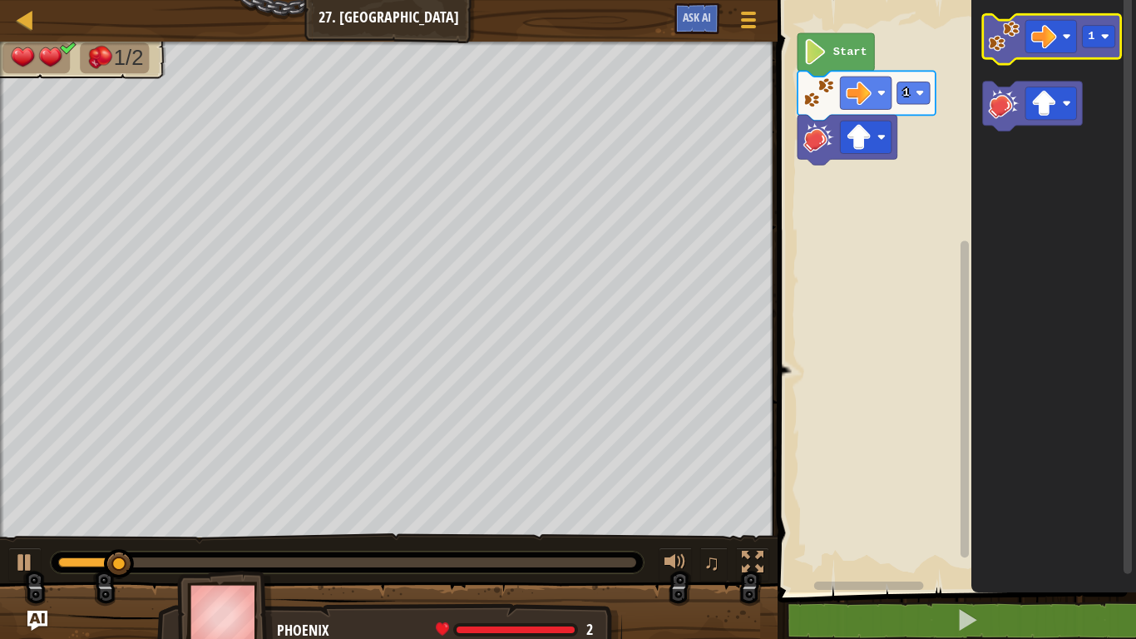
click at [999, 46] on image "Blockly Workspace" at bounding box center [1005, 37] width 32 height 32
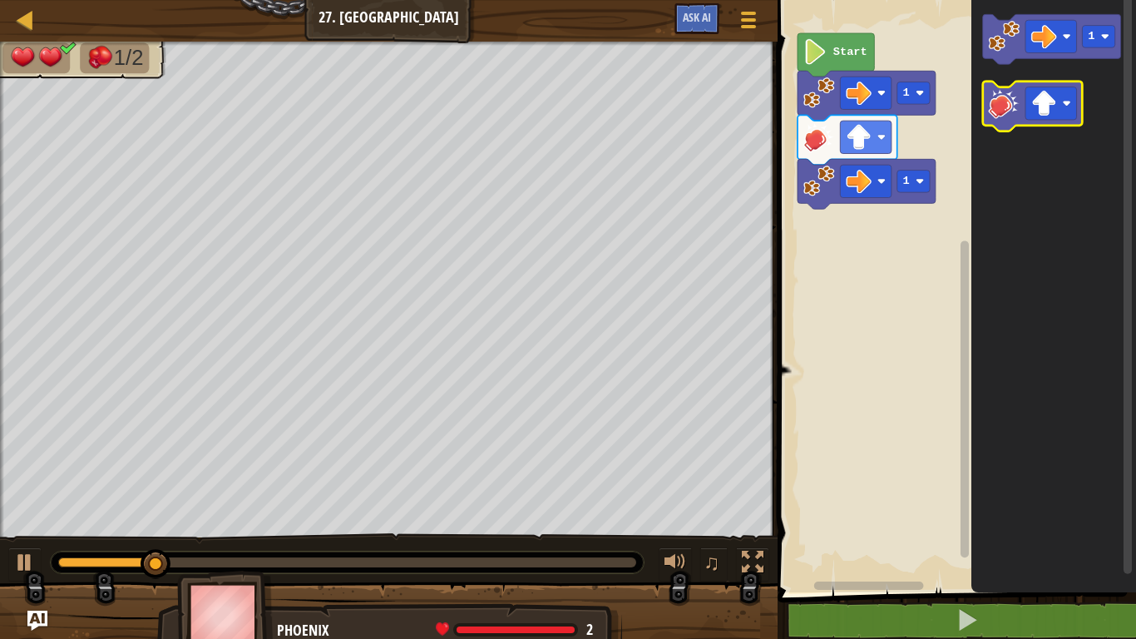
click at [1002, 103] on image "Blockly Workspace" at bounding box center [1005, 103] width 32 height 32
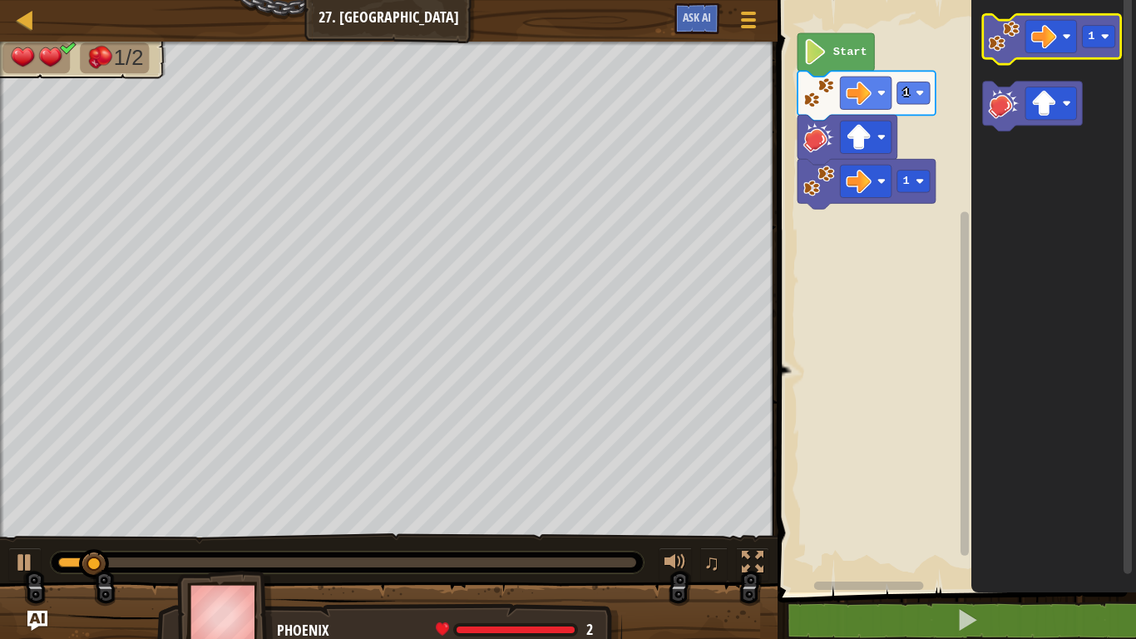
click at [999, 52] on icon "Blockly Workspace" at bounding box center [1052, 39] width 138 height 50
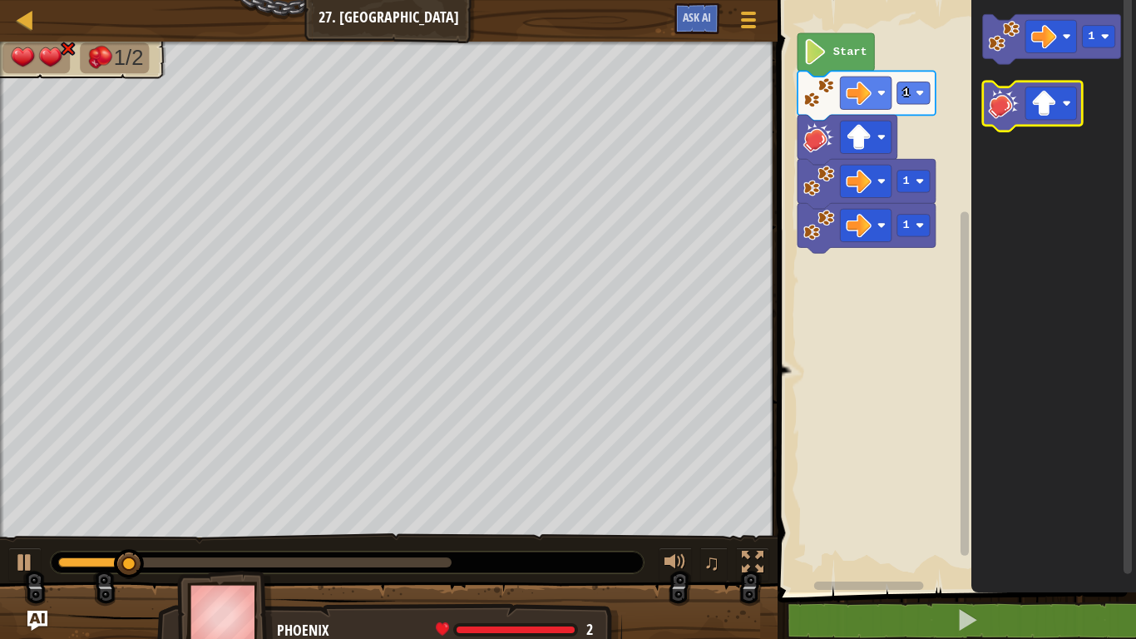
click at [997, 116] on image "Blockly Workspace" at bounding box center [1005, 103] width 32 height 32
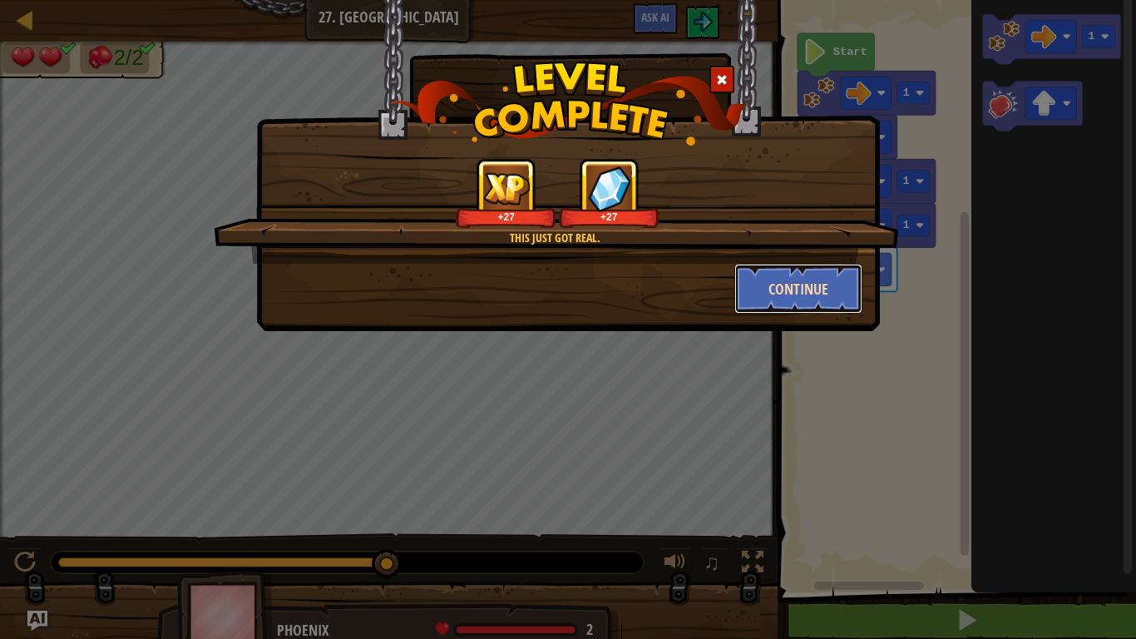
click at [792, 284] on button "Continue" at bounding box center [798, 289] width 129 height 50
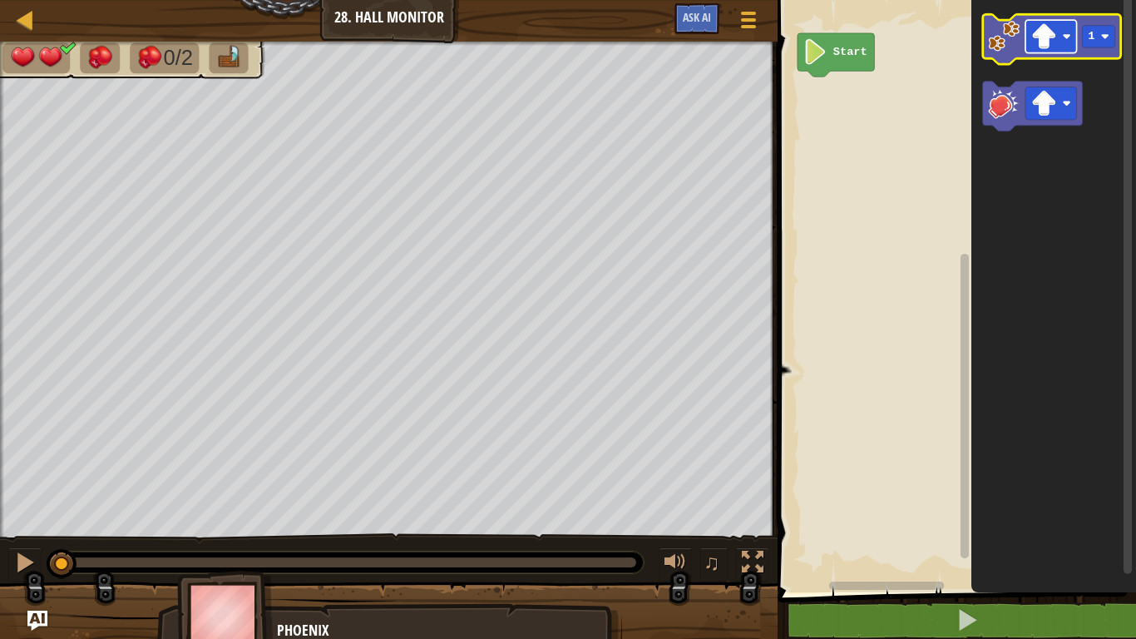
click at [1037, 42] on image "Blockly Workspace" at bounding box center [1044, 36] width 26 height 26
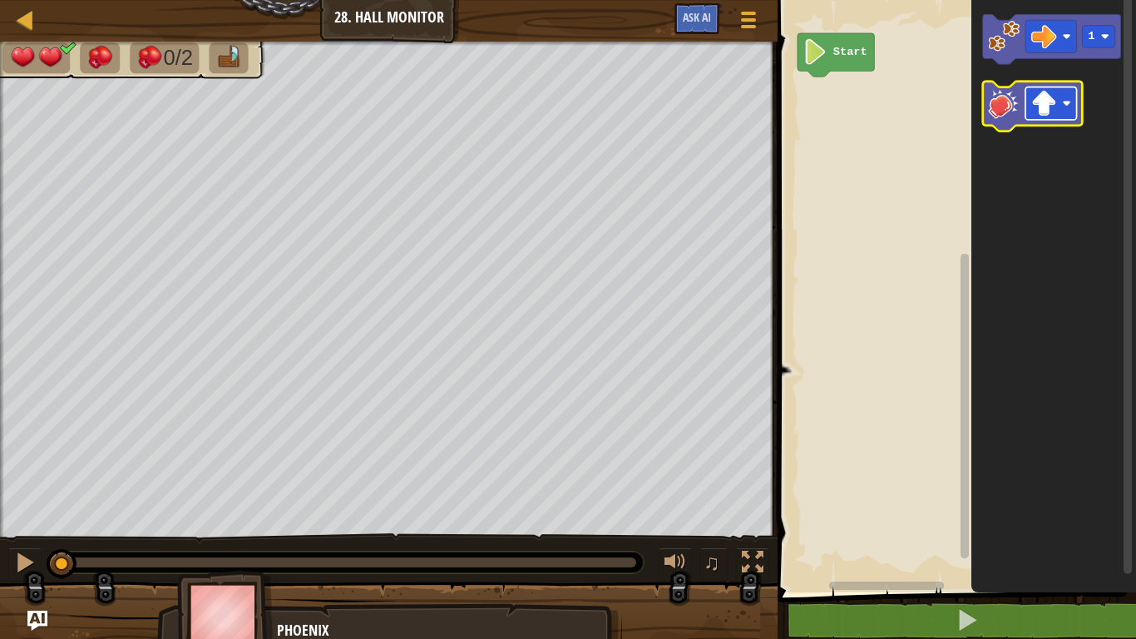
click at [1059, 107] on rect "Blockly Workspace" at bounding box center [1051, 103] width 52 height 32
click at [1007, 105] on image "Blockly Workspace" at bounding box center [1005, 103] width 32 height 32
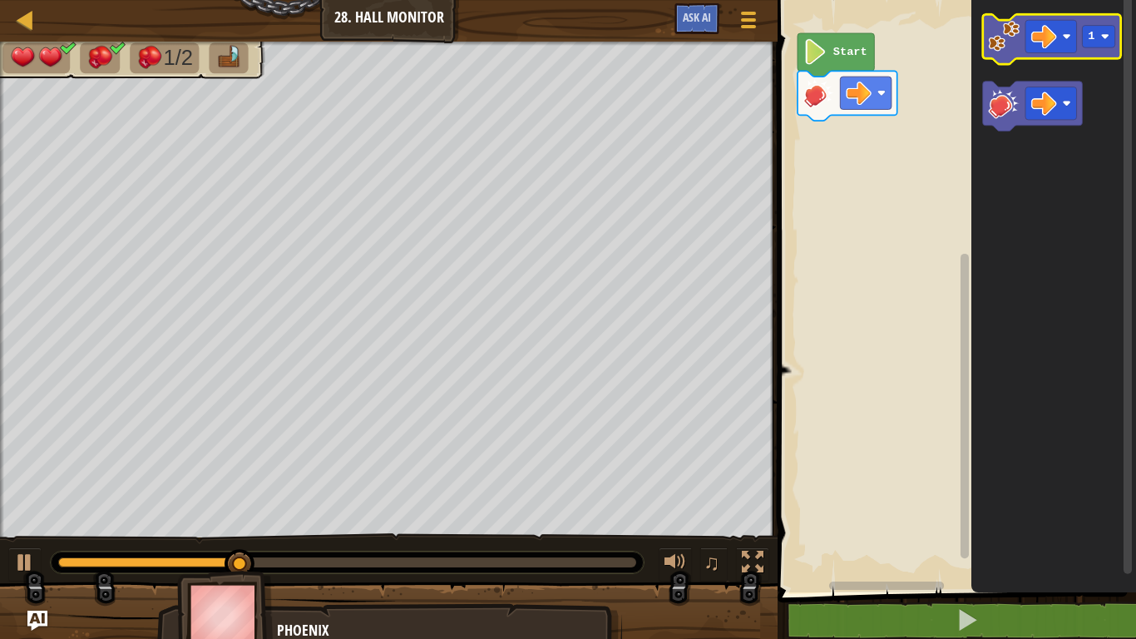
click at [999, 37] on image "Blockly Workspace" at bounding box center [1005, 37] width 32 height 32
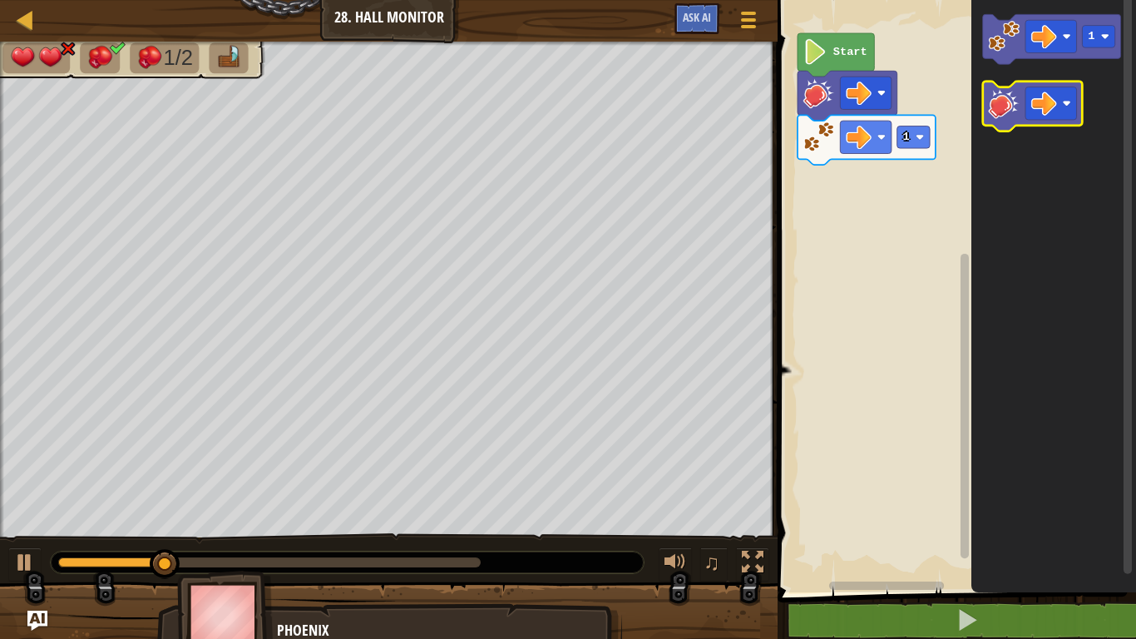
click at [1002, 107] on image "Blockly Workspace" at bounding box center [1005, 103] width 32 height 32
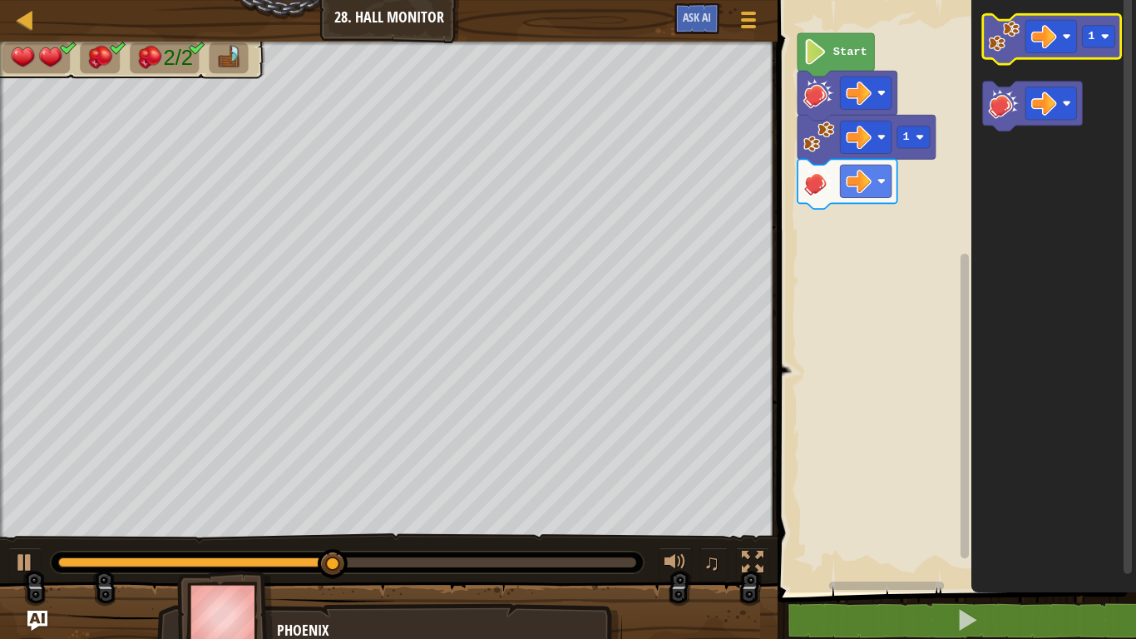
click at [997, 44] on image "Blockly Workspace" at bounding box center [1005, 37] width 32 height 32
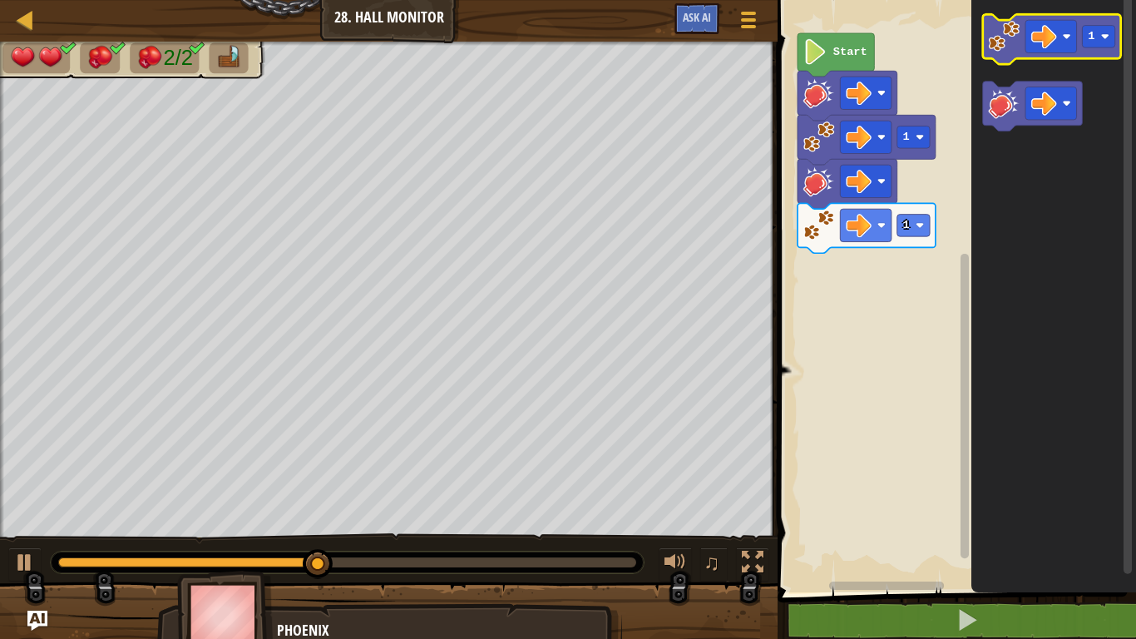
click at [997, 44] on image "Blockly Workspace" at bounding box center [1005, 37] width 32 height 32
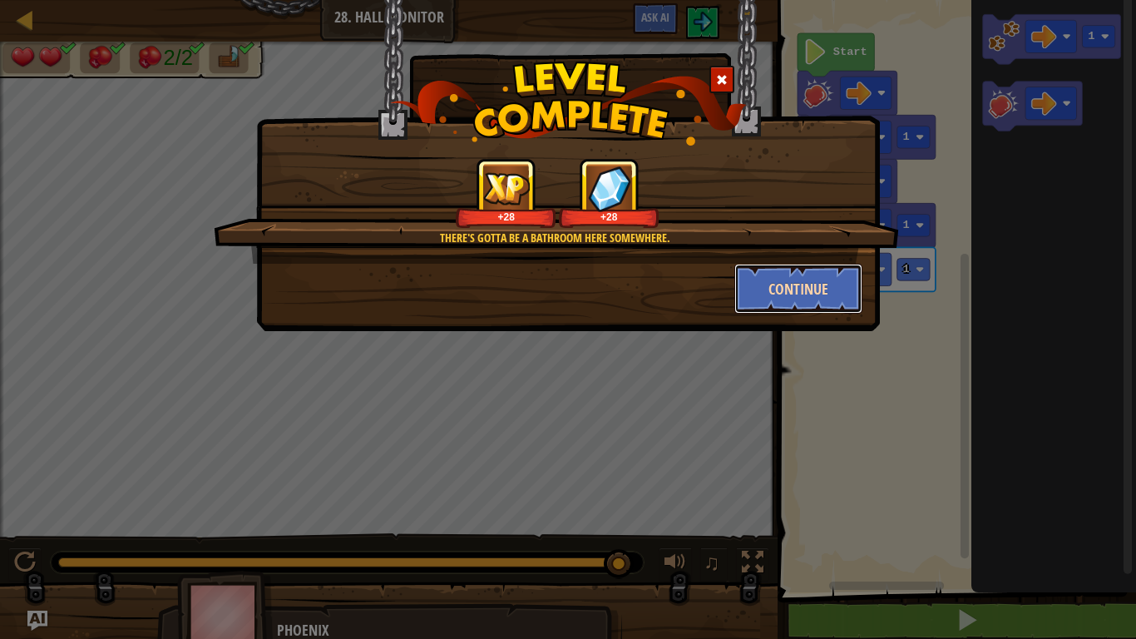
click at [812, 280] on button "Continue" at bounding box center [798, 289] width 129 height 50
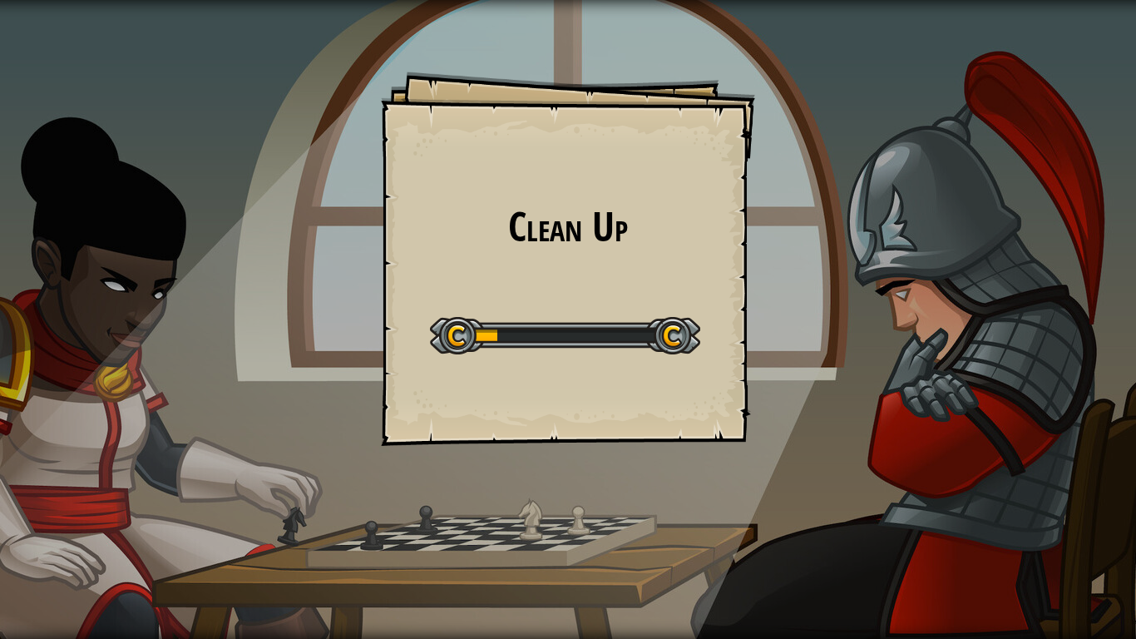
click at [812, 280] on div "Clean Up Goals Start Level Error loading from server. Try refreshing the page. …" at bounding box center [568, 319] width 1136 height 639
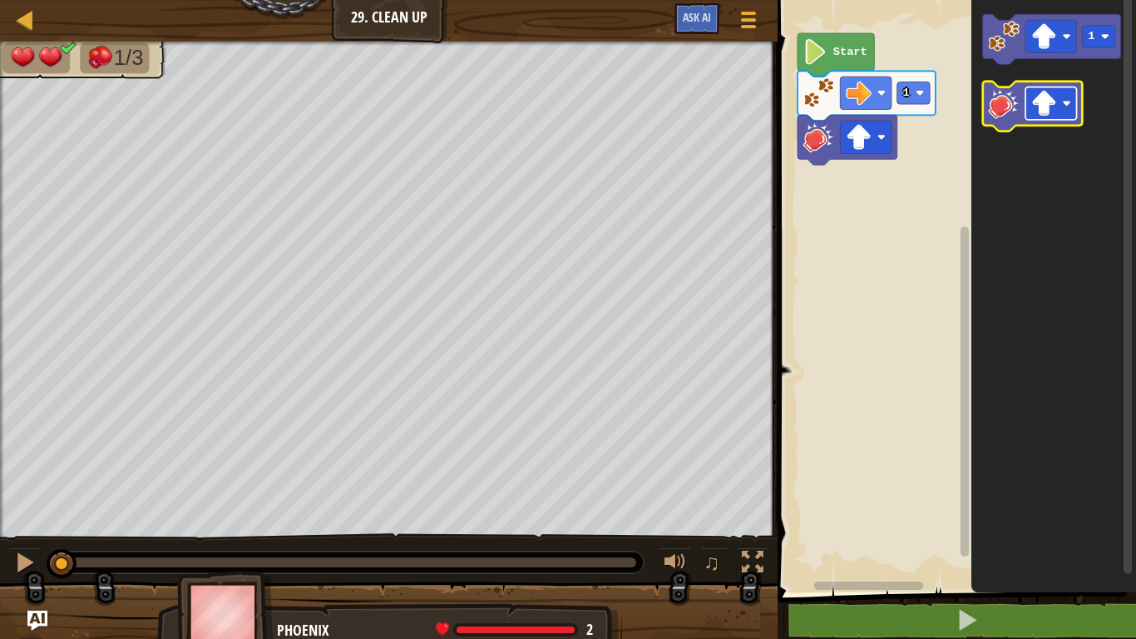
click at [1045, 94] on image "Blockly Workspace" at bounding box center [1044, 104] width 26 height 26
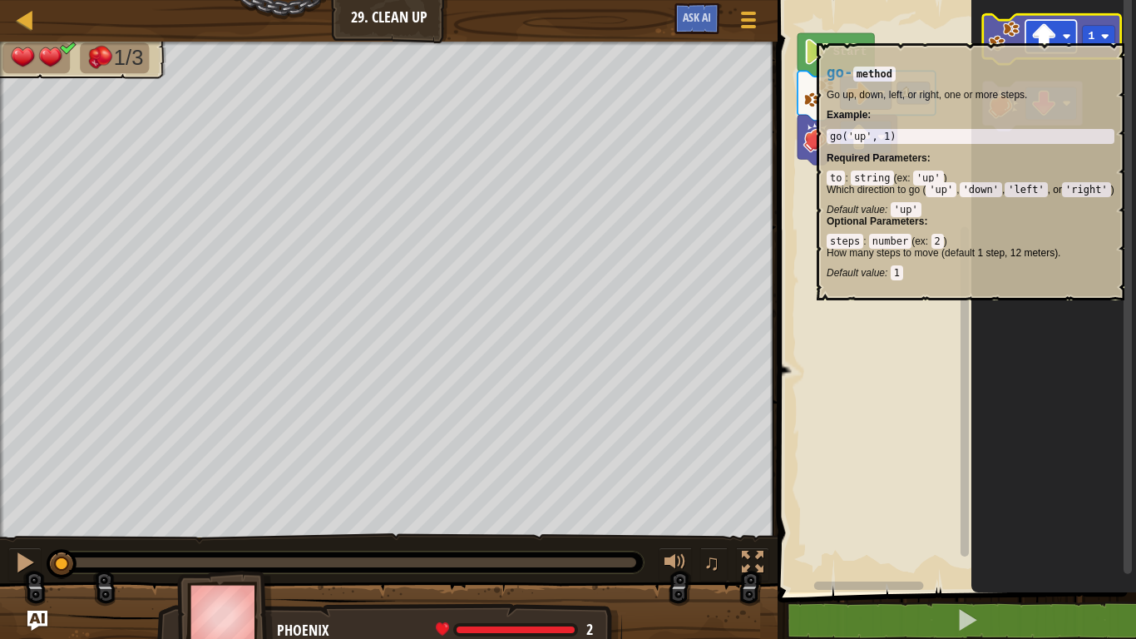
click at [1049, 35] on image "Blockly Workspace" at bounding box center [1044, 36] width 26 height 26
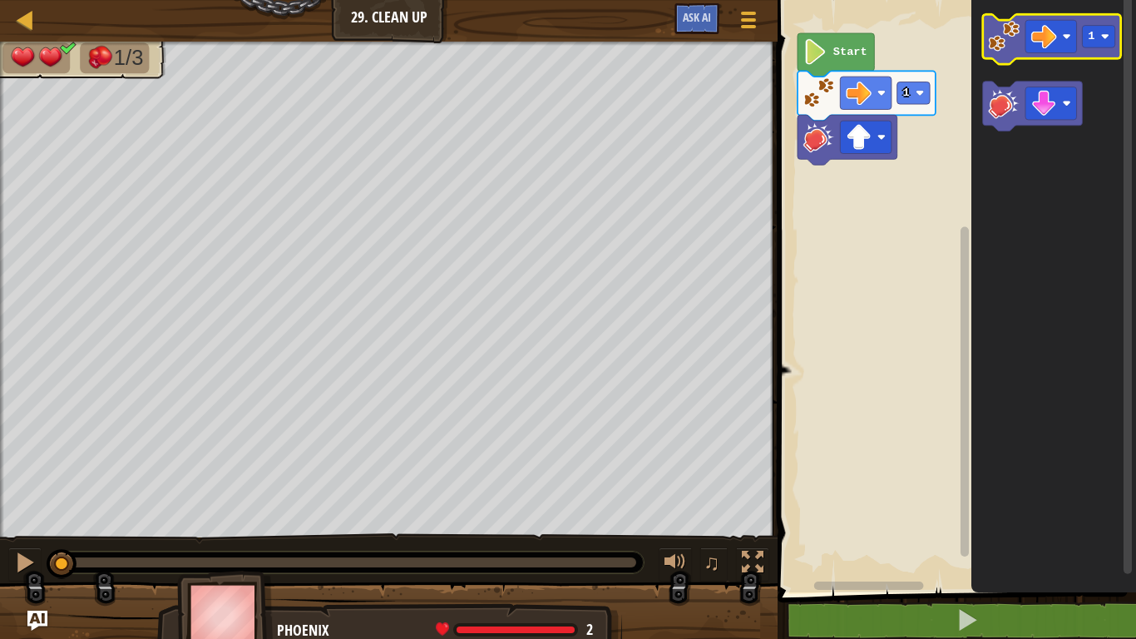
click at [997, 42] on image "Blockly Workspace" at bounding box center [1005, 37] width 32 height 32
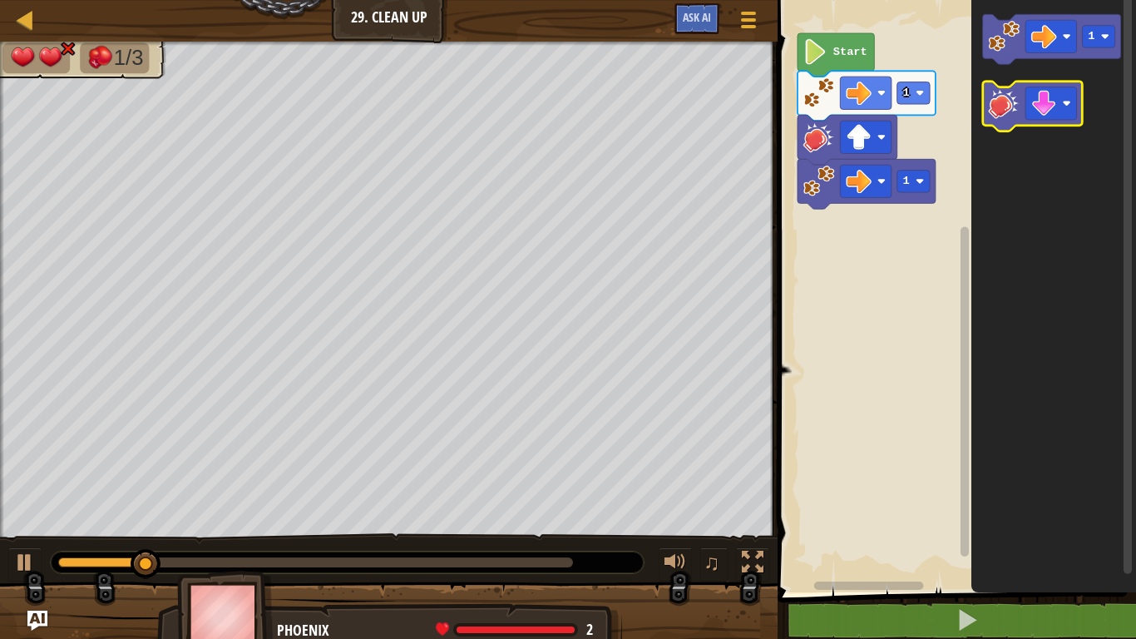
click at [994, 121] on icon "Blockly Workspace" at bounding box center [1033, 106] width 100 height 50
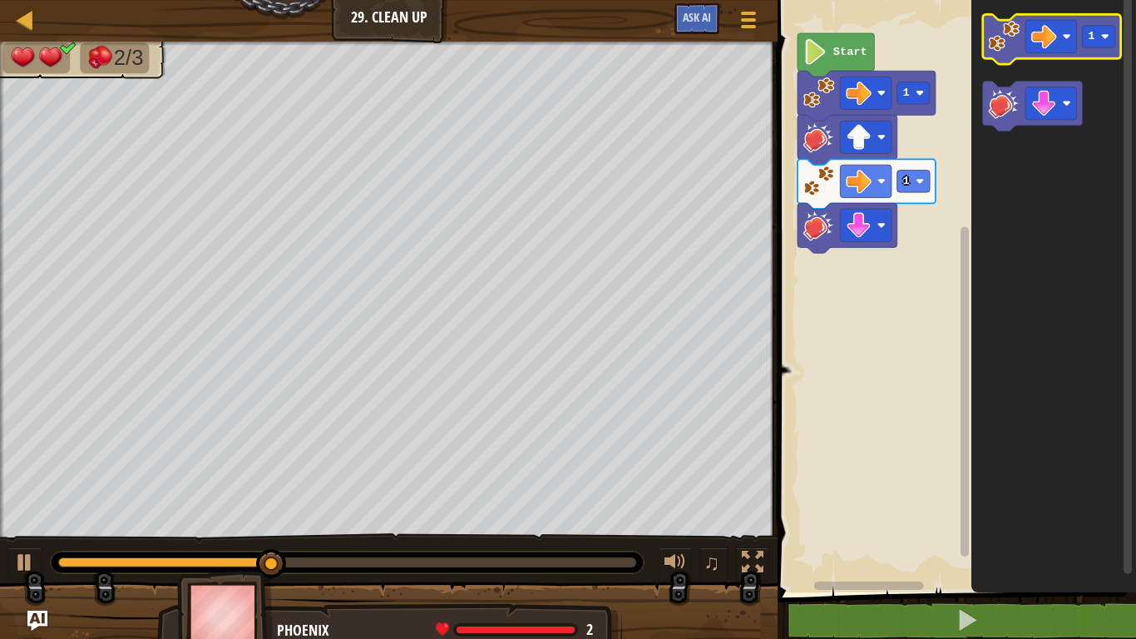
click at [1002, 52] on icon "Blockly Workspace" at bounding box center [1052, 39] width 138 height 50
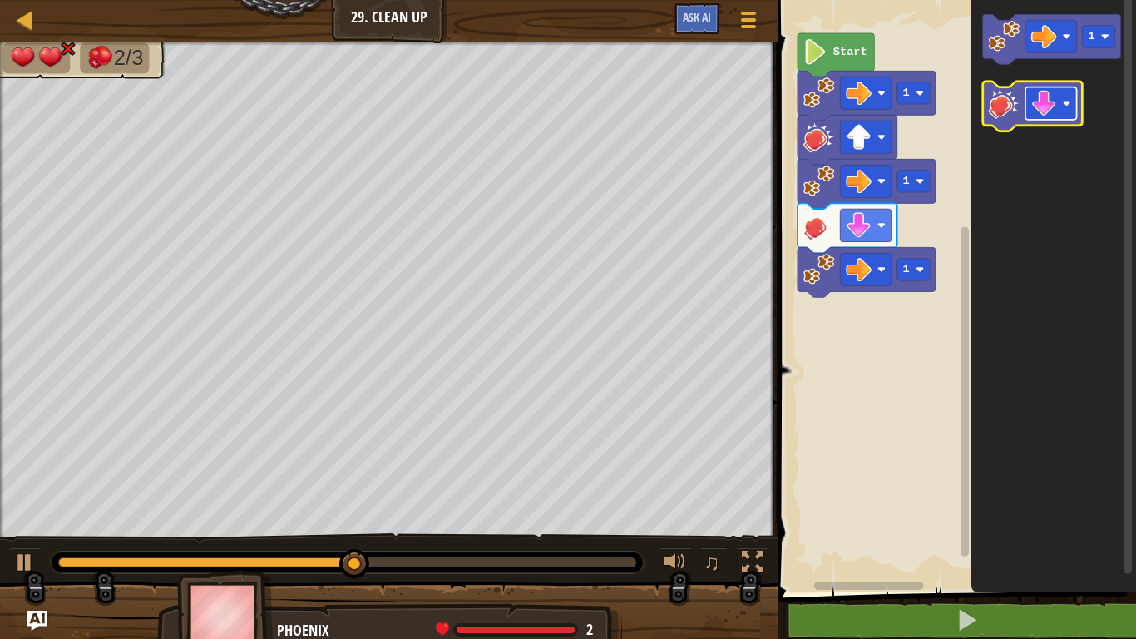
click at [1053, 106] on image "Blockly Workspace" at bounding box center [1044, 104] width 26 height 26
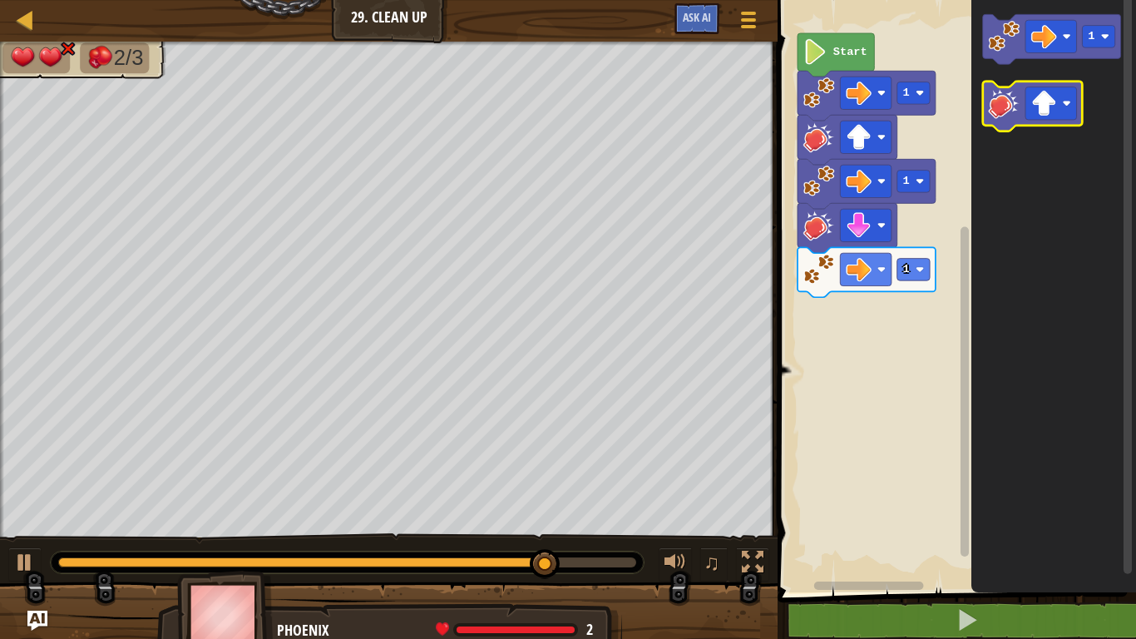
click at [1005, 114] on image "Blockly Workspace" at bounding box center [1005, 103] width 32 height 32
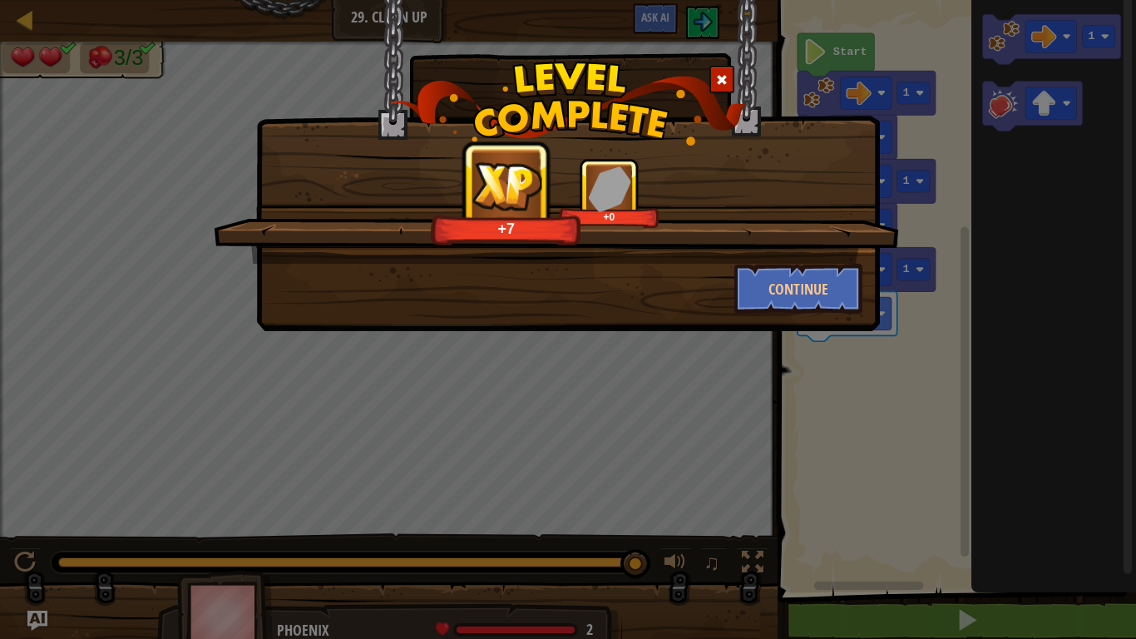
click at [726, 74] on span at bounding box center [722, 80] width 12 height 12
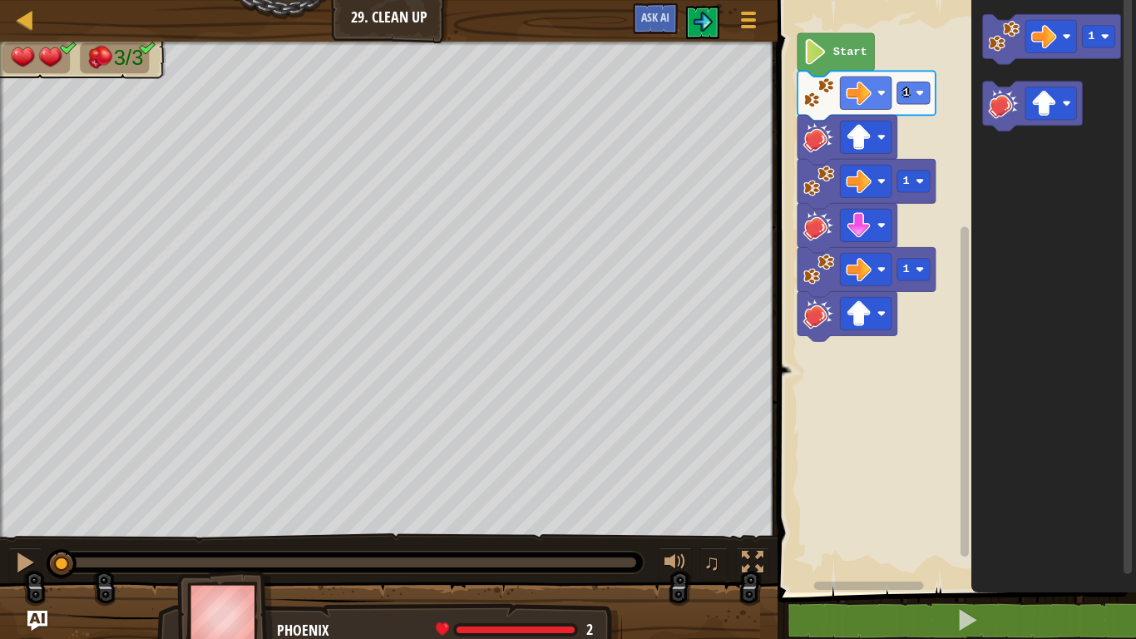
drag, startPoint x: 632, startPoint y: 570, endPoint x: 38, endPoint y: 590, distance: 594.0
click at [38, 590] on div "3/3 ♫ Phoenix 2 x: 6 y: 14 x: 14 y: 14 action: move" at bounding box center [568, 346] width 1136 height 608
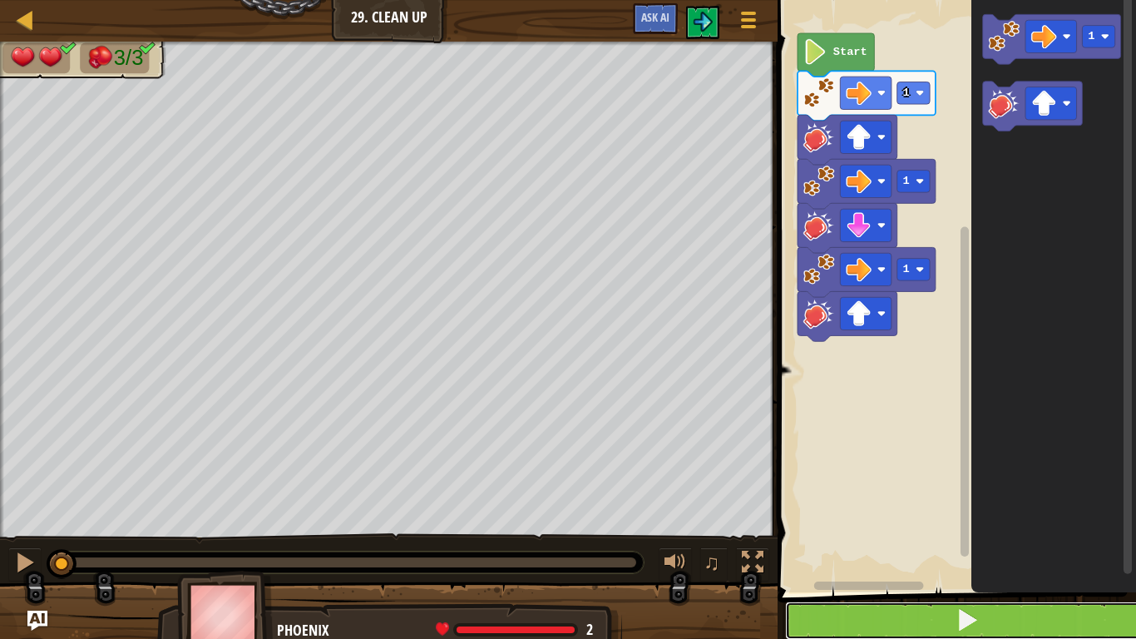
click at [1068, 619] on button at bounding box center [966, 620] width 363 height 38
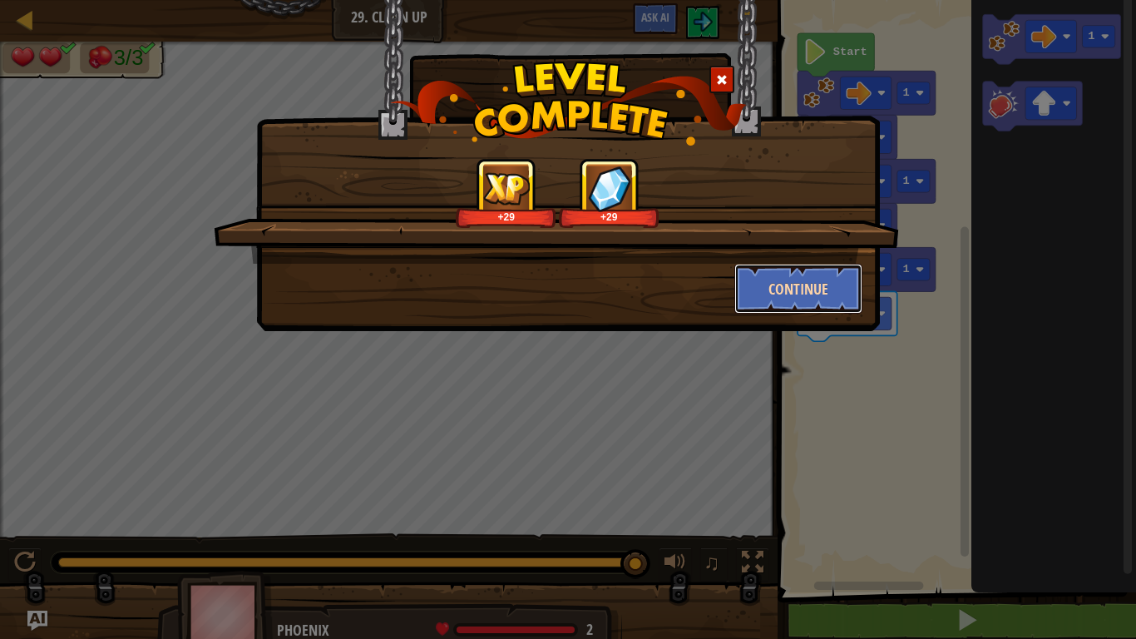
click at [809, 284] on button "Continue" at bounding box center [798, 289] width 129 height 50
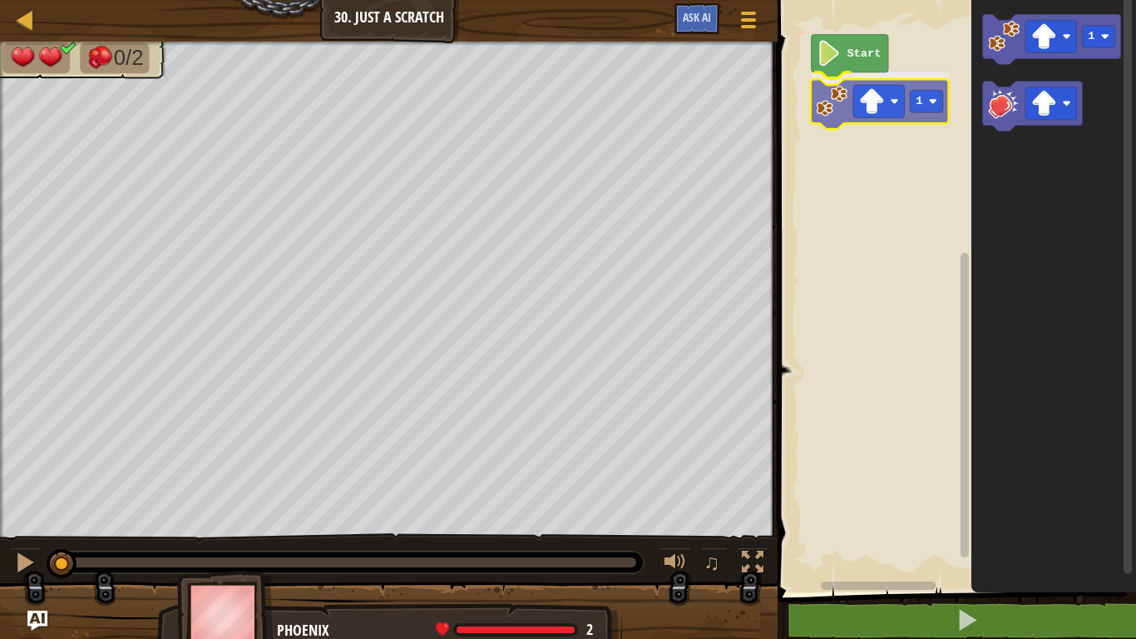
click at [824, 103] on div "Start 1 1 1" at bounding box center [953, 292] width 363 height 600
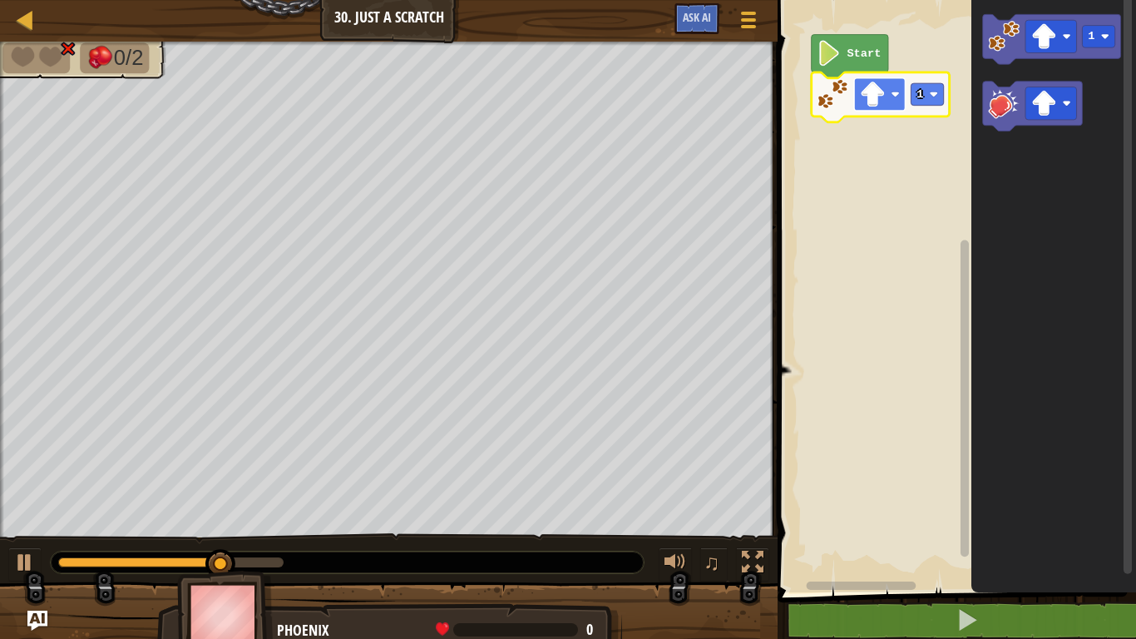
click at [879, 100] on image "Blockly Workspace" at bounding box center [873, 94] width 26 height 26
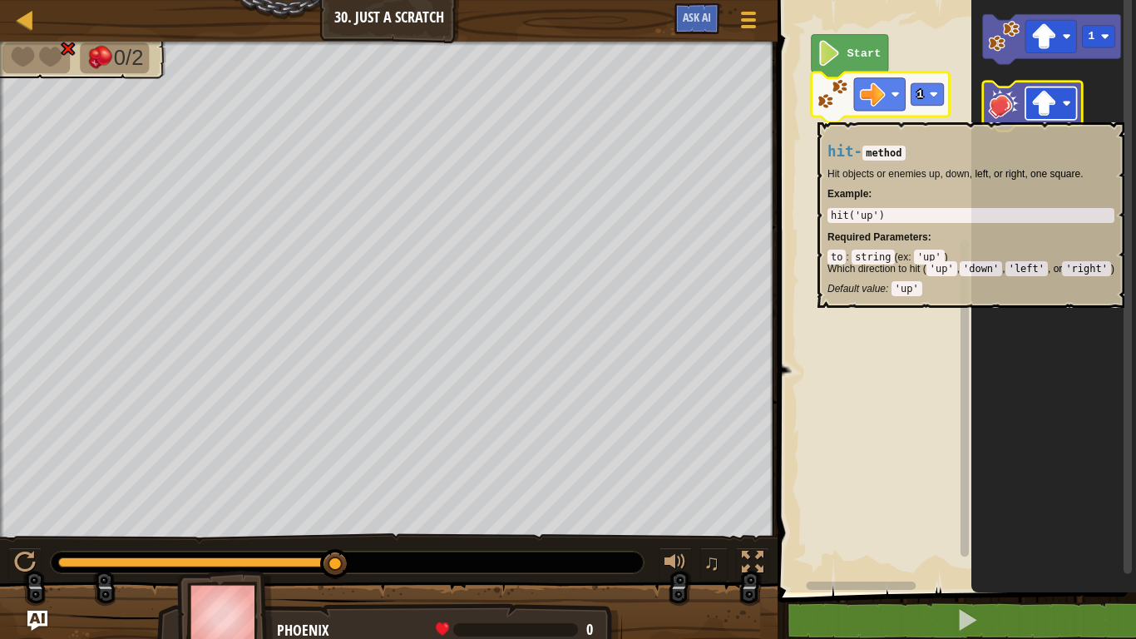
click at [1052, 114] on image "Blockly Workspace" at bounding box center [1044, 104] width 26 height 26
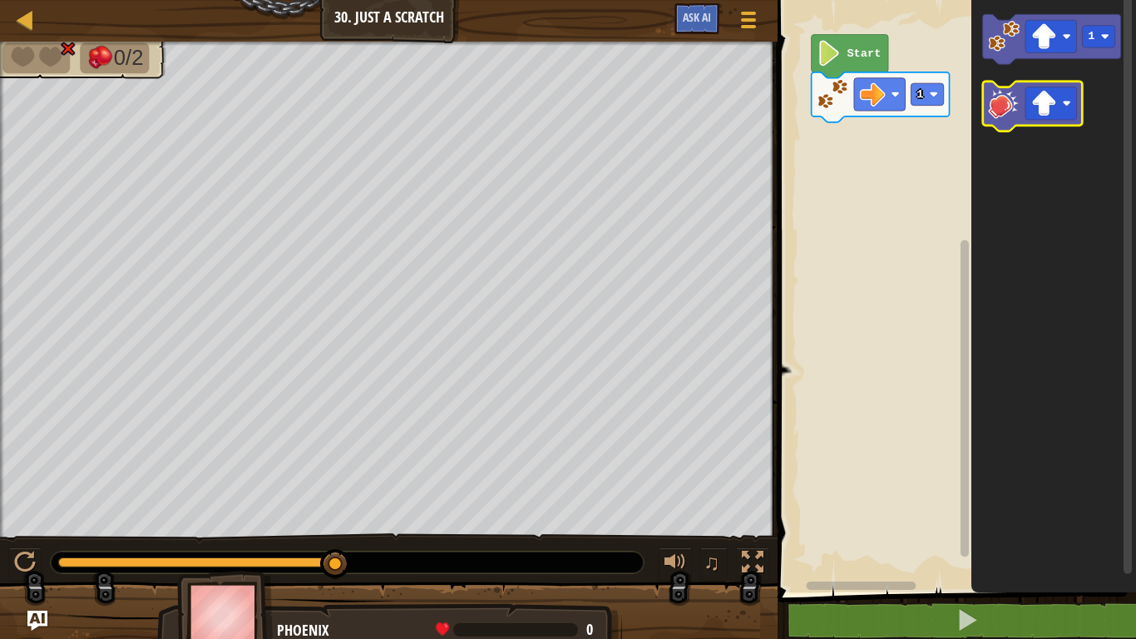
click at [1003, 113] on image "Blockly Workspace" at bounding box center [1005, 103] width 32 height 32
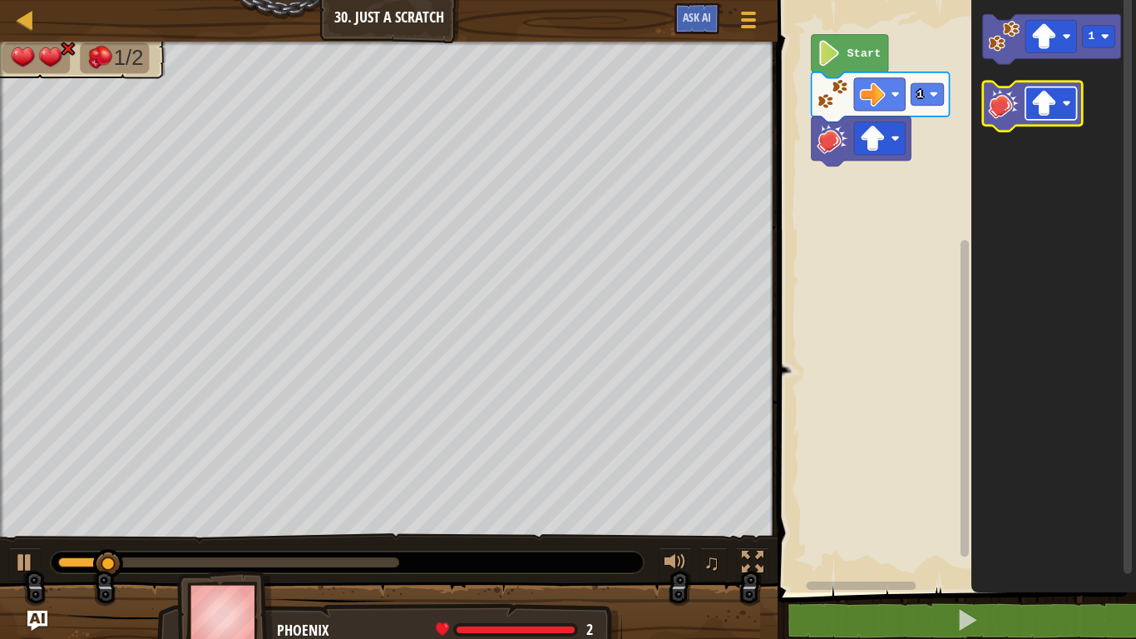
click at [1034, 112] on image "Blockly Workspace" at bounding box center [1044, 104] width 26 height 26
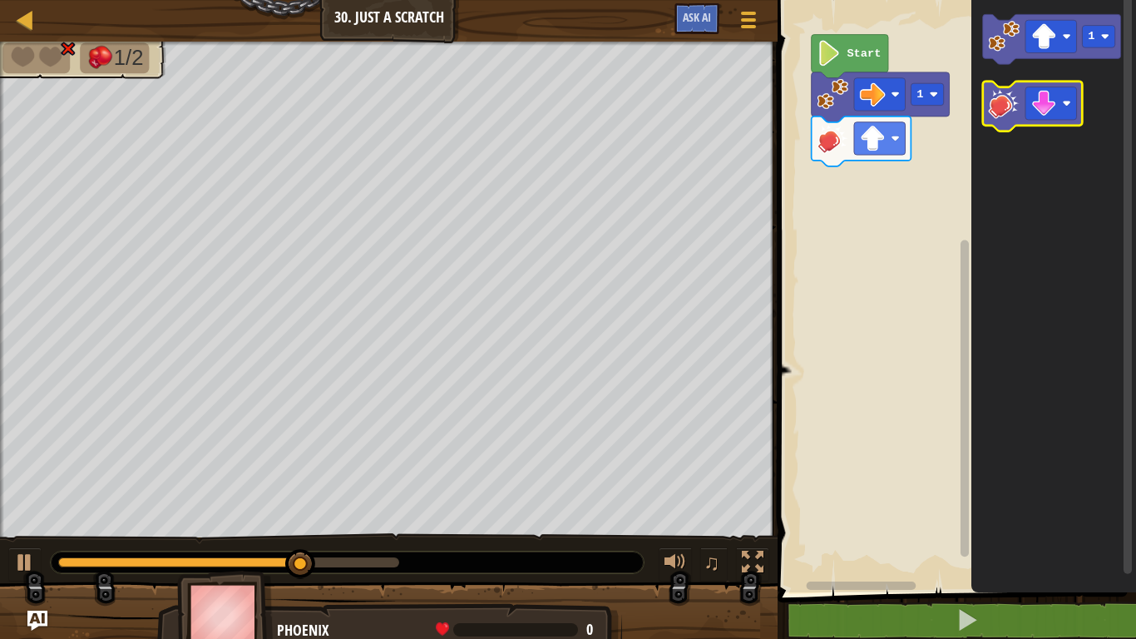
click at [1009, 117] on image "Blockly Workspace" at bounding box center [1005, 103] width 32 height 32
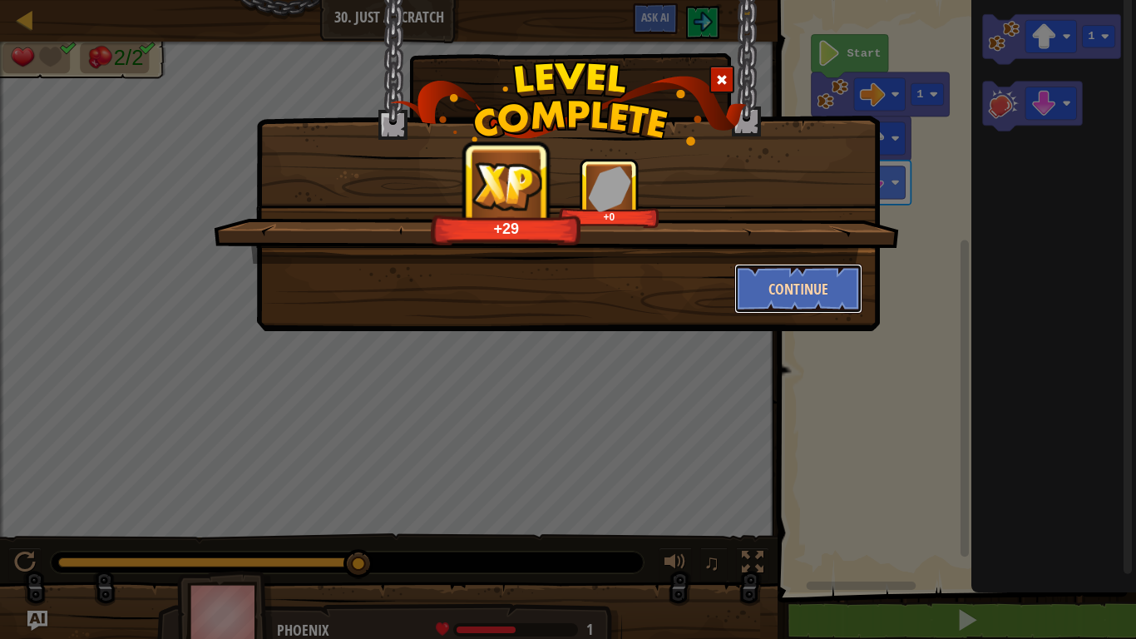
click at [839, 287] on button "Continue" at bounding box center [798, 289] width 129 height 50
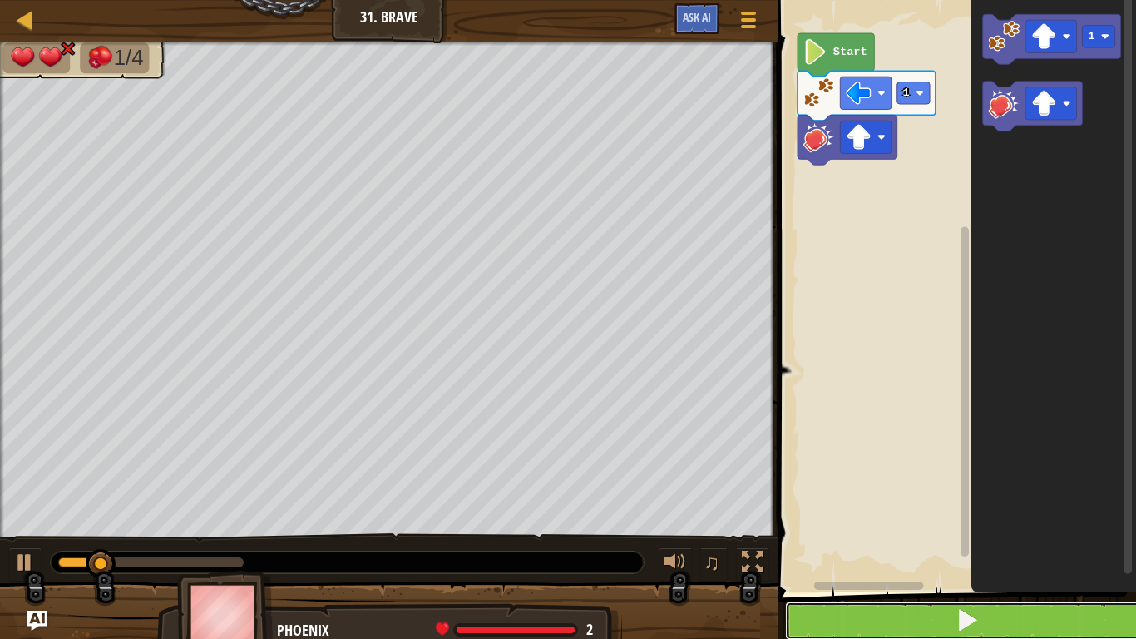
click at [939, 608] on button at bounding box center [966, 620] width 363 height 38
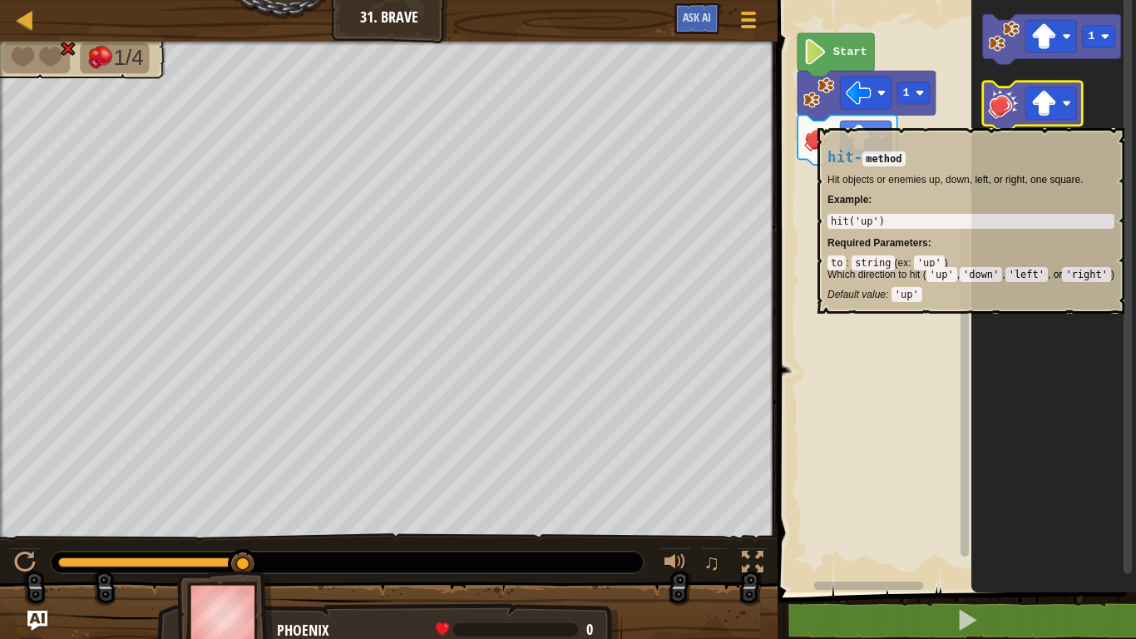
click at [1003, 119] on icon "Blockly Workspace" at bounding box center [1033, 106] width 100 height 50
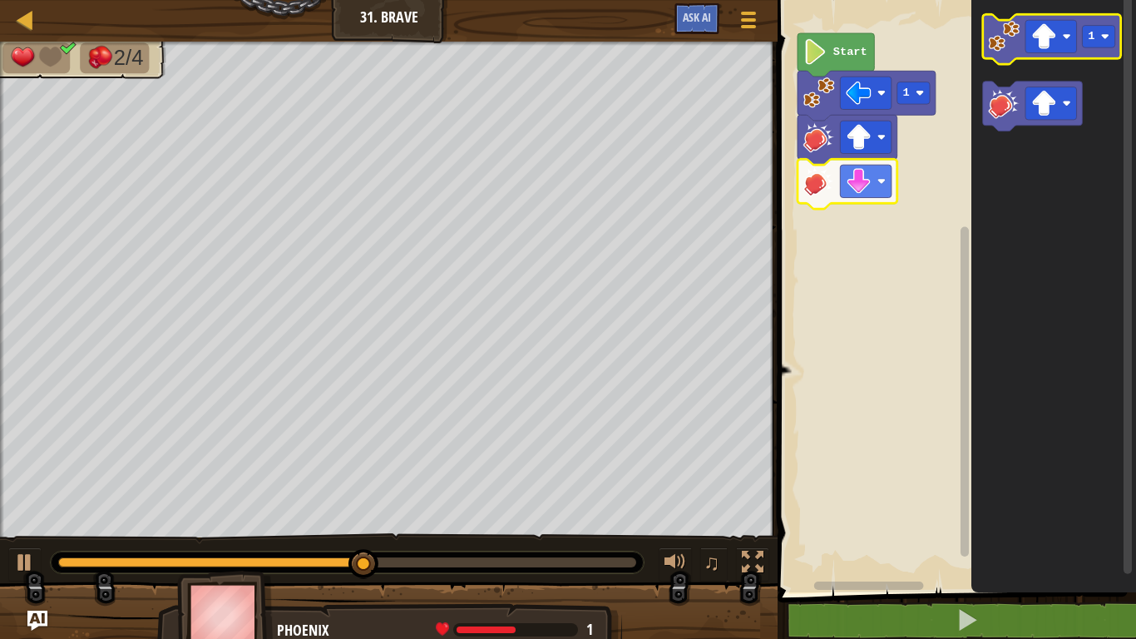
click at [1001, 37] on image "Blockly Workspace" at bounding box center [1005, 37] width 32 height 32
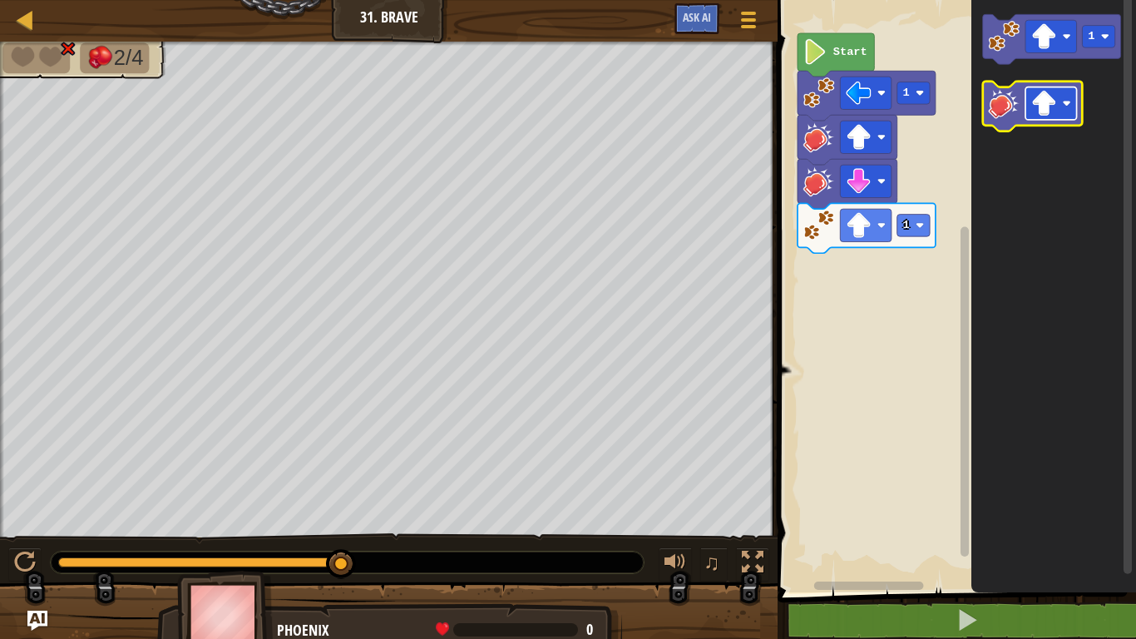
click at [1034, 111] on image "Blockly Workspace" at bounding box center [1044, 104] width 26 height 26
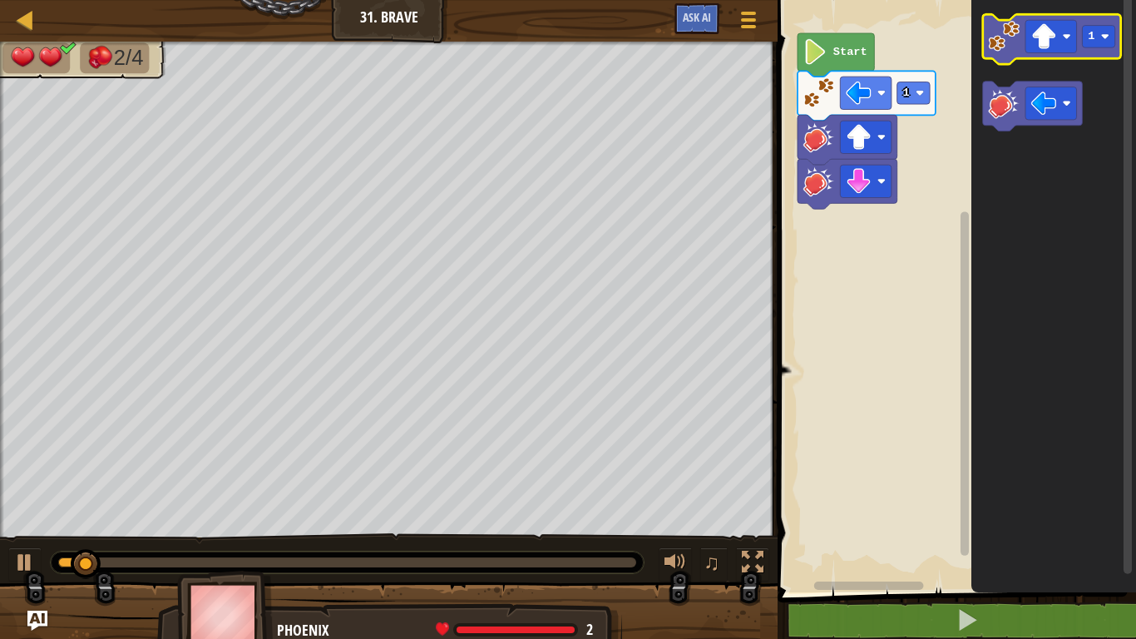
click at [1010, 38] on image "Blockly Workspace" at bounding box center [1005, 37] width 32 height 32
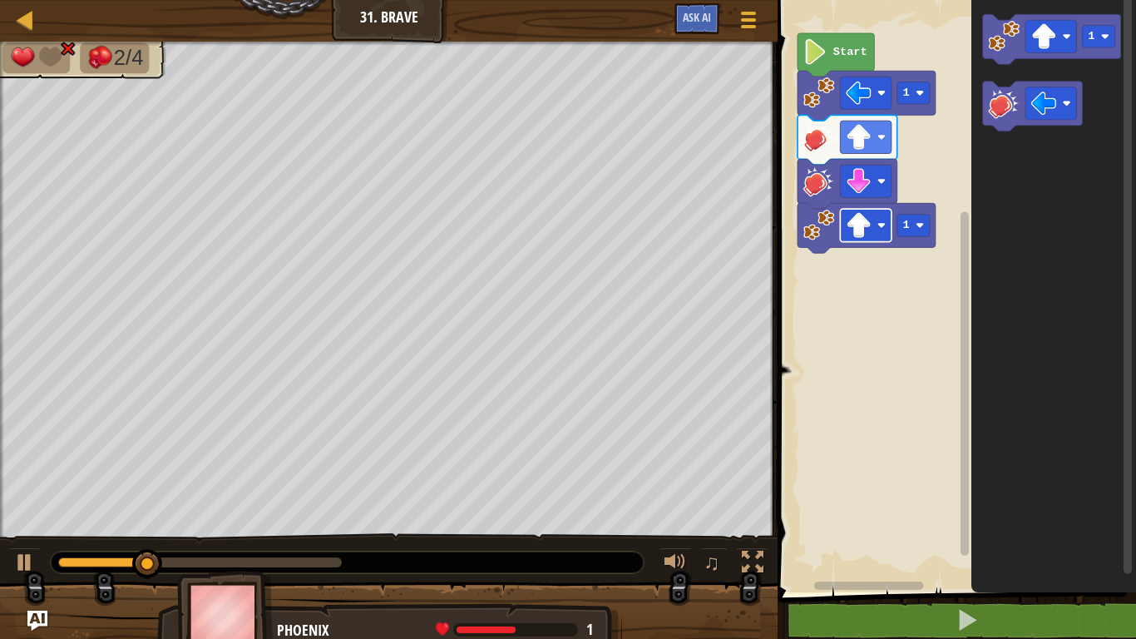
click at [881, 228] on image "Blockly Workspace" at bounding box center [881, 225] width 8 height 8
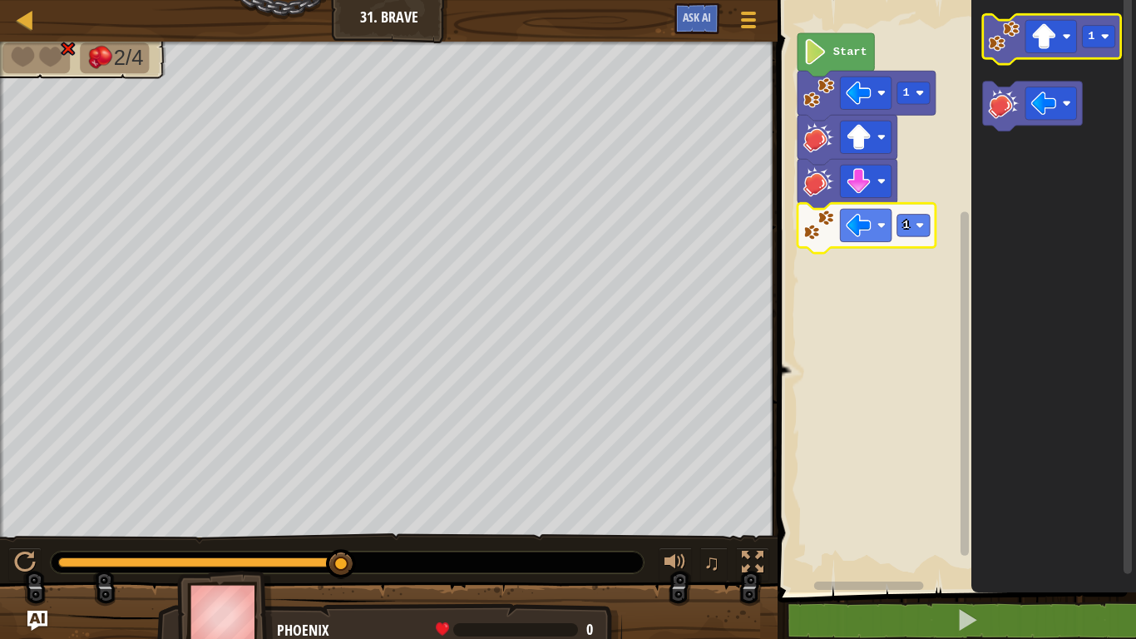
click at [1006, 44] on image "Blockly Workspace" at bounding box center [1005, 37] width 32 height 32
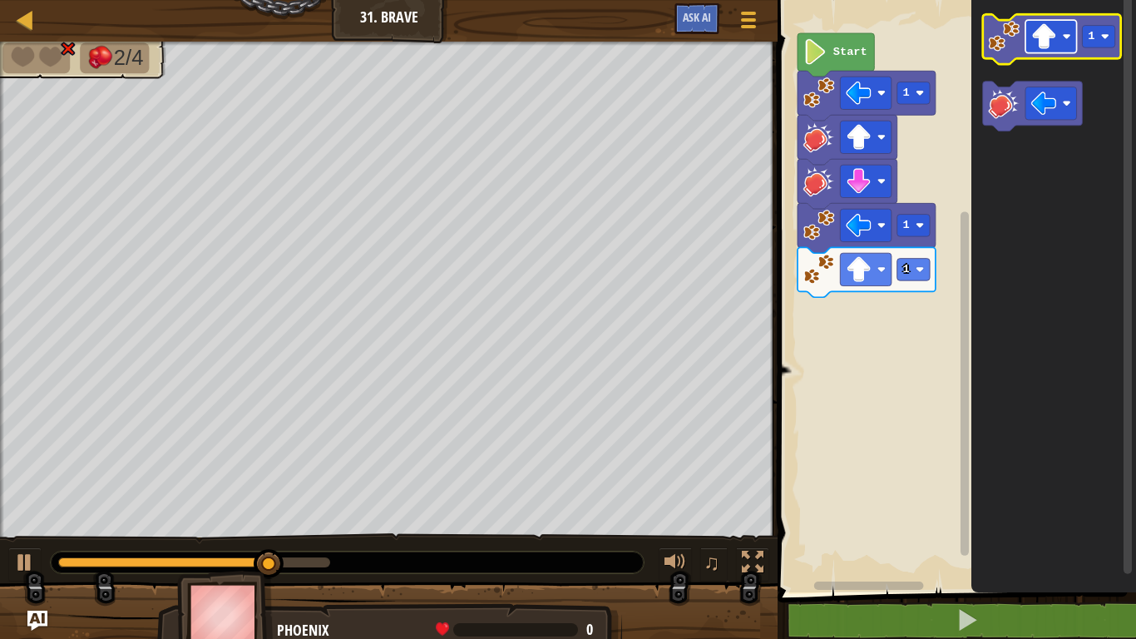
click at [1045, 33] on image "Blockly Workspace" at bounding box center [1044, 36] width 26 height 26
click at [988, 30] on icon "Blockly Workspace" at bounding box center [1052, 39] width 138 height 50
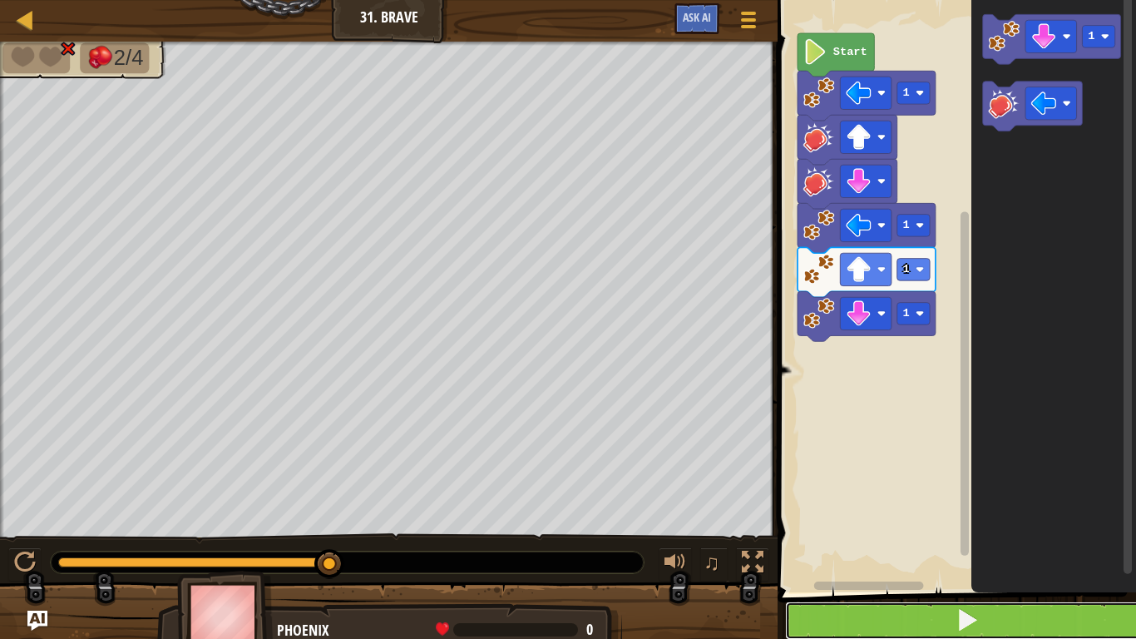
click at [900, 618] on button at bounding box center [966, 620] width 363 height 38
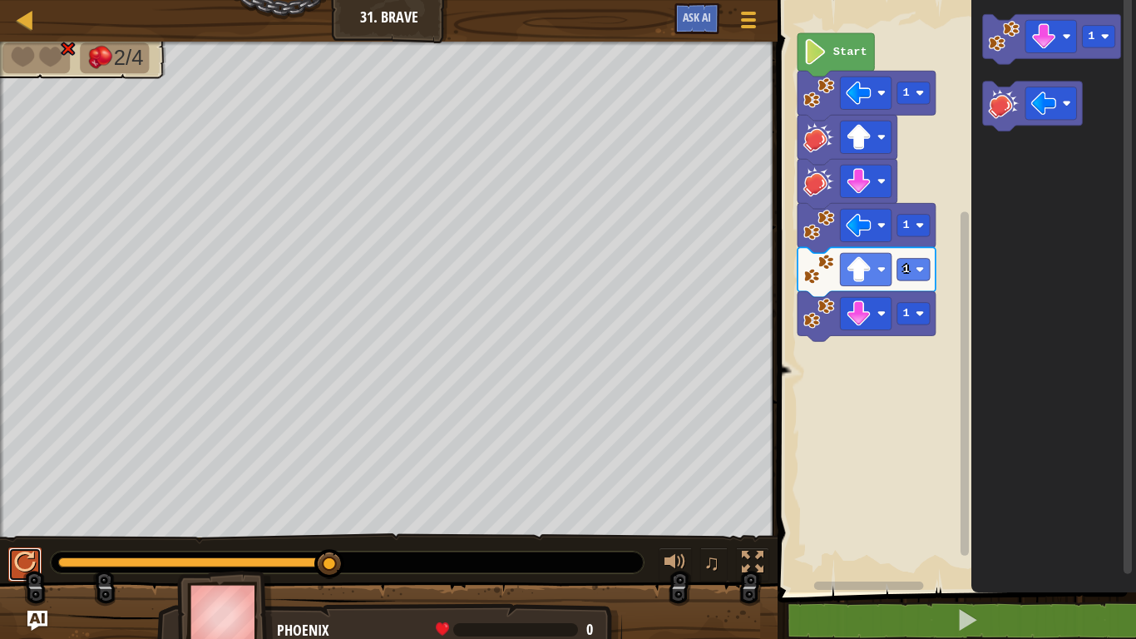
click at [33, 559] on div at bounding box center [25, 562] width 22 height 22
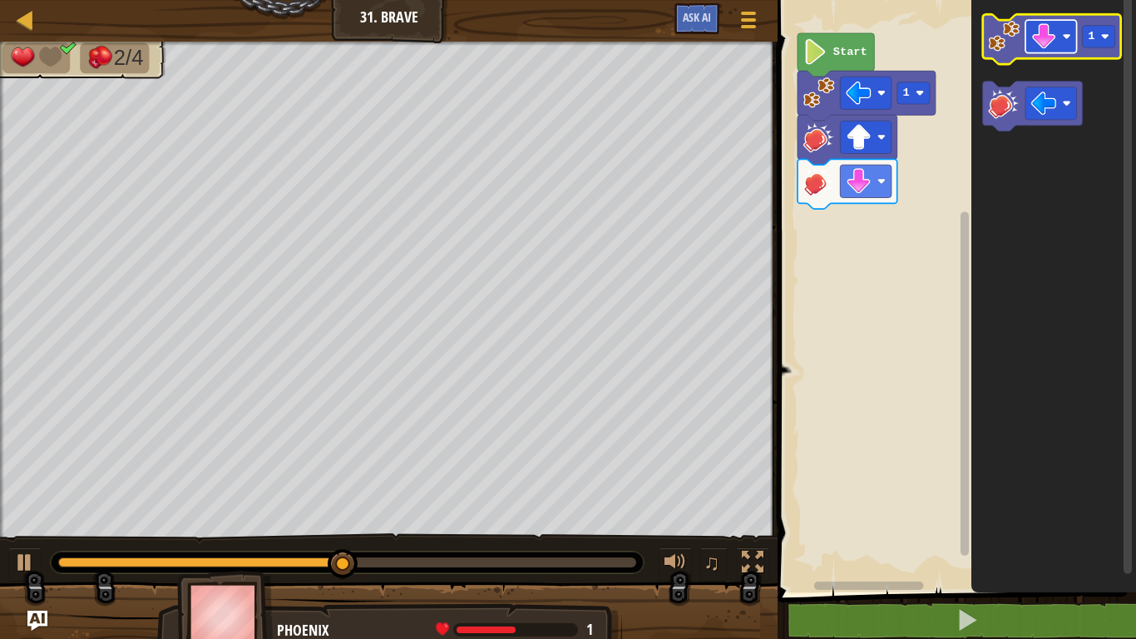
click at [1045, 41] on image "Blockly Workspace" at bounding box center [1044, 36] width 26 height 26
click at [1000, 50] on image "Blockly Workspace" at bounding box center [1005, 37] width 32 height 32
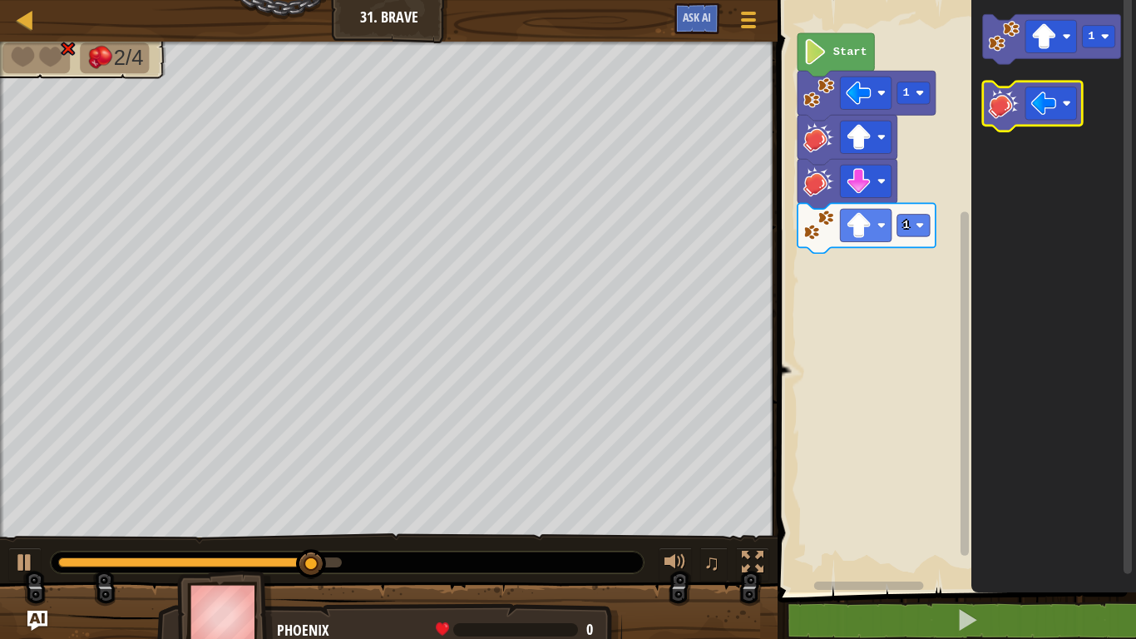
click at [1005, 119] on icon "Blockly Workspace" at bounding box center [1033, 106] width 100 height 50
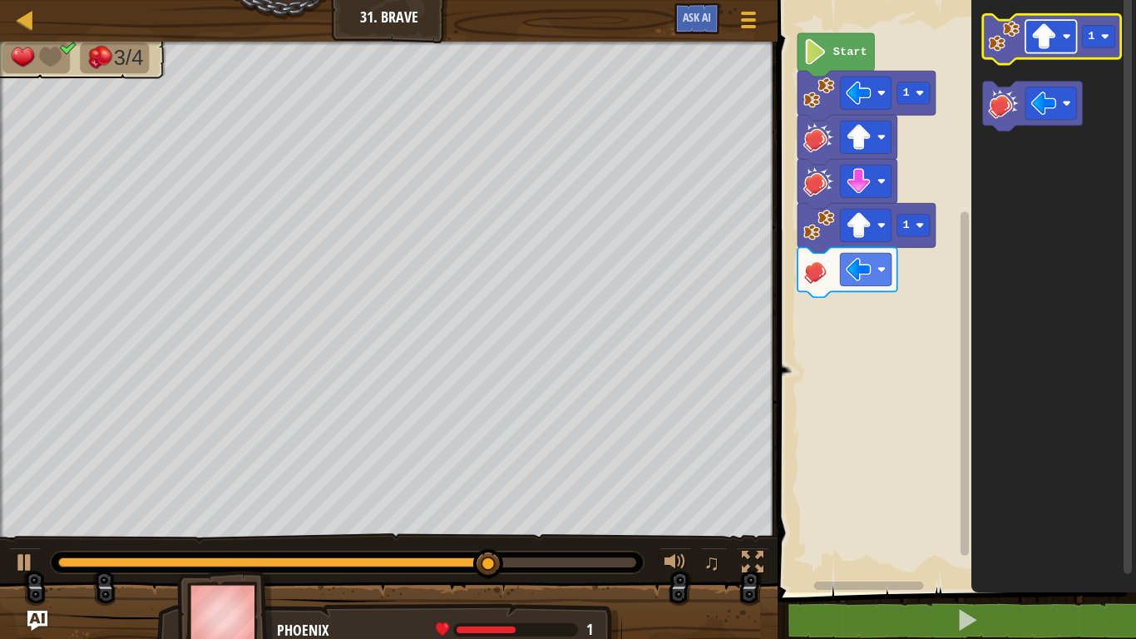
click at [1046, 31] on image "Blockly Workspace" at bounding box center [1044, 36] width 26 height 26
click at [1004, 37] on image "Blockly Workspace" at bounding box center [1005, 37] width 32 height 32
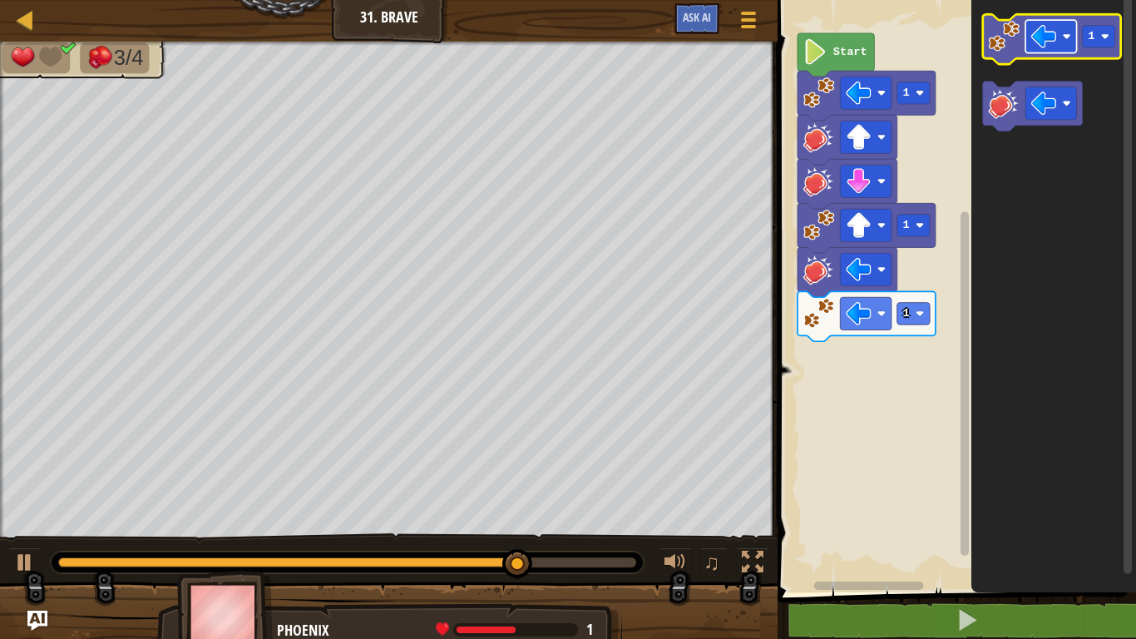
click at [1045, 40] on image "Blockly Workspace" at bounding box center [1044, 36] width 26 height 26
click at [1020, 45] on icon "Blockly Workspace" at bounding box center [1052, 39] width 138 height 50
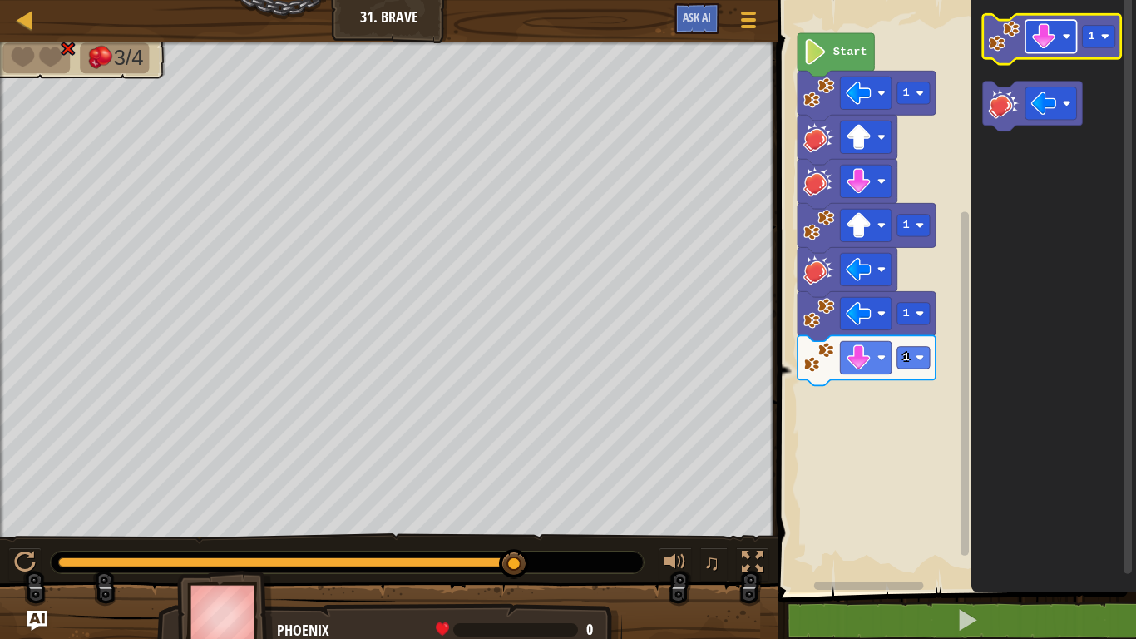
click at [1041, 37] on image "Blockly Workspace" at bounding box center [1044, 36] width 26 height 26
click at [1000, 48] on image "Blockly Workspace" at bounding box center [1005, 37] width 32 height 32
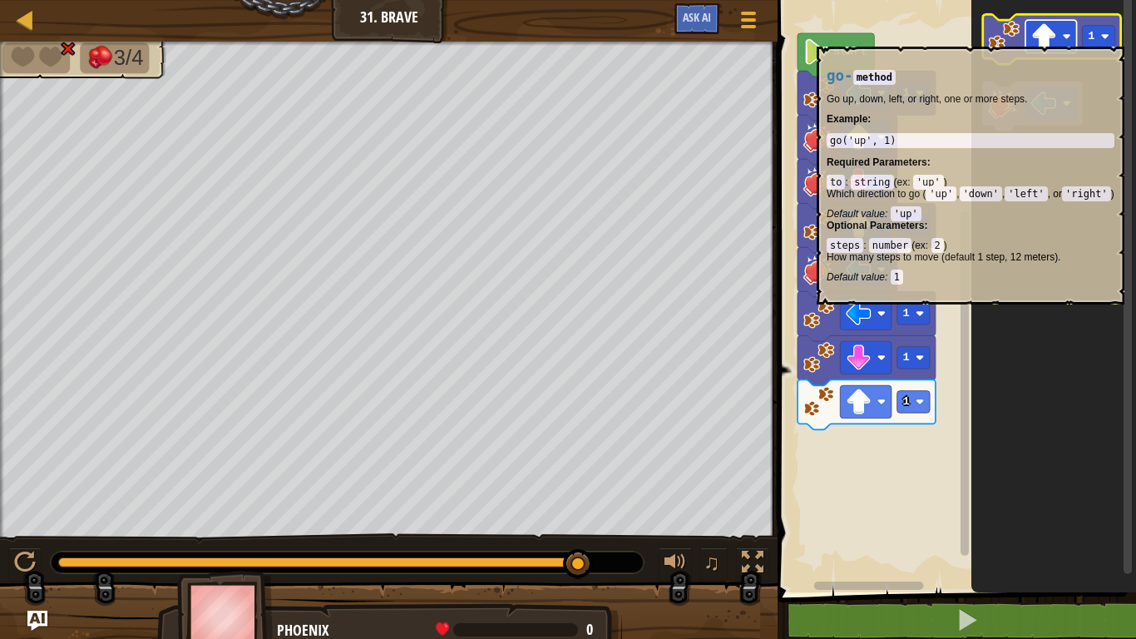
click at [1054, 38] on image "Blockly Workspace" at bounding box center [1044, 36] width 26 height 26
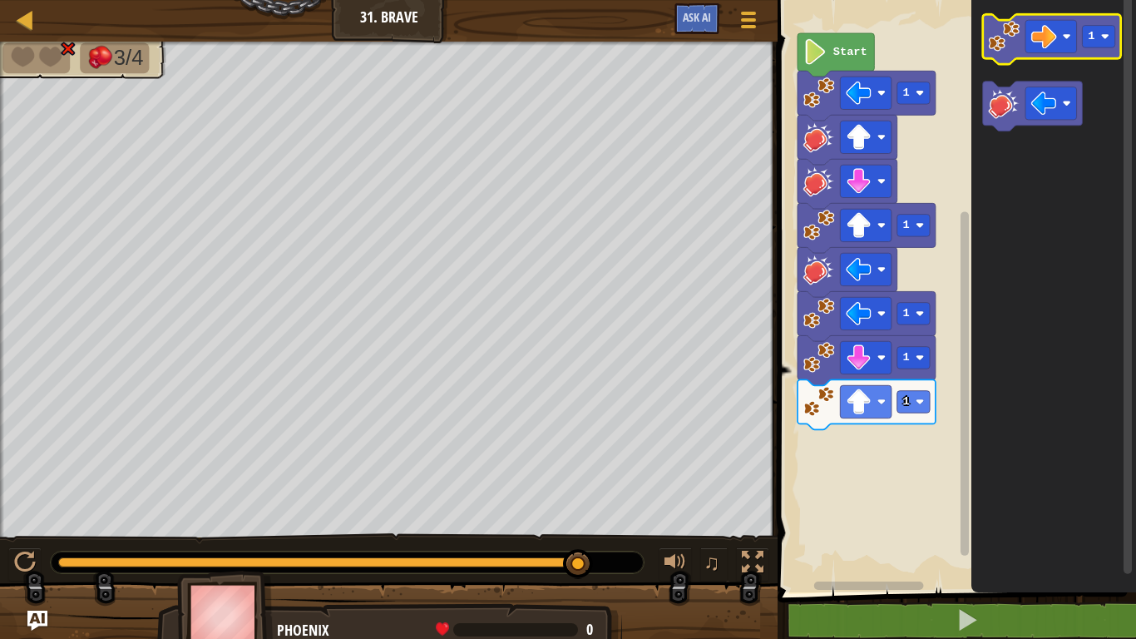
click at [1001, 37] on image "Blockly Workspace" at bounding box center [1005, 37] width 32 height 32
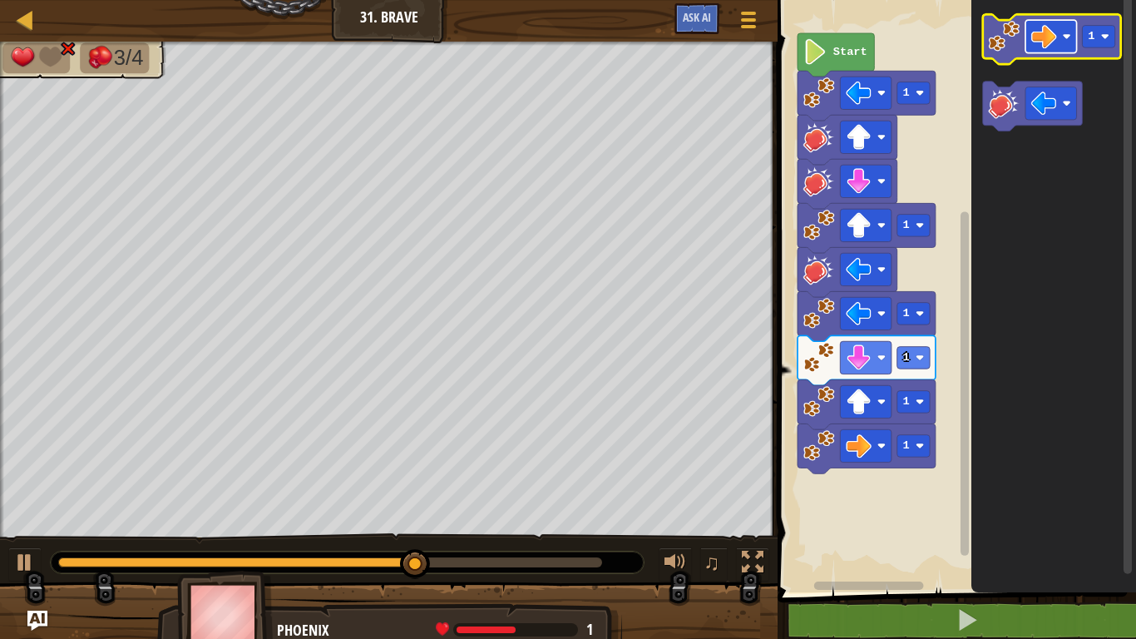
click at [1044, 42] on image "Blockly Workspace" at bounding box center [1044, 36] width 26 height 26
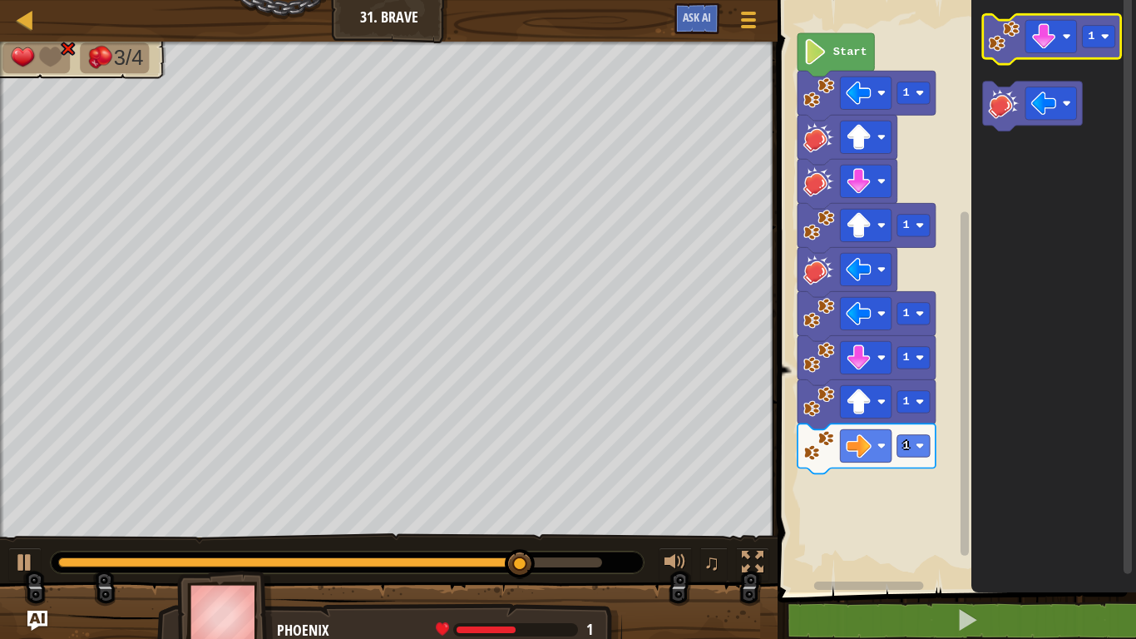
click at [1006, 37] on image "Blockly Workspace" at bounding box center [1005, 37] width 32 height 32
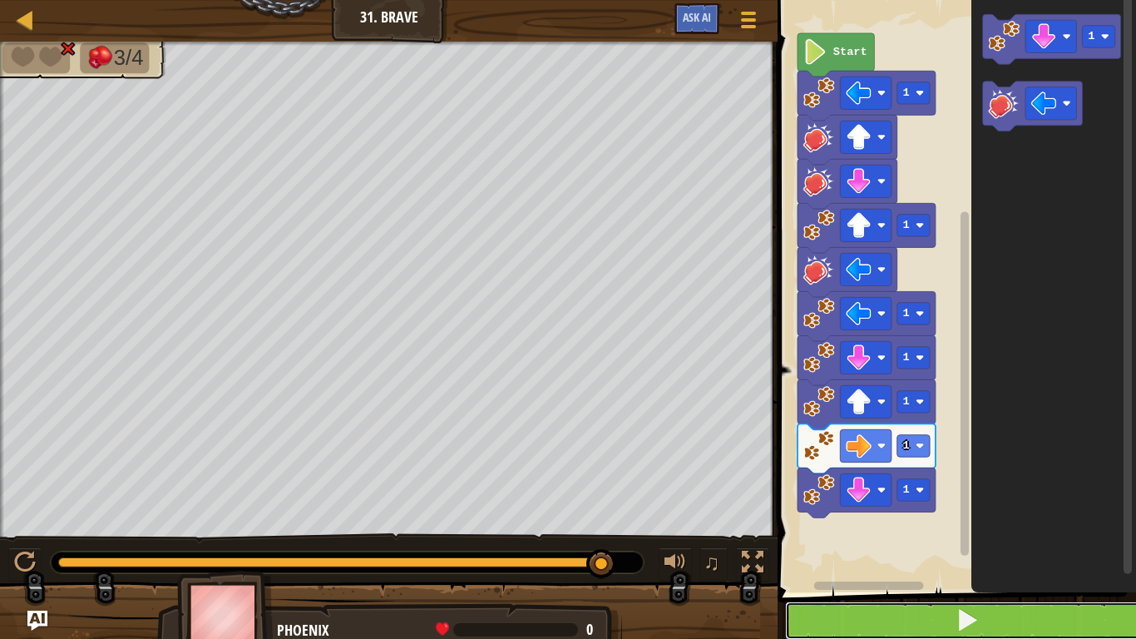
click at [932, 603] on button at bounding box center [966, 620] width 363 height 38
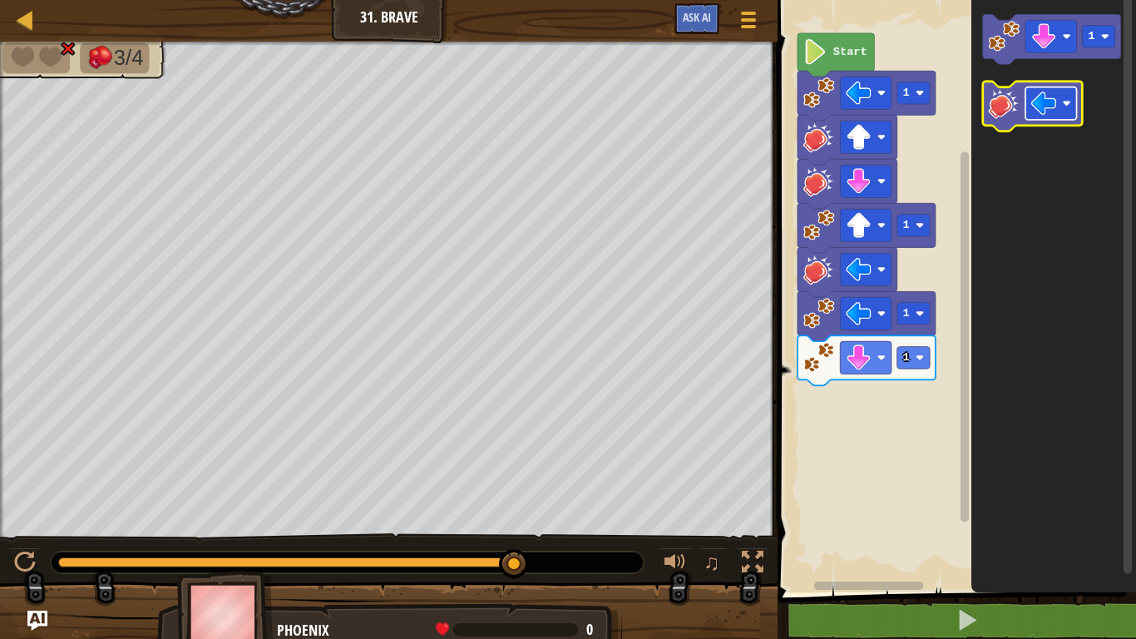
click at [1041, 111] on image "Blockly Workspace" at bounding box center [1044, 104] width 26 height 26
click at [1000, 111] on image "Blockly Workspace" at bounding box center [1005, 103] width 32 height 32
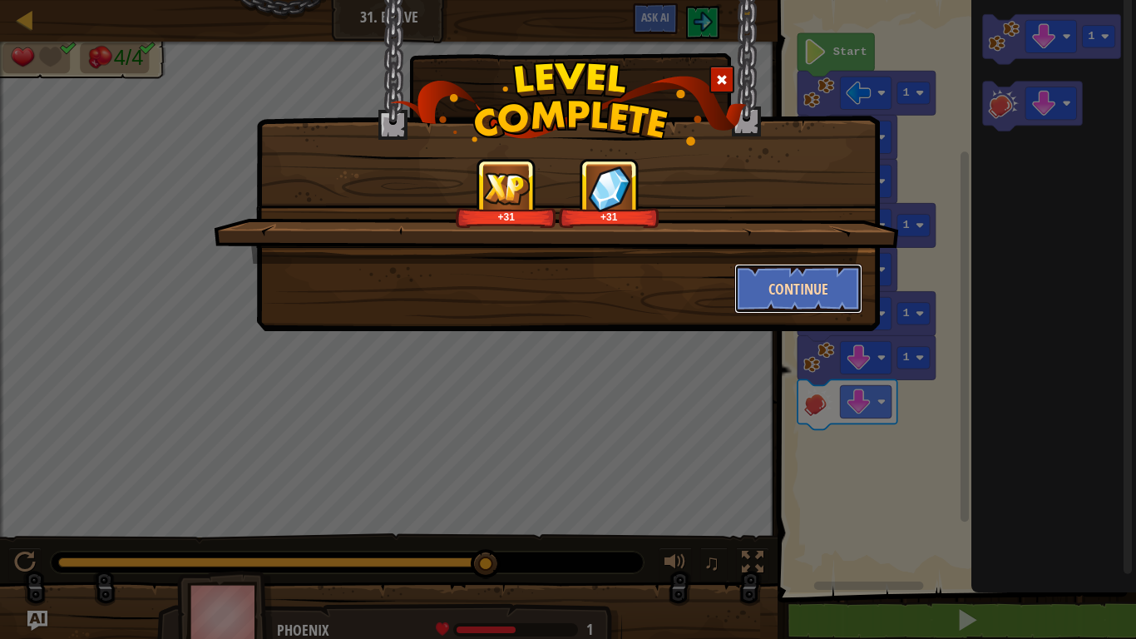
click at [764, 296] on button "Continue" at bounding box center [798, 289] width 129 height 50
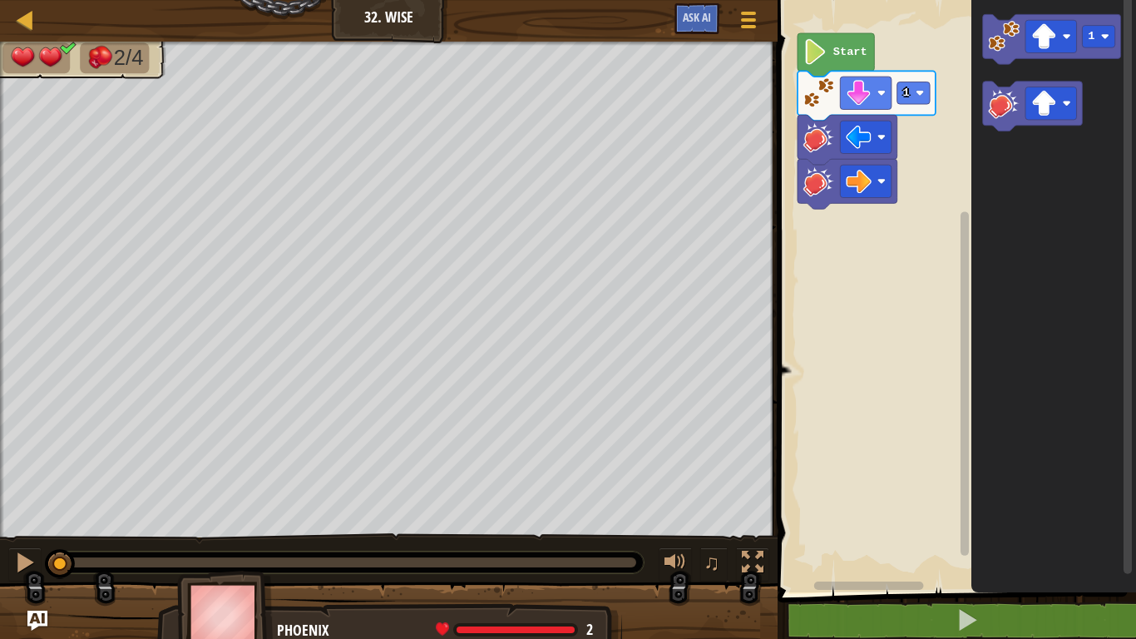
click at [841, 55] on text "Start" at bounding box center [850, 52] width 34 height 12
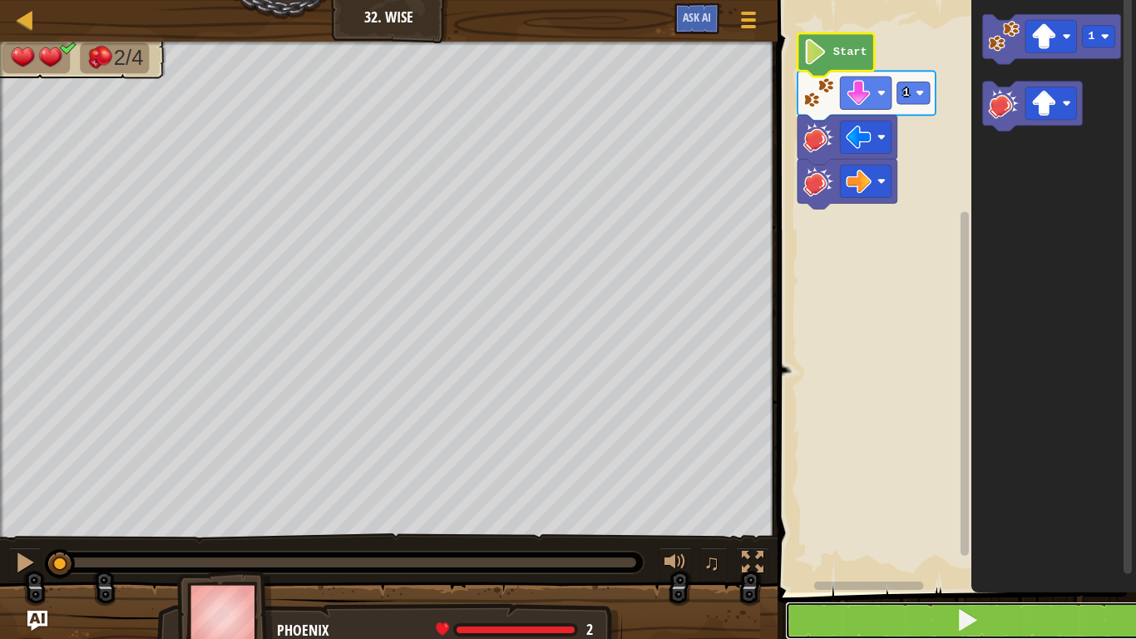
click at [950, 620] on button at bounding box center [966, 620] width 363 height 38
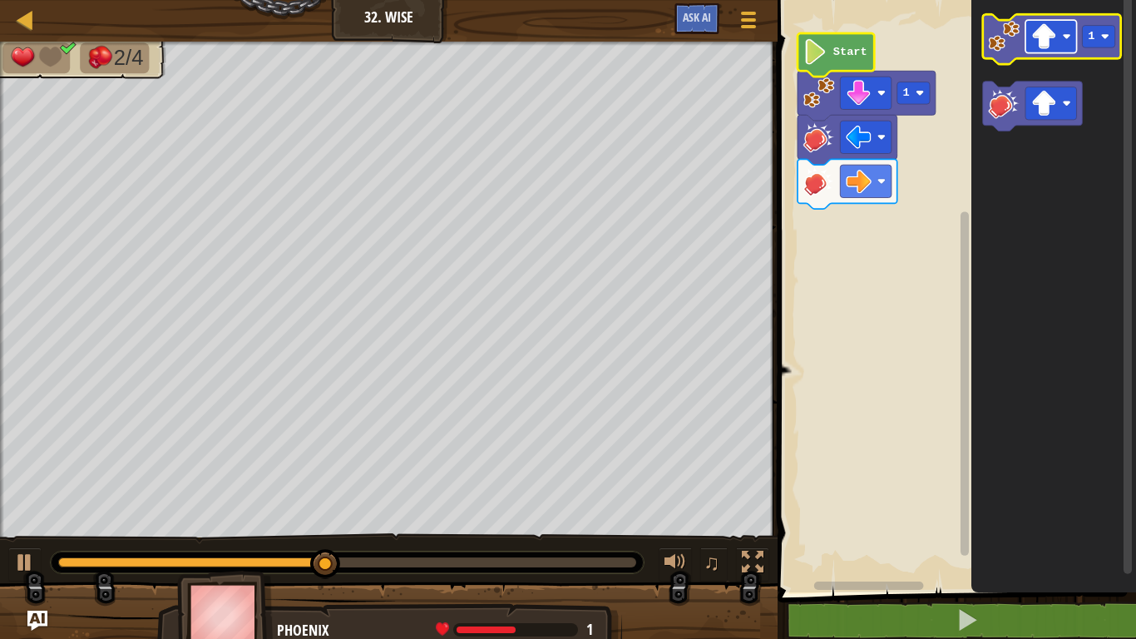
click at [1033, 37] on image "Blockly Workspace" at bounding box center [1044, 36] width 26 height 26
click at [1006, 42] on image "Blockly Workspace" at bounding box center [1005, 37] width 32 height 32
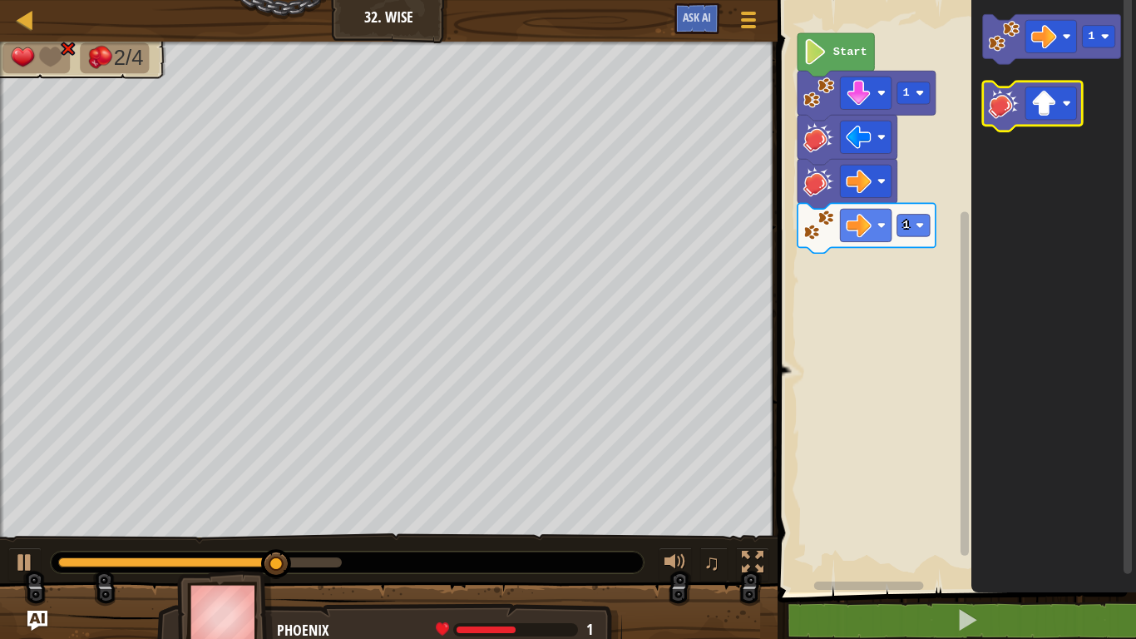
click at [1007, 107] on image "Blockly Workspace" at bounding box center [1005, 103] width 32 height 32
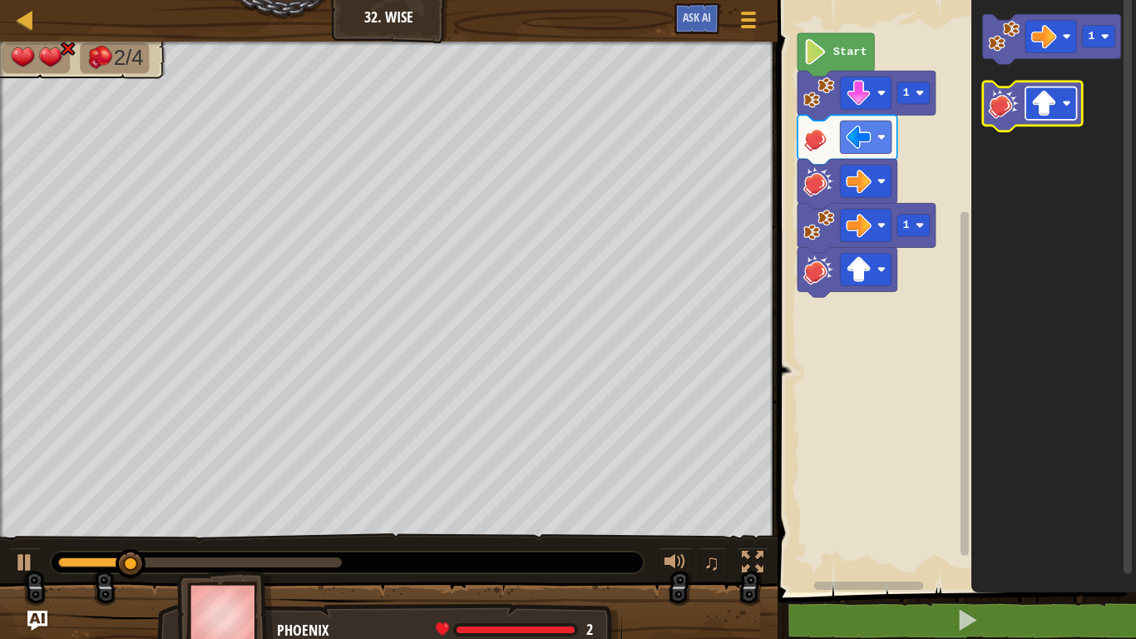
click at [1039, 102] on image "Blockly Workspace" at bounding box center [1044, 104] width 26 height 26
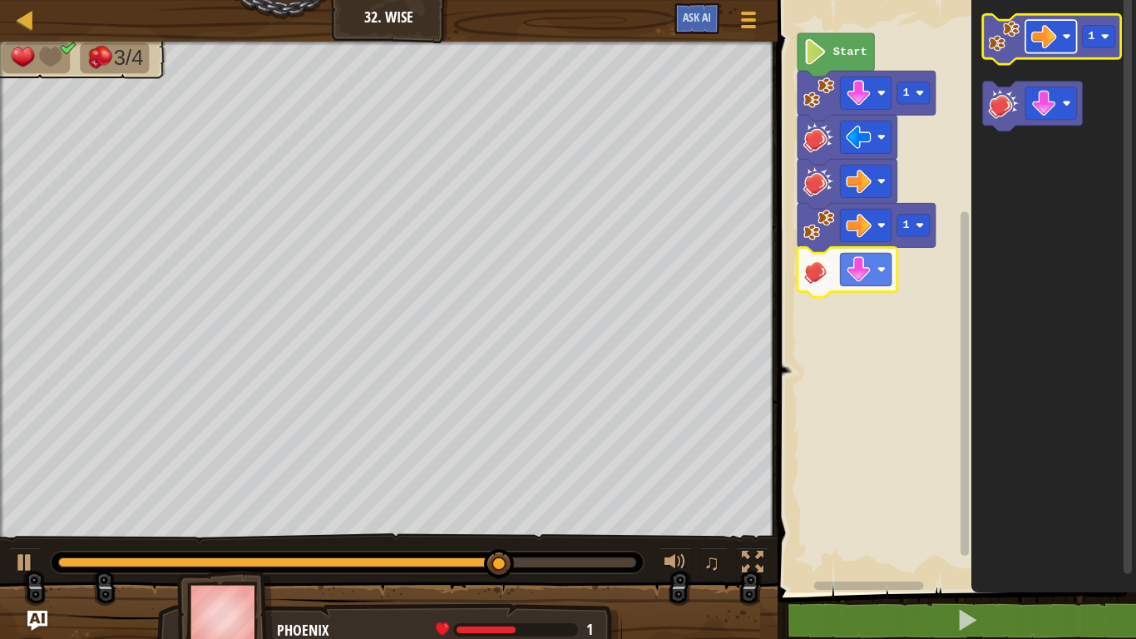
click at [1043, 29] on image "Blockly Workspace" at bounding box center [1044, 36] width 26 height 26
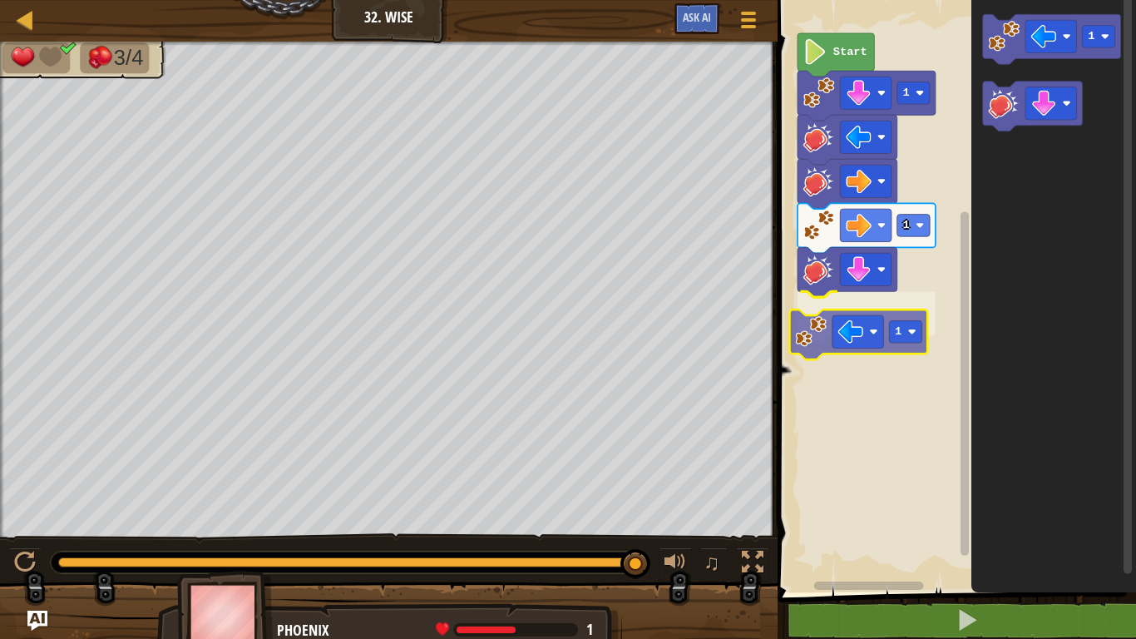
click at [807, 321] on div "Start 1 1 1 1 1" at bounding box center [953, 292] width 363 height 600
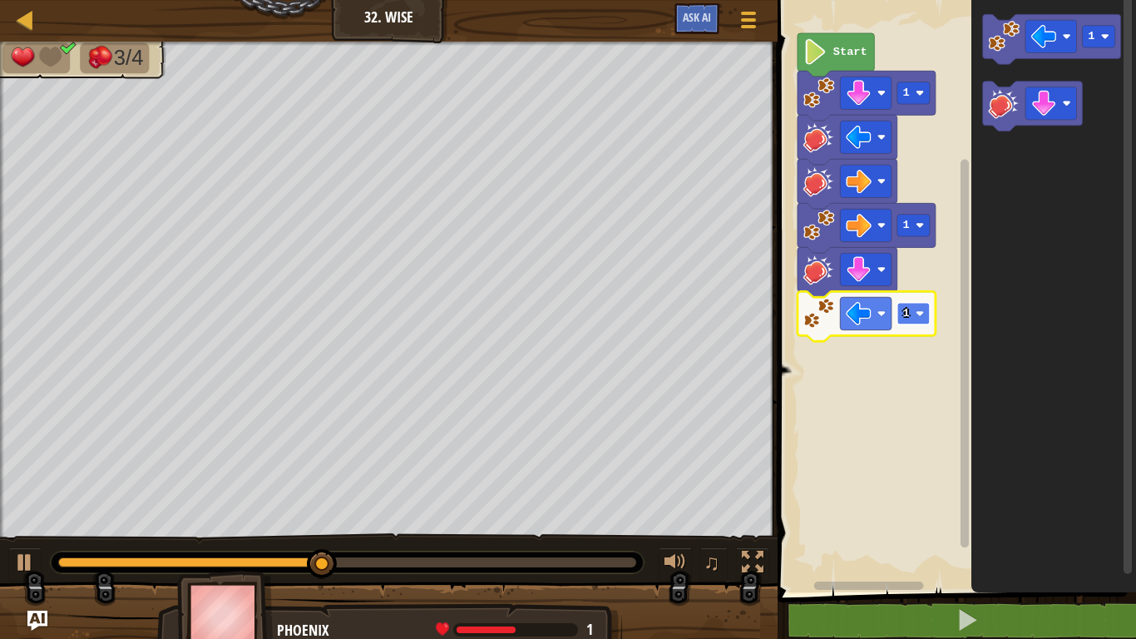
click at [919, 313] on image "Blockly Workspace" at bounding box center [919, 313] width 8 height 8
click at [1010, 105] on image "Blockly Workspace" at bounding box center [1005, 103] width 32 height 32
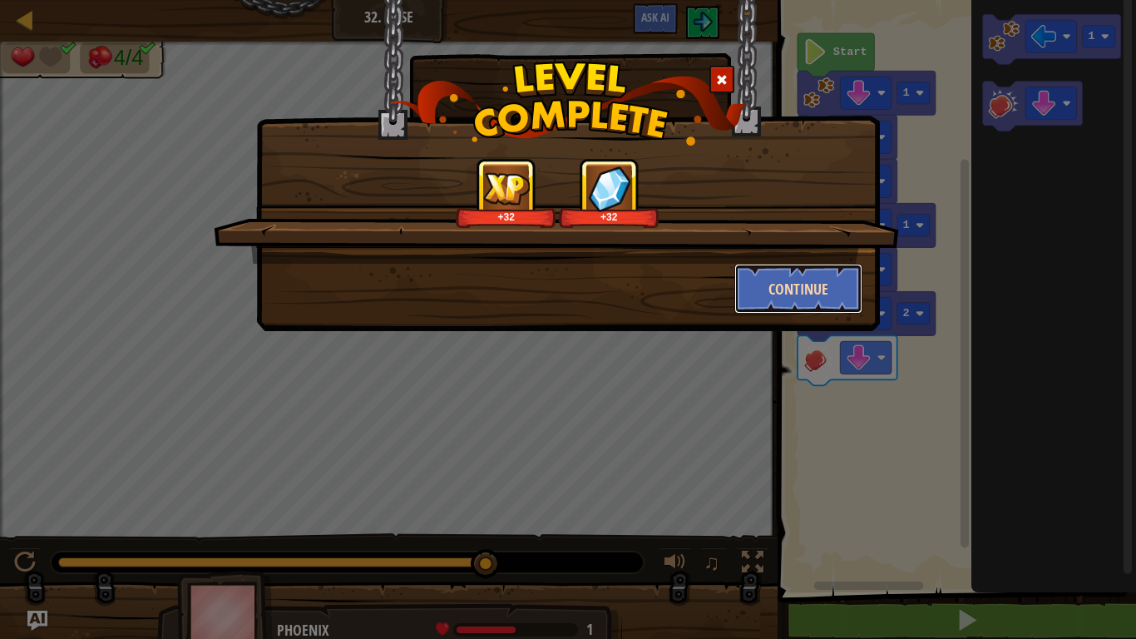
click at [792, 290] on button "Continue" at bounding box center [798, 289] width 129 height 50
